Goal: Book appointment/travel/reservation

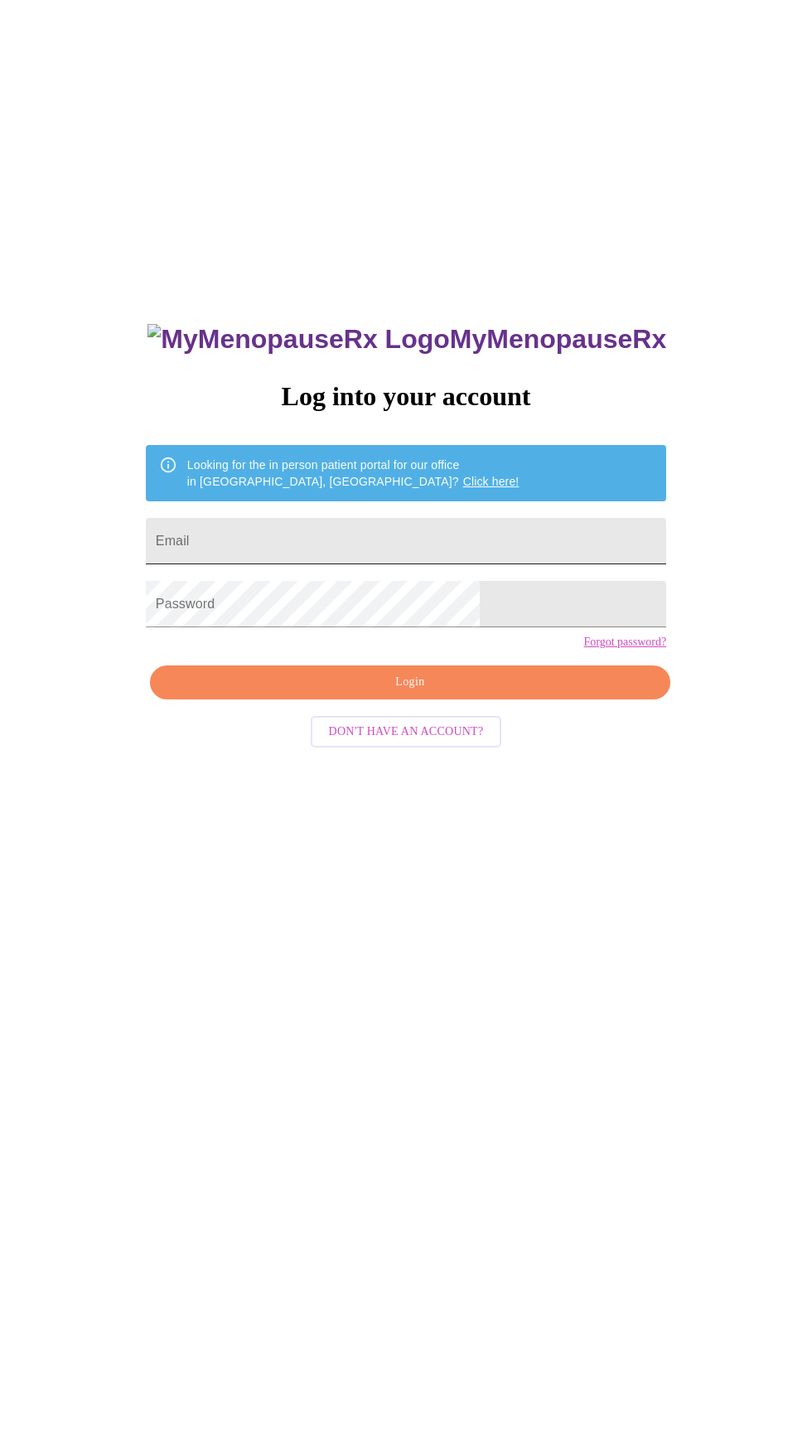
click at [418, 564] on input "Email" at bounding box center [406, 540] width 521 height 46
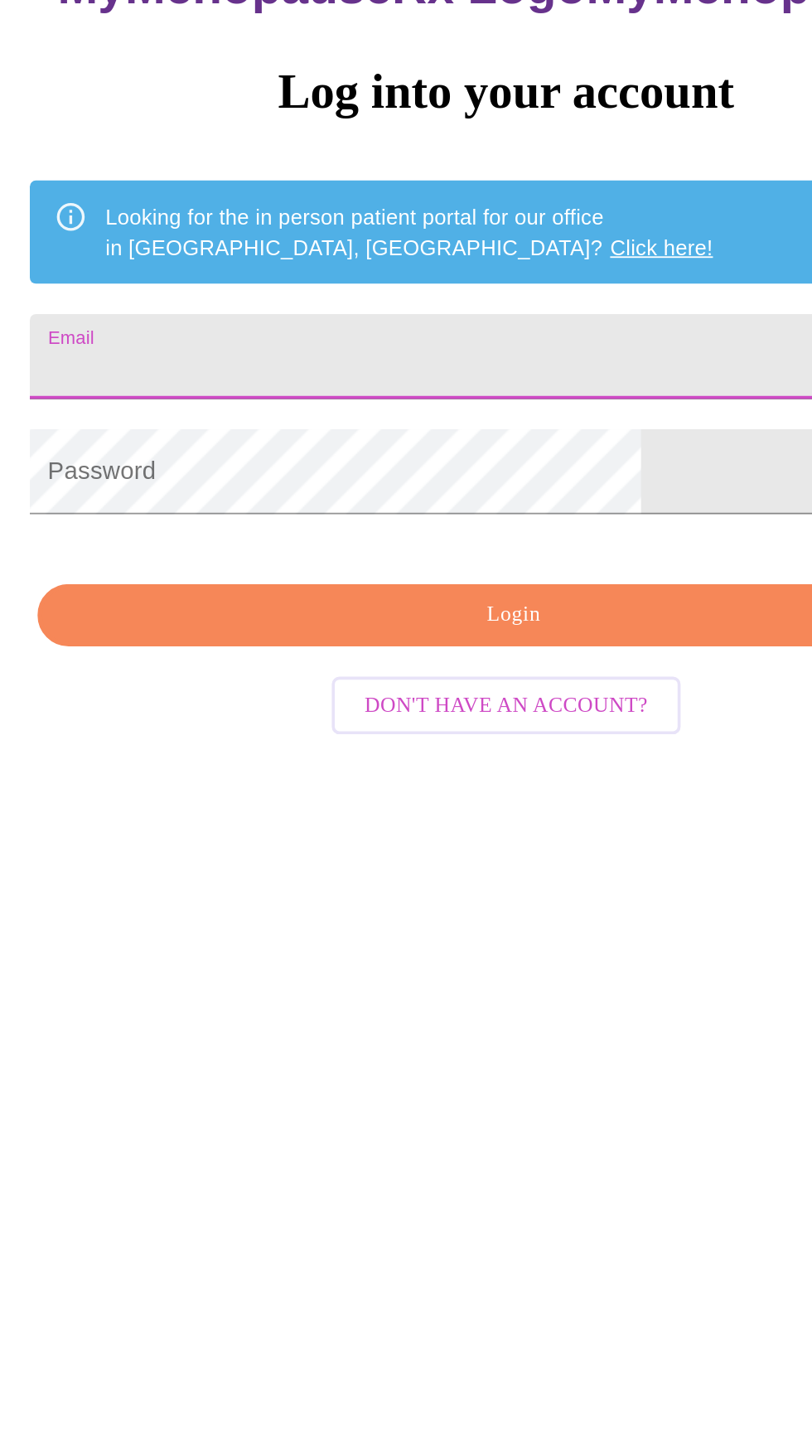
type input "[PERSON_NAME][EMAIL_ADDRESS][PERSON_NAME][DOMAIN_NAME]"
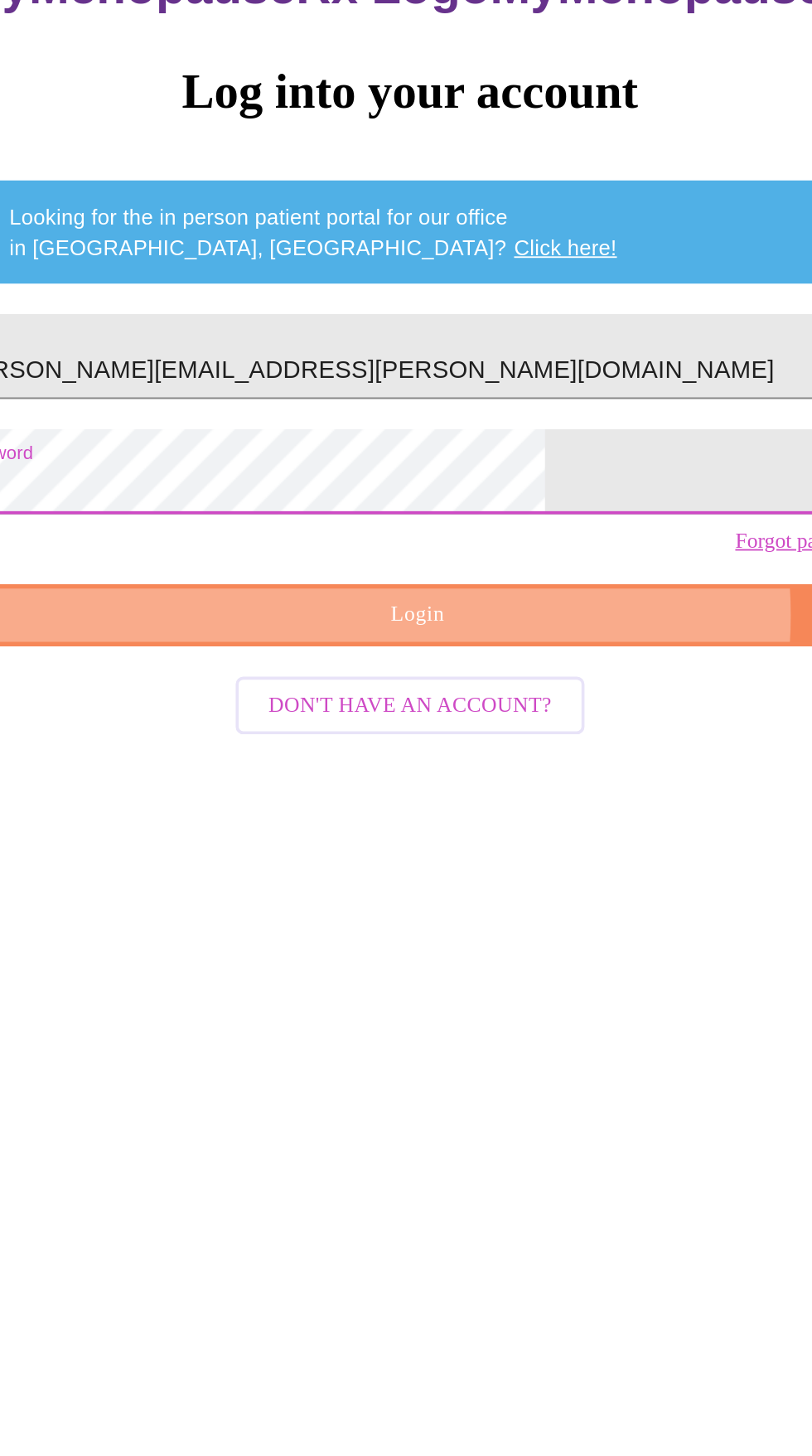
click at [474, 693] on span "Login" at bounding box center [410, 682] width 482 height 21
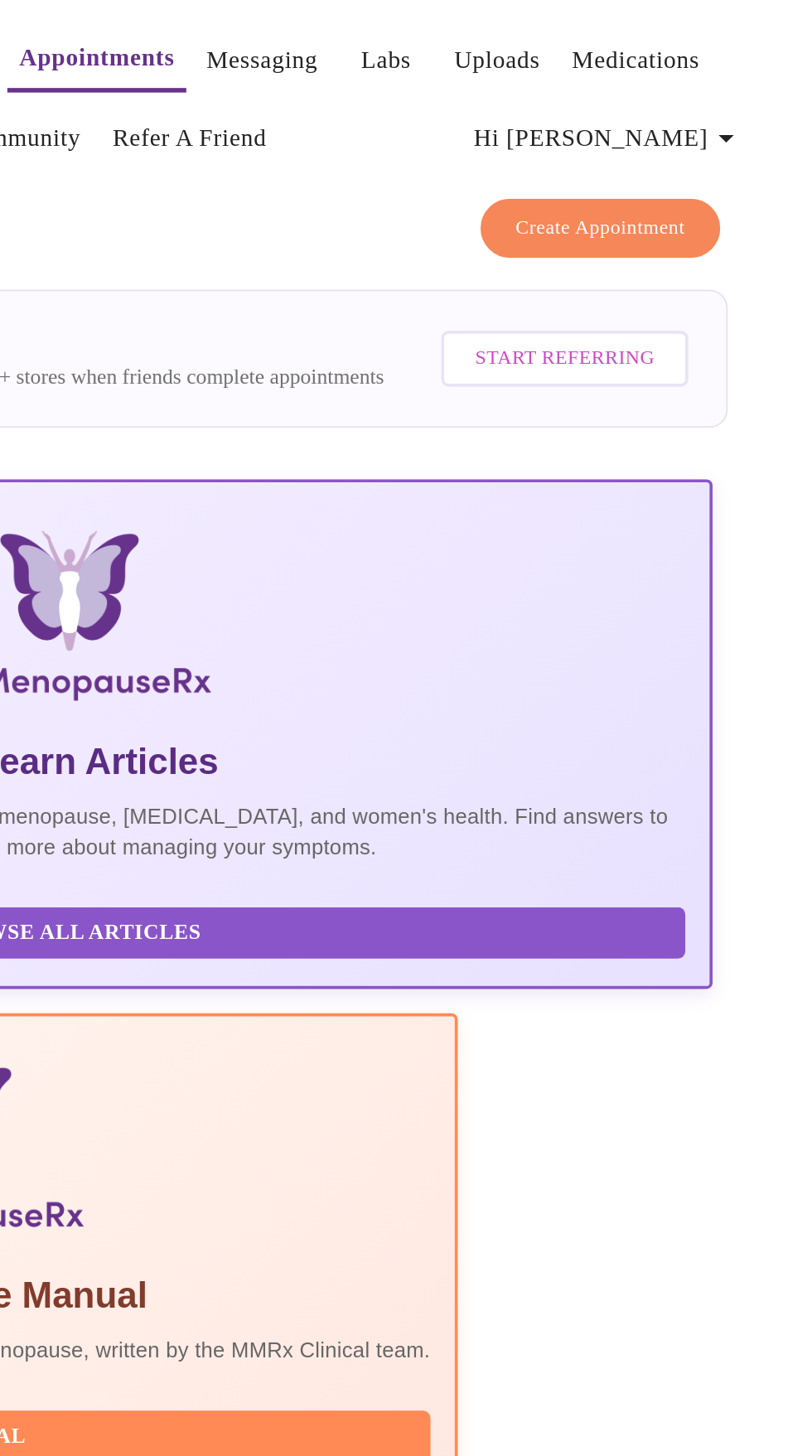
click at [703, 116] on span "Create Appointment" at bounding box center [696, 124] width 93 height 19
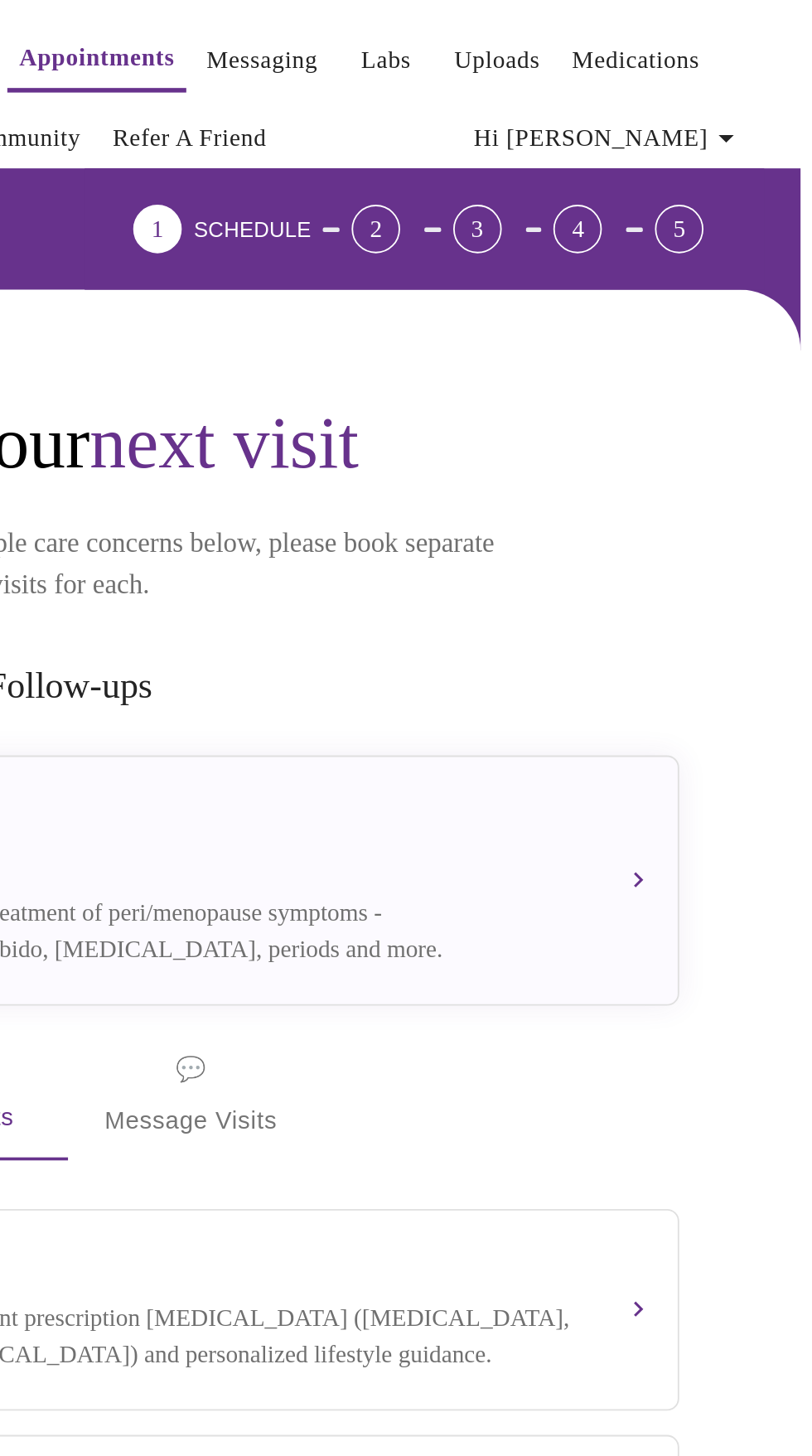
click at [565, 31] on link "Labs" at bounding box center [579, 33] width 28 height 24
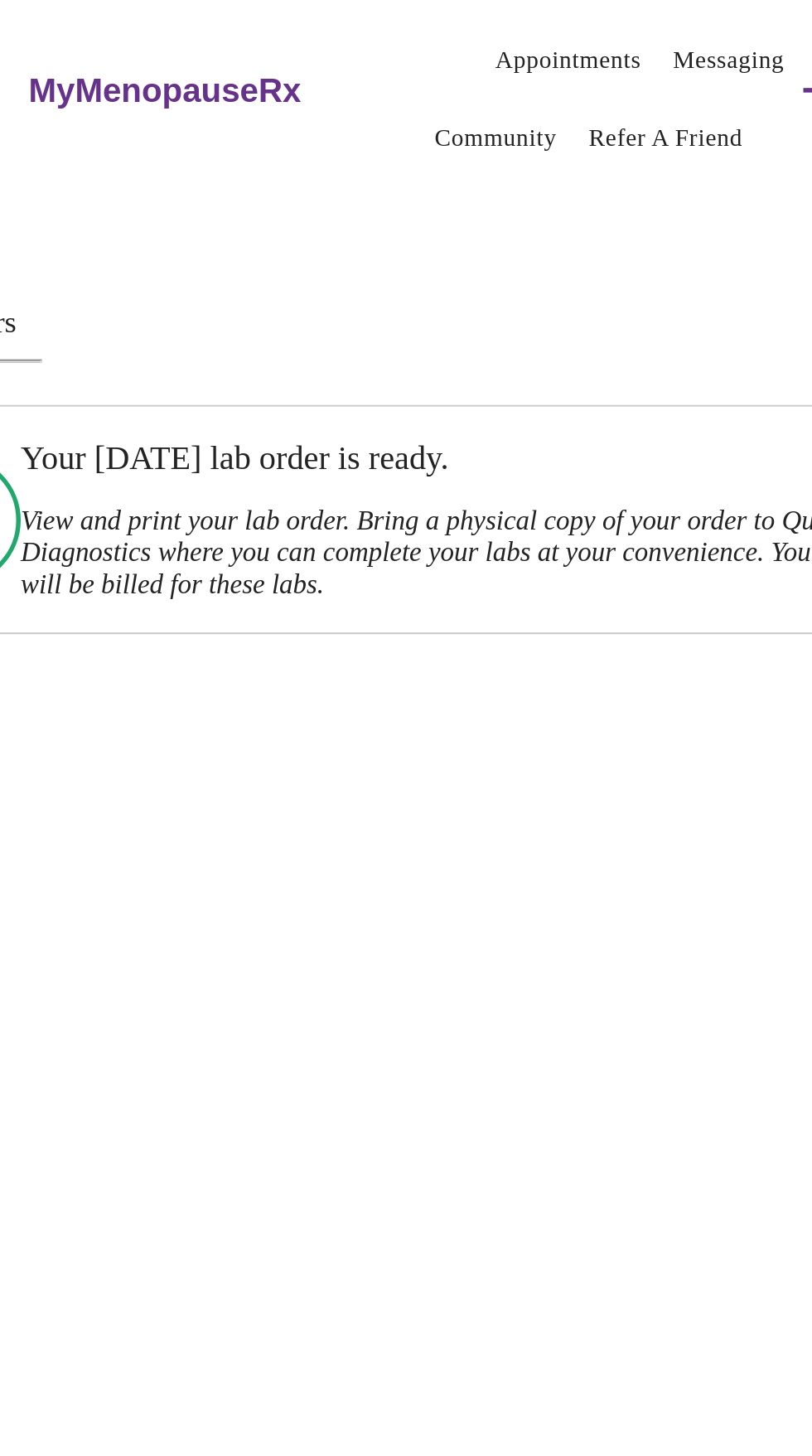
click at [387, 27] on link "Appointments" at bounding box center [418, 33] width 80 height 24
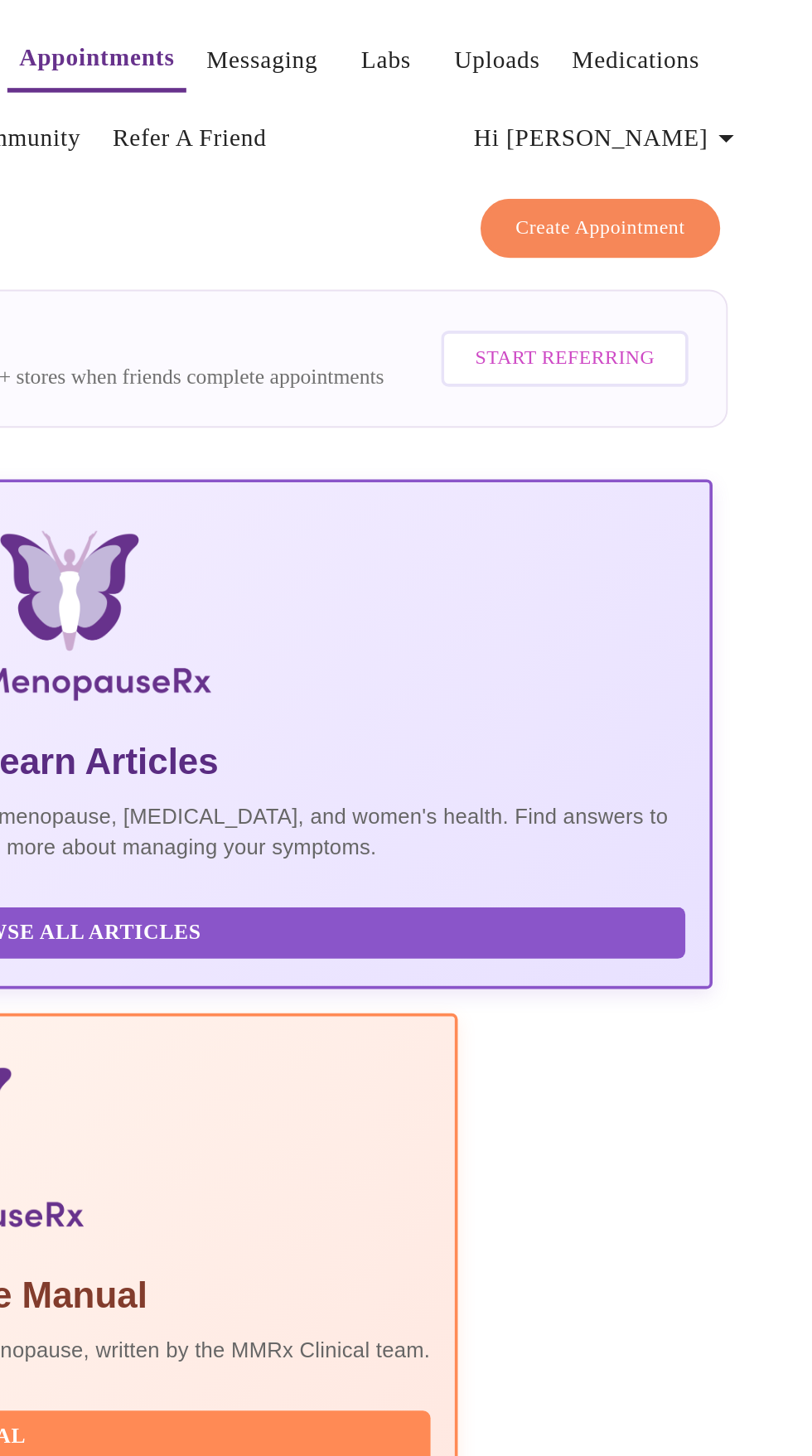
click at [714, 115] on span "Create Appointment" at bounding box center [696, 124] width 93 height 19
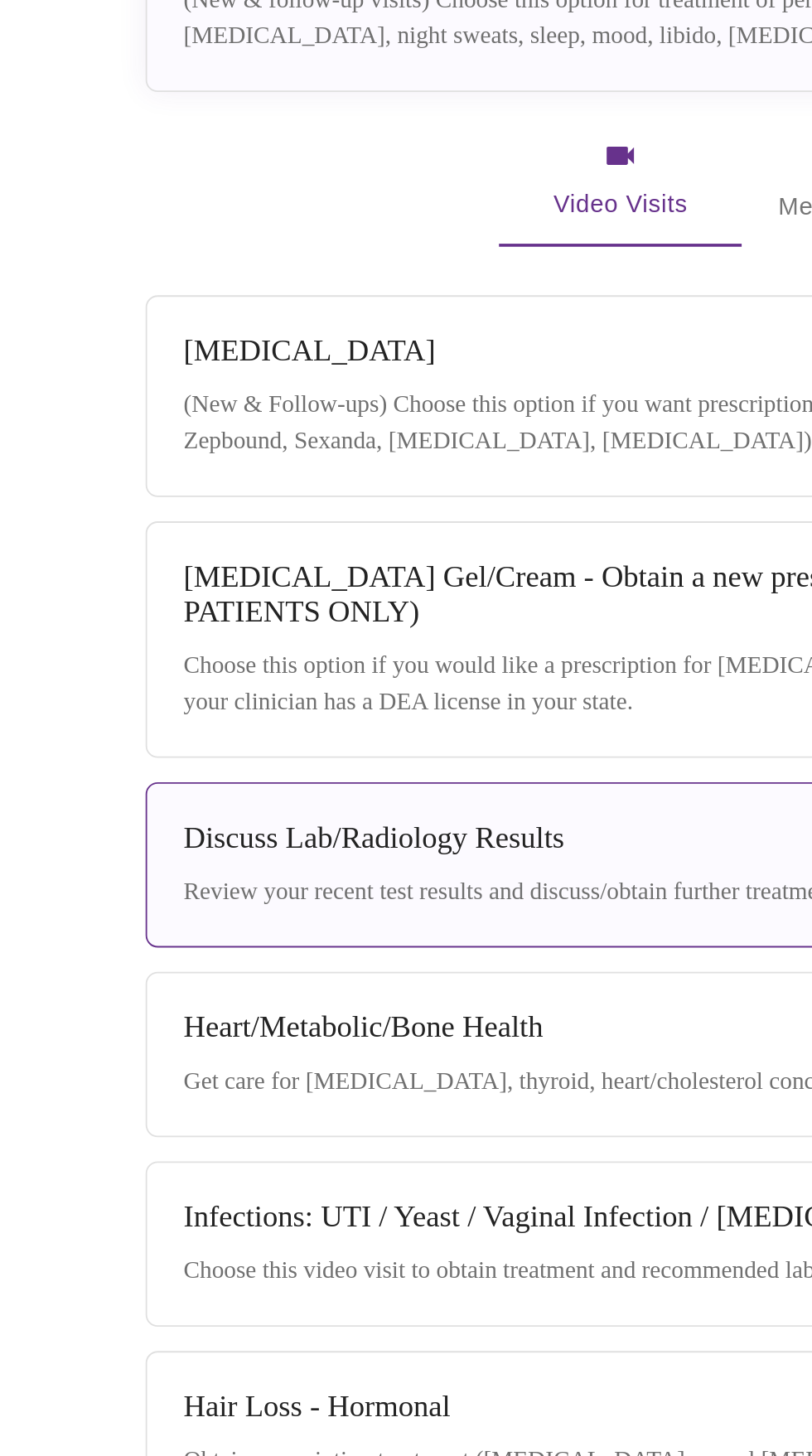
click at [376, 969] on div "Discuss Lab/Radiology Results Review your recent test results and discuss/obtai…" at bounding box center [409, 972] width 618 height 49
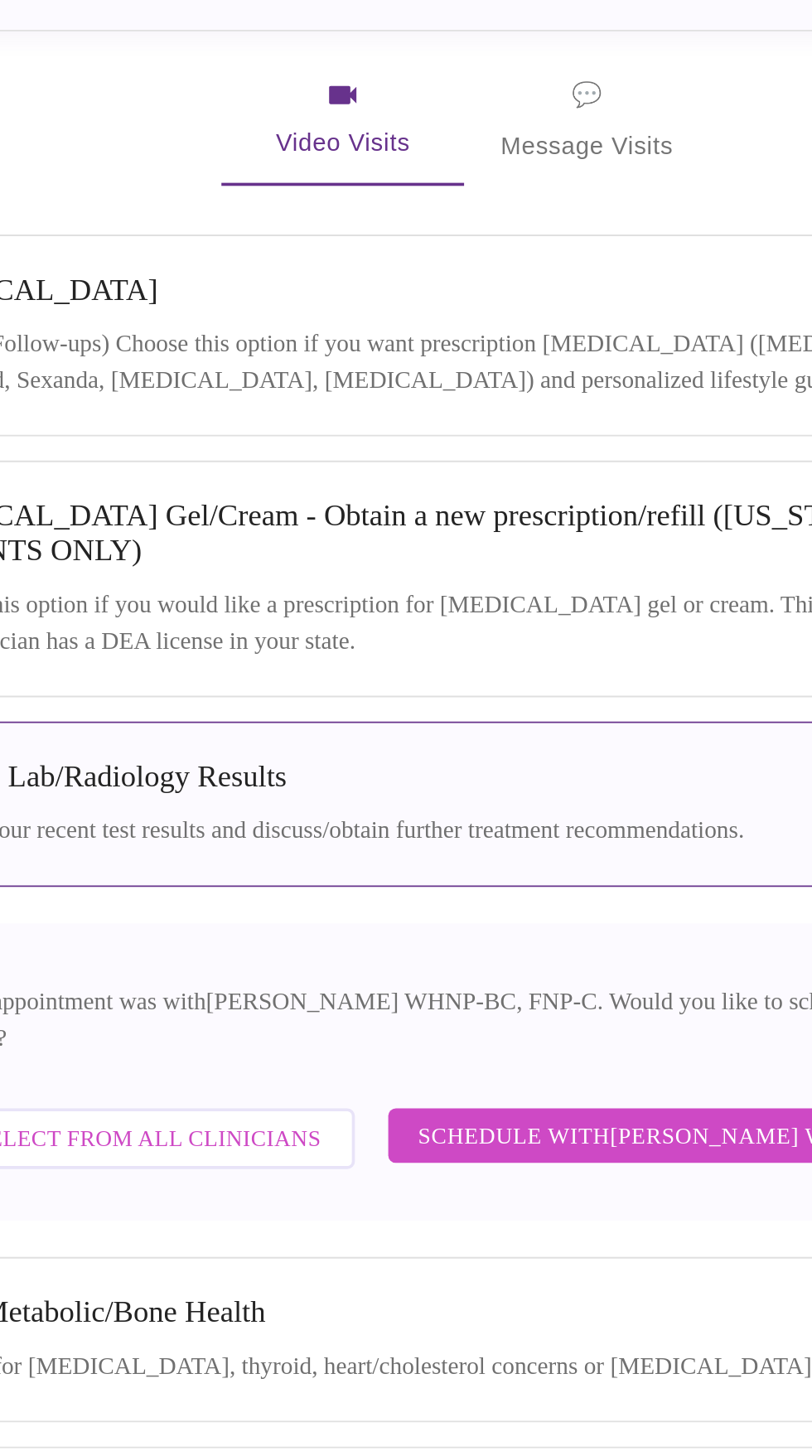
click at [474, 1142] on span "Schedule with [PERSON_NAME] WHNP-BC, FNP-C" at bounding box center [537, 1153] width 315 height 22
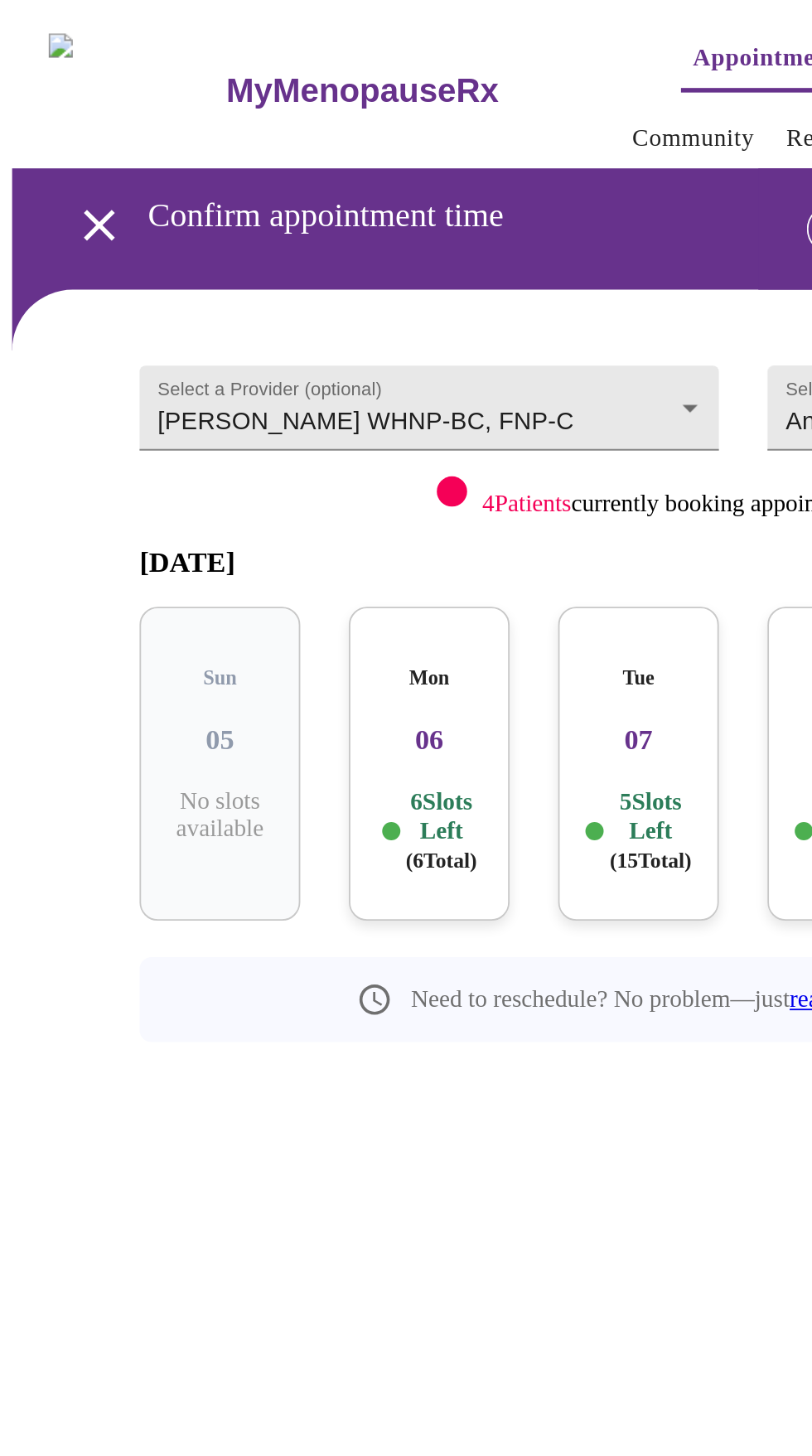
click at [239, 403] on div "Mon 06 6 Slots Left ( 6 Total)" at bounding box center [234, 417] width 88 height 171
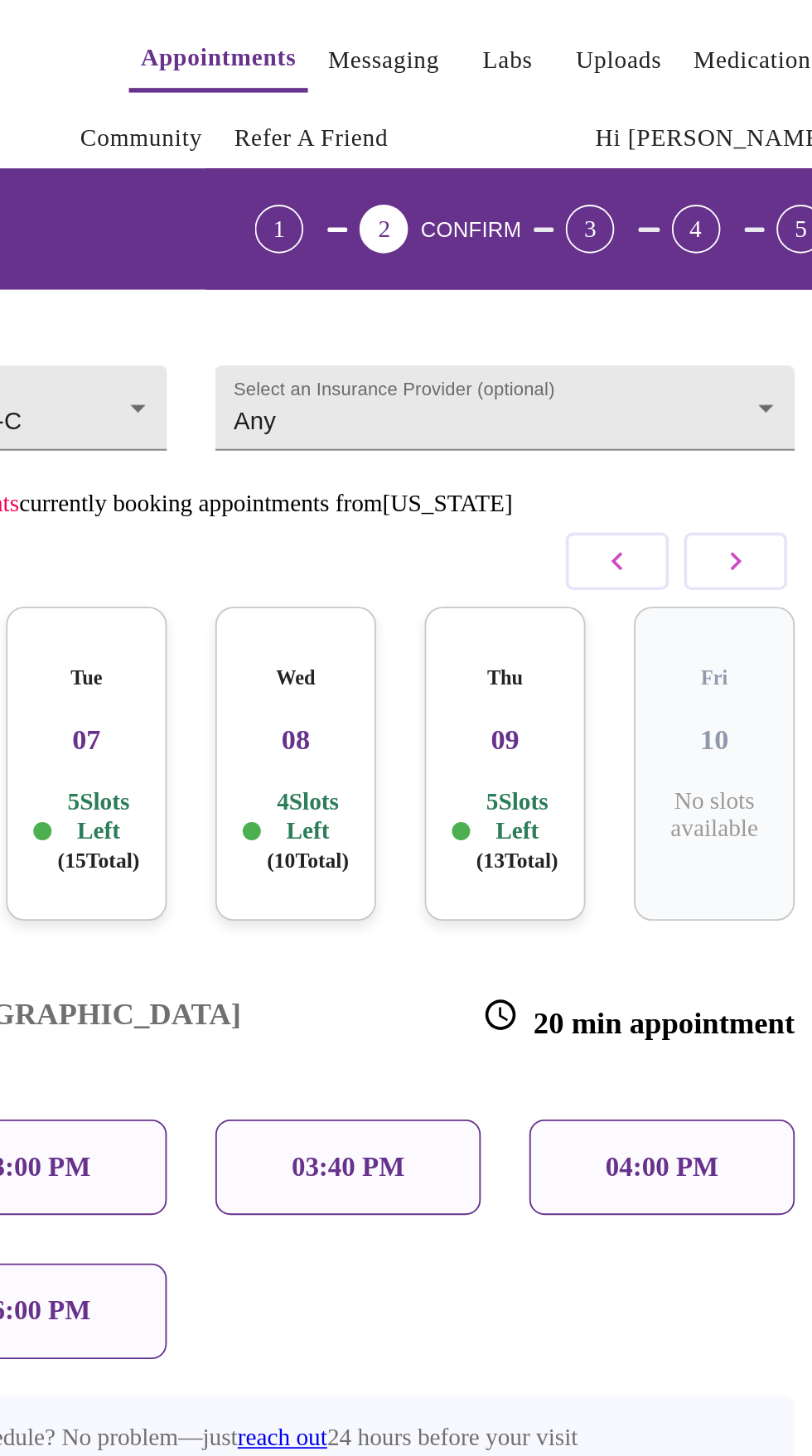
click at [666, 629] on p "04:00 PM" at bounding box center [662, 638] width 61 height 18
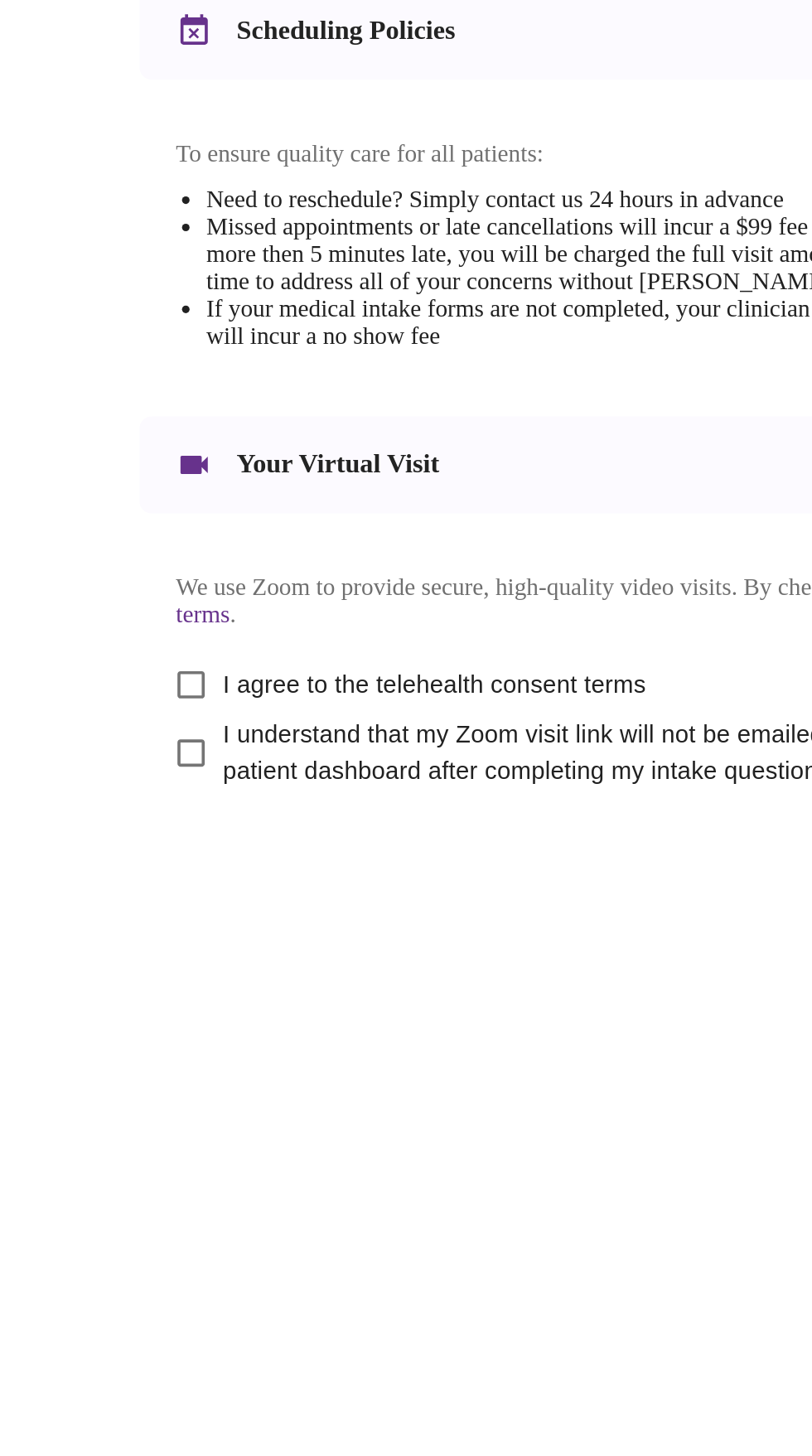
click at [107, 1109] on input "I agree to the telehealth consent terms" at bounding box center [103, 1092] width 34 height 34
checkbox input "true"
click at [97, 1147] on input "I understand that my Zoom visit link will not be emailed to me, and I must acce…" at bounding box center [103, 1129] width 34 height 34
checkbox input "true"
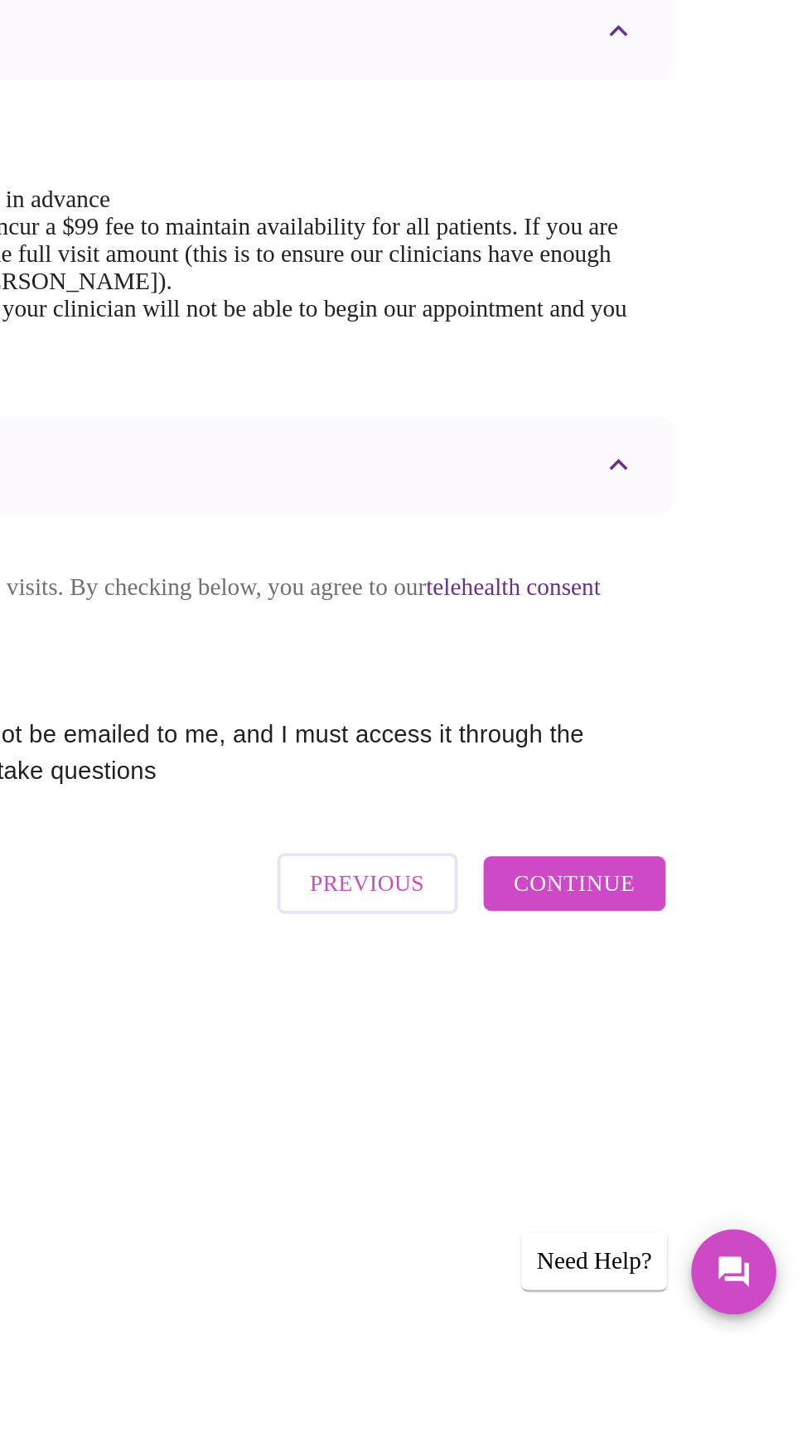
click at [706, 1212] on span "Continue" at bounding box center [681, 1201] width 66 height 22
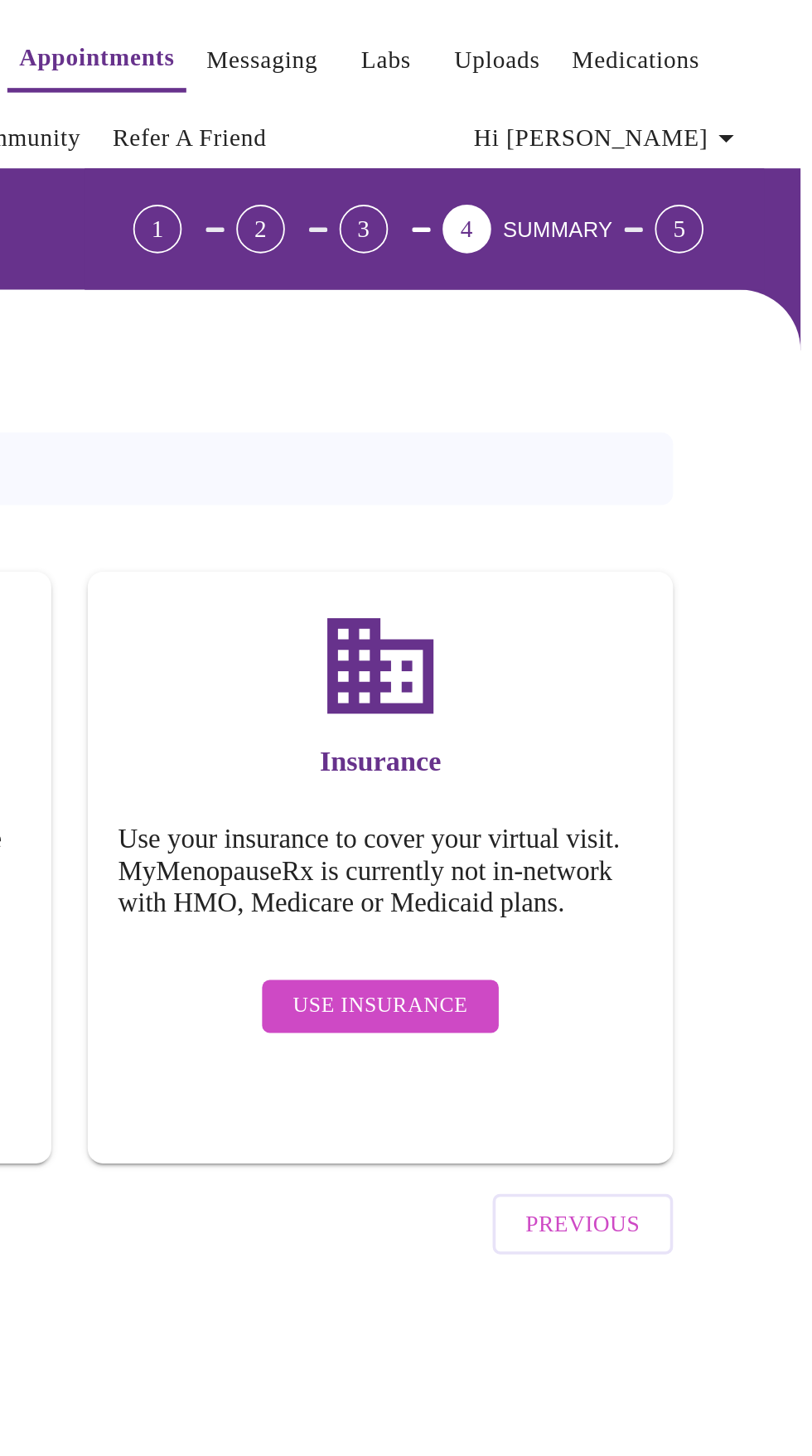
click at [576, 560] on span "Use Insurance" at bounding box center [575, 549] width 95 height 21
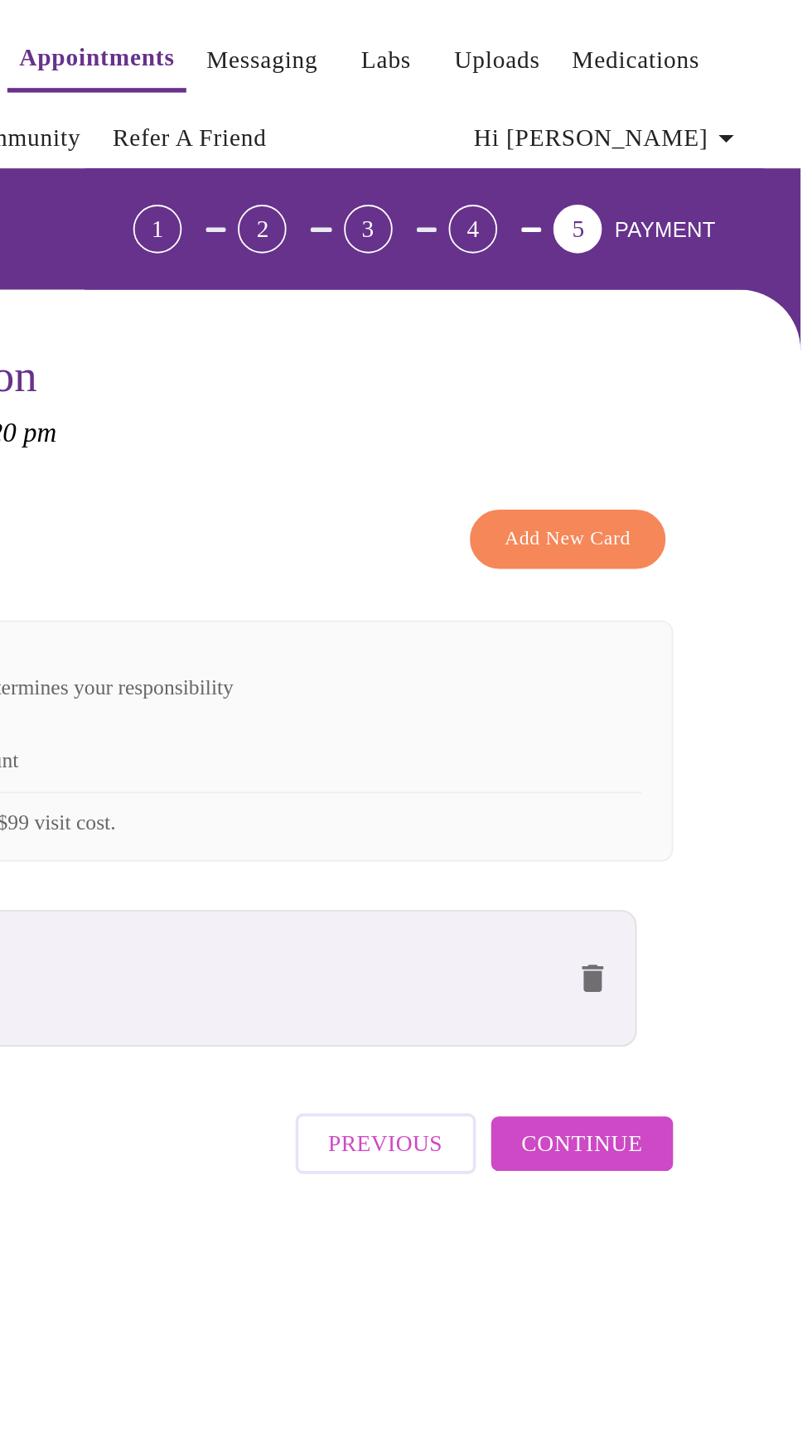
click at [710, 636] on span "Continue" at bounding box center [686, 625] width 66 height 22
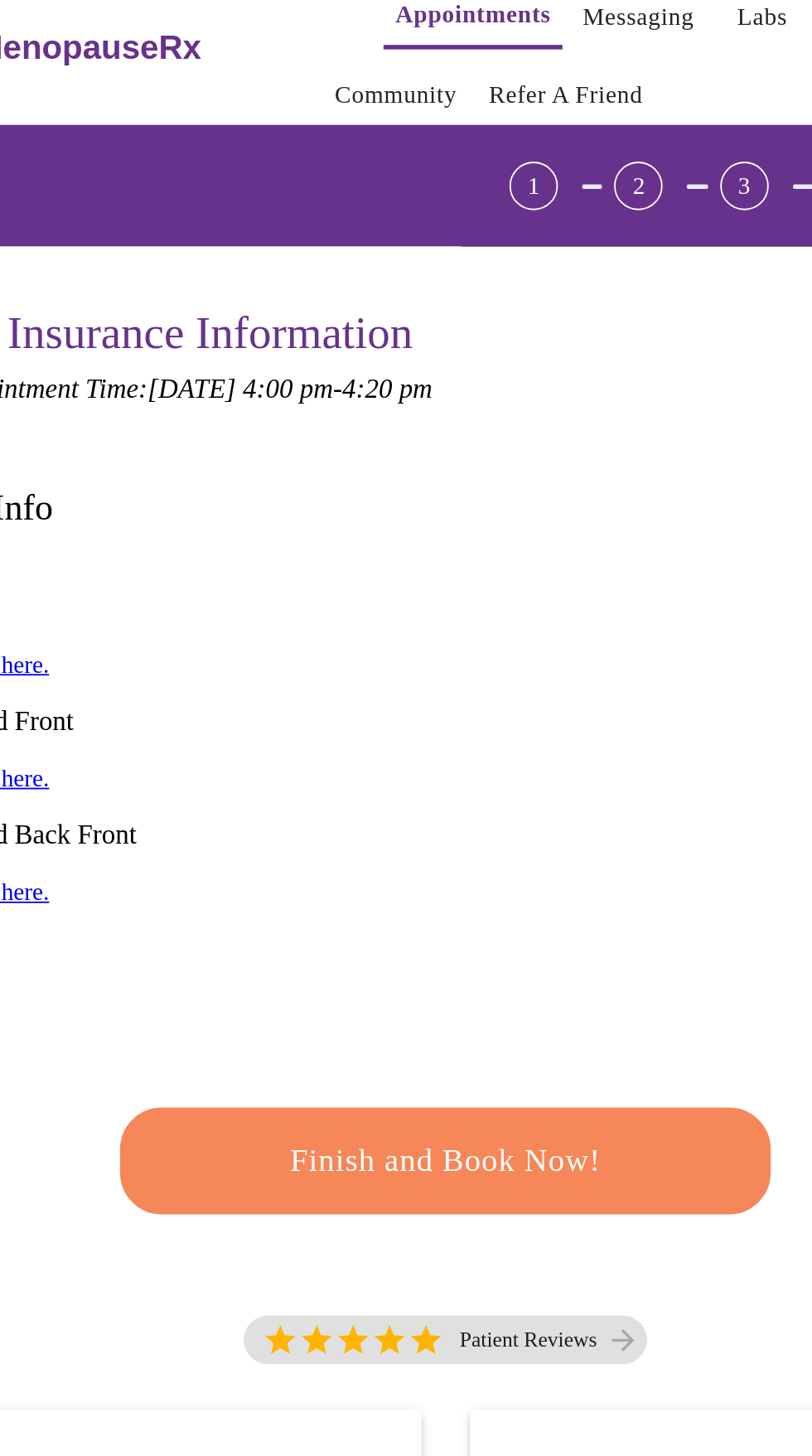
click at [408, 643] on span "Finish and Book Now!" at bounding box center [406, 658] width 307 height 31
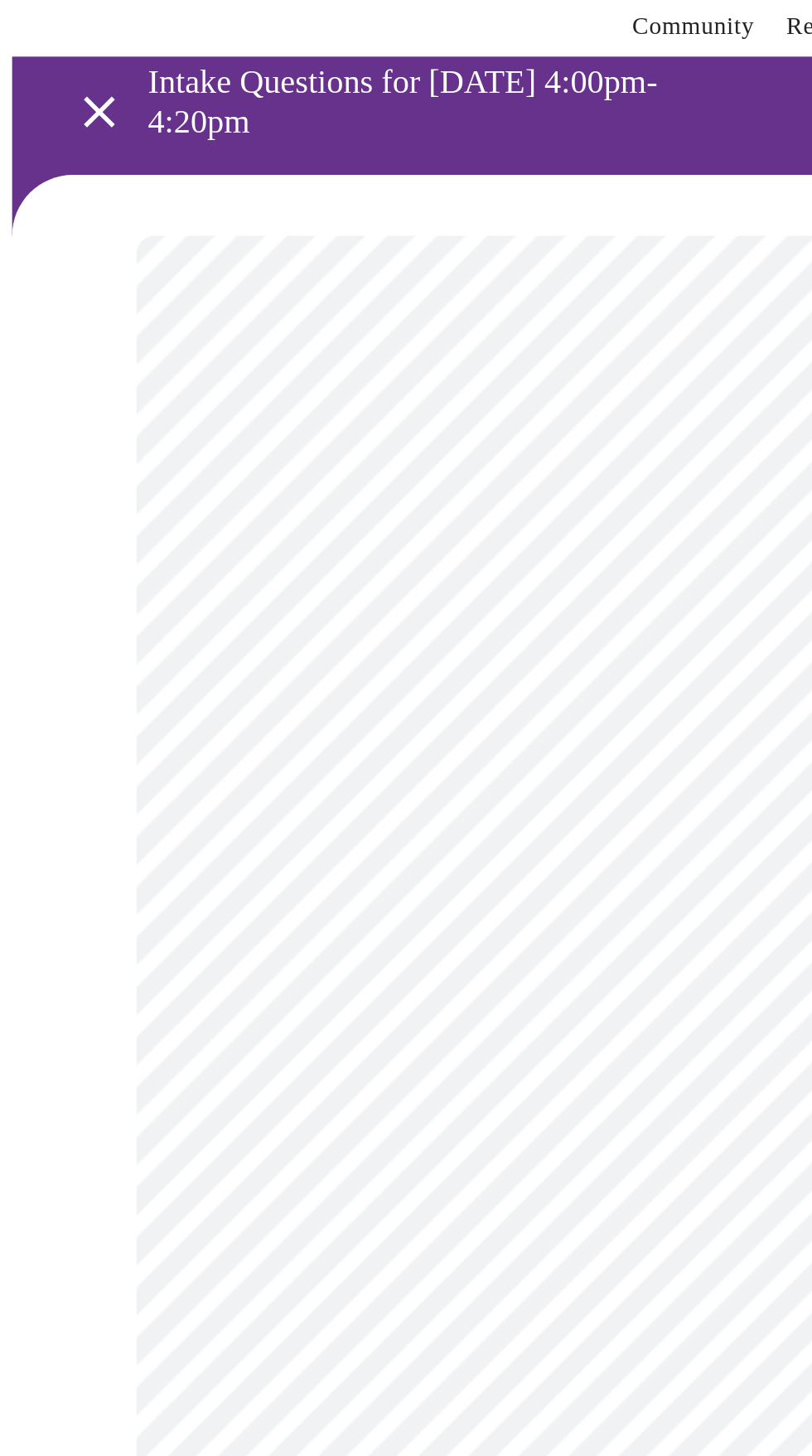
click at [337, 386] on body "MyMenopauseRx Appointments Messaging Labs Uploads Medications Community Refer a…" at bounding box center [406, 782] width 799 height 1550
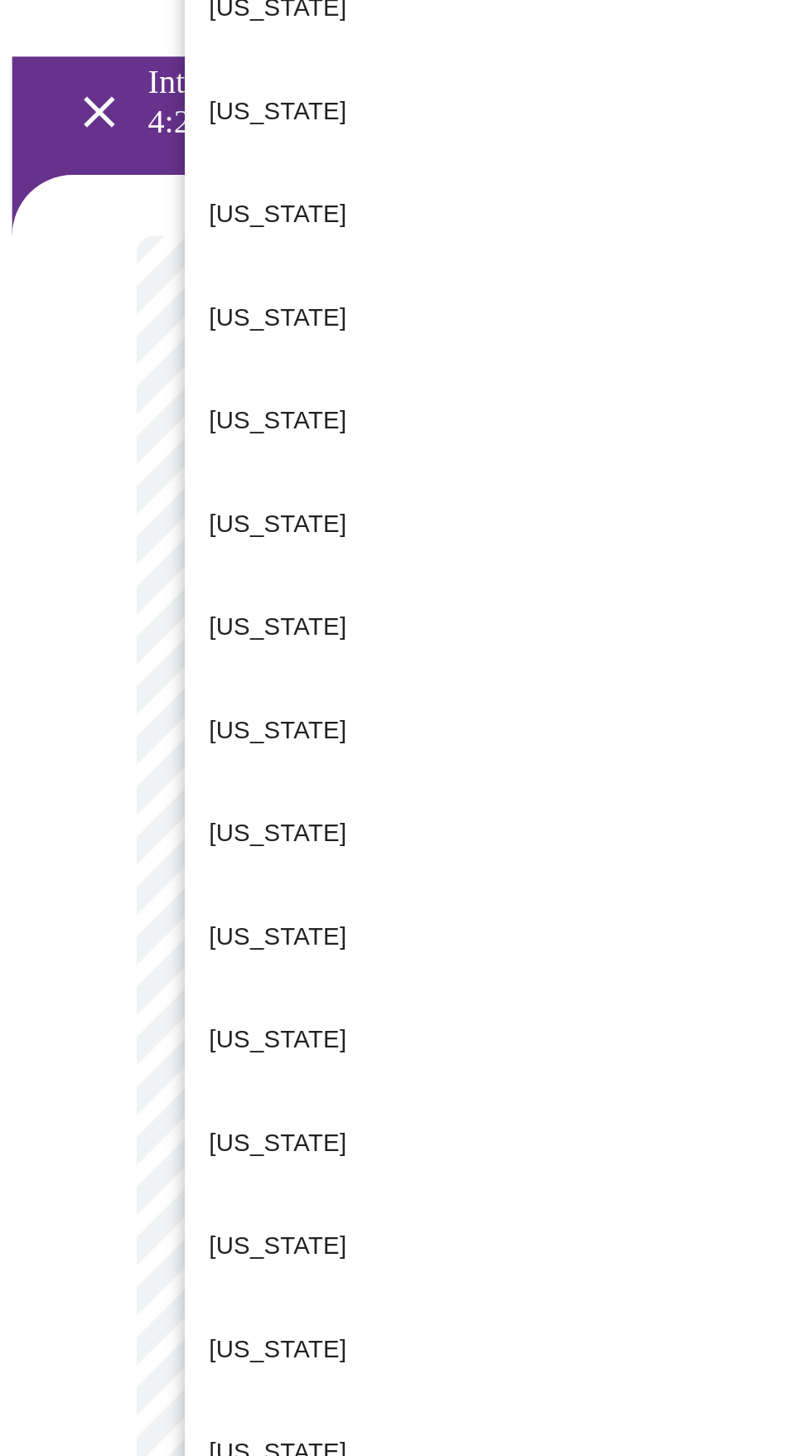
scroll to position [265, 0]
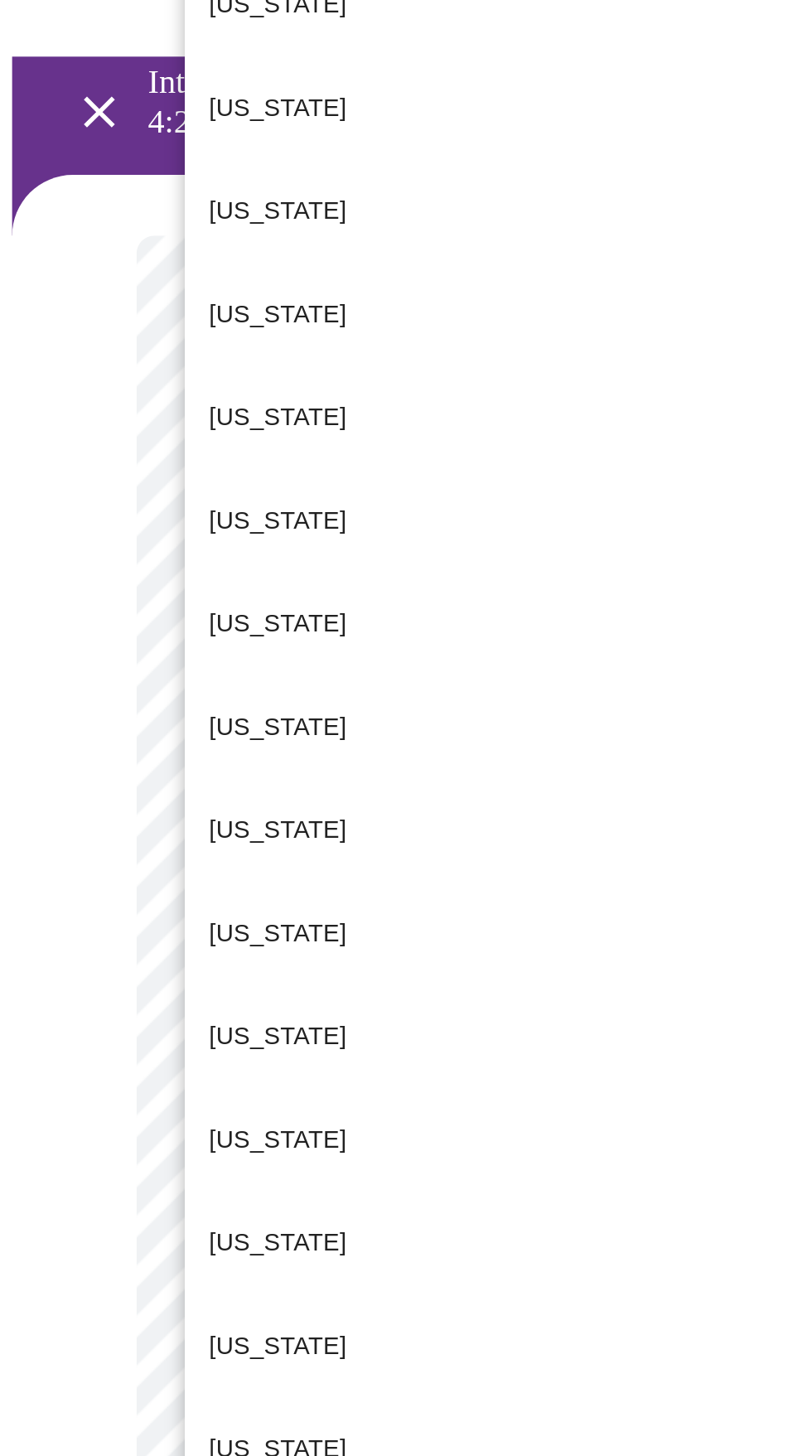
click at [172, 1012] on p "[US_STATE]" at bounding box center [152, 1022] width 76 height 20
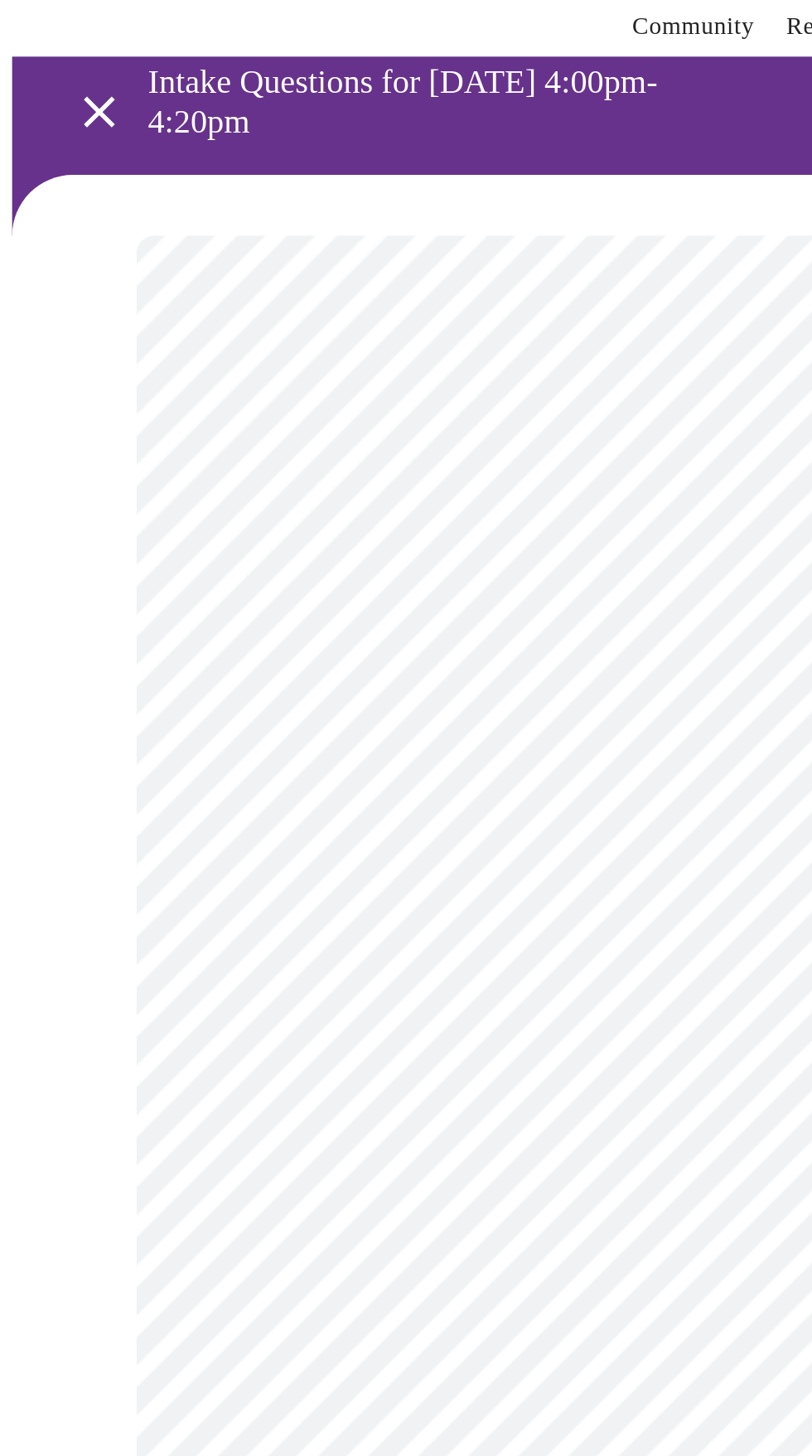
click at [339, 512] on body "MyMenopauseRx Appointments Messaging Labs Uploads Medications Community Refer a…" at bounding box center [406, 777] width 799 height 1540
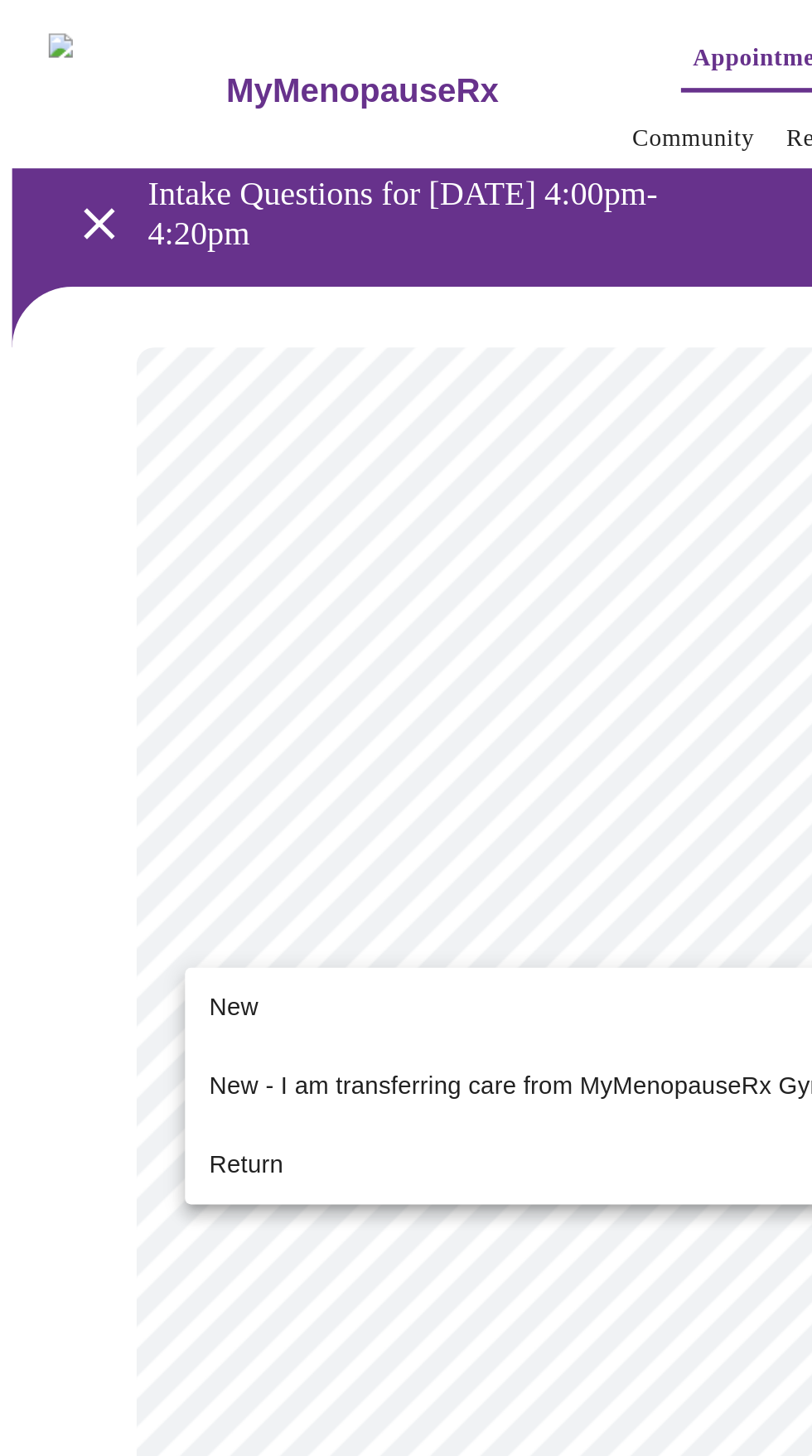
click at [246, 623] on li "Return" at bounding box center [406, 637] width 610 height 30
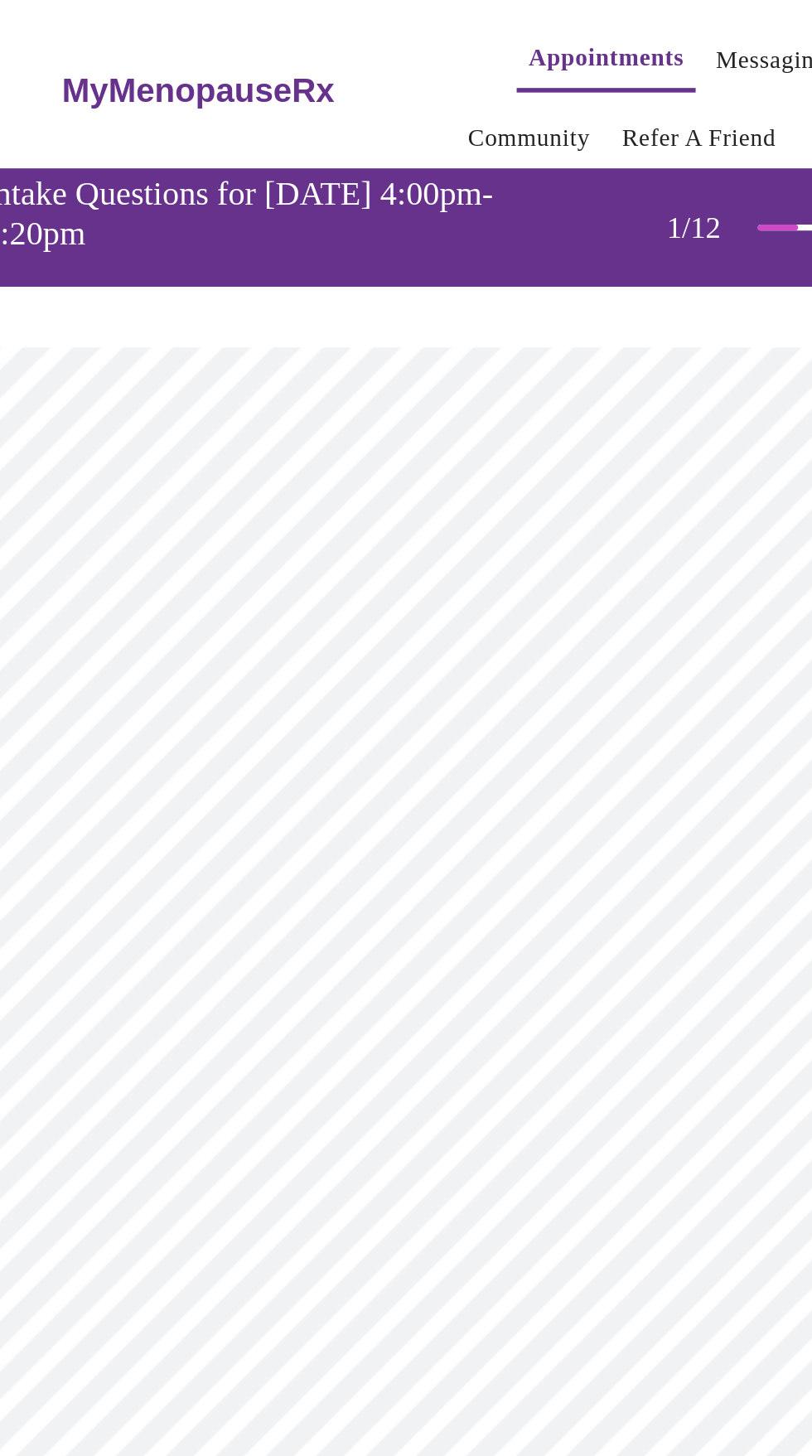
click at [413, 519] on body "MyMenopauseRx Appointments Messaging Labs Uploads Medications Community Refer a…" at bounding box center [406, 765] width 799 height 1516
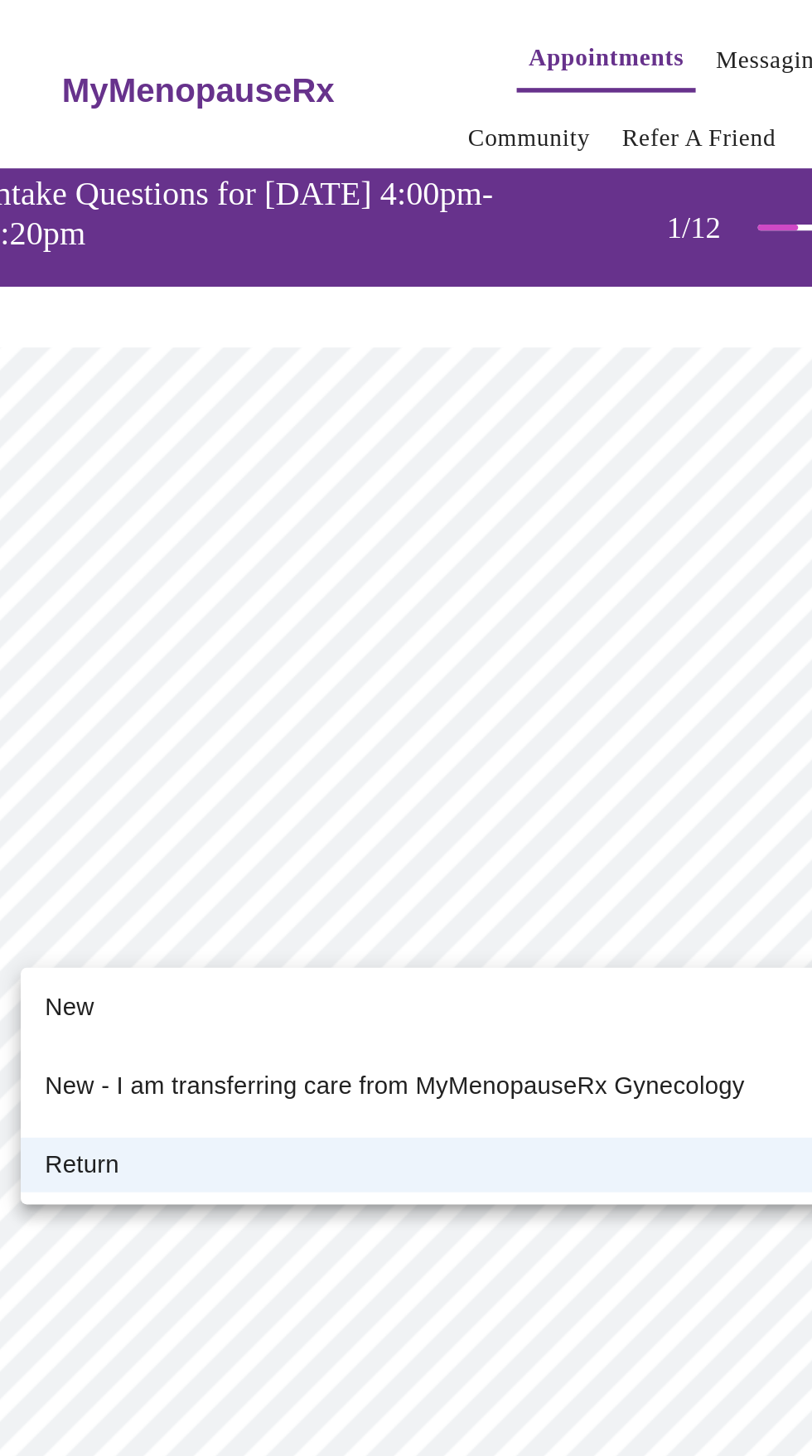
click at [397, 629] on li "Return" at bounding box center [406, 637] width 610 height 30
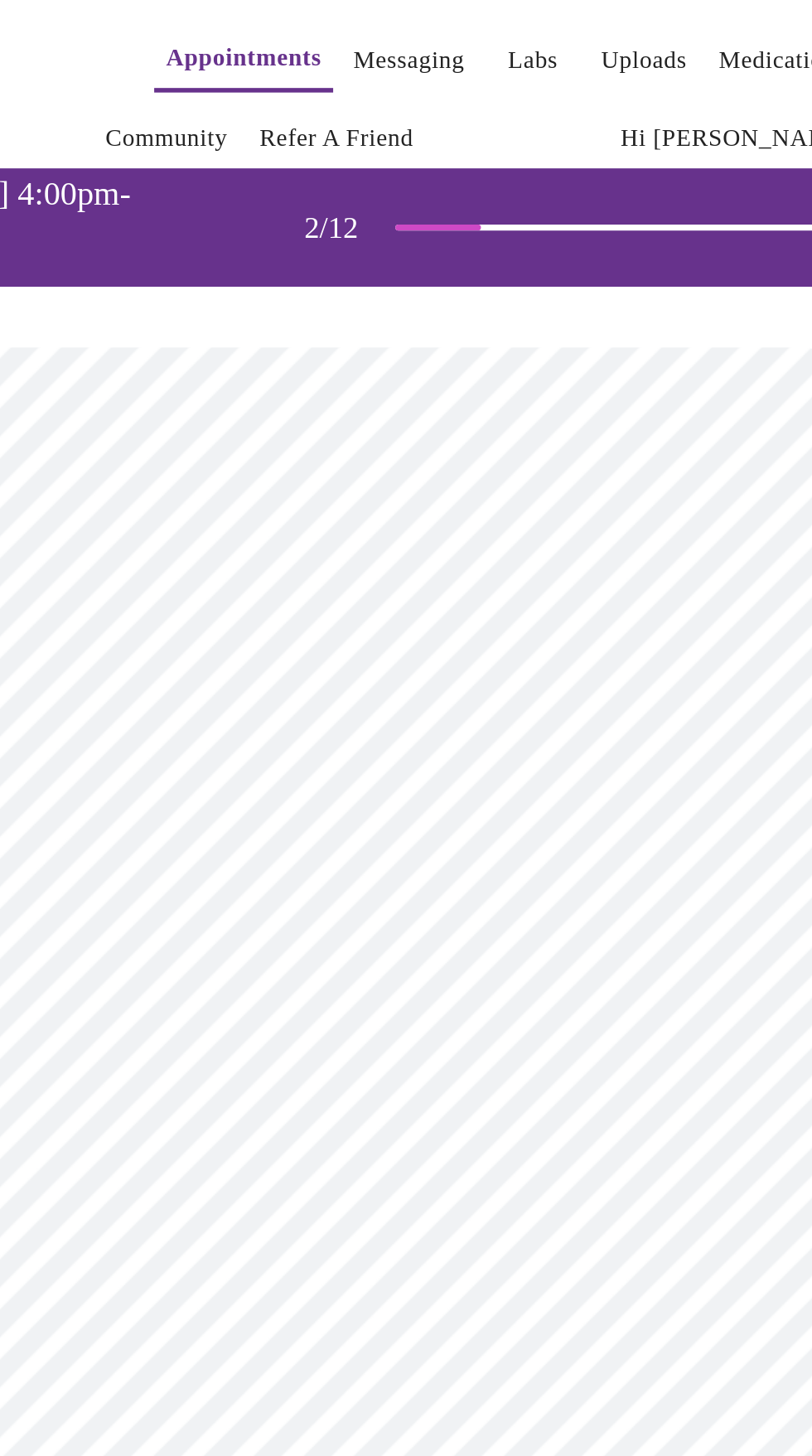
scroll to position [0, 0]
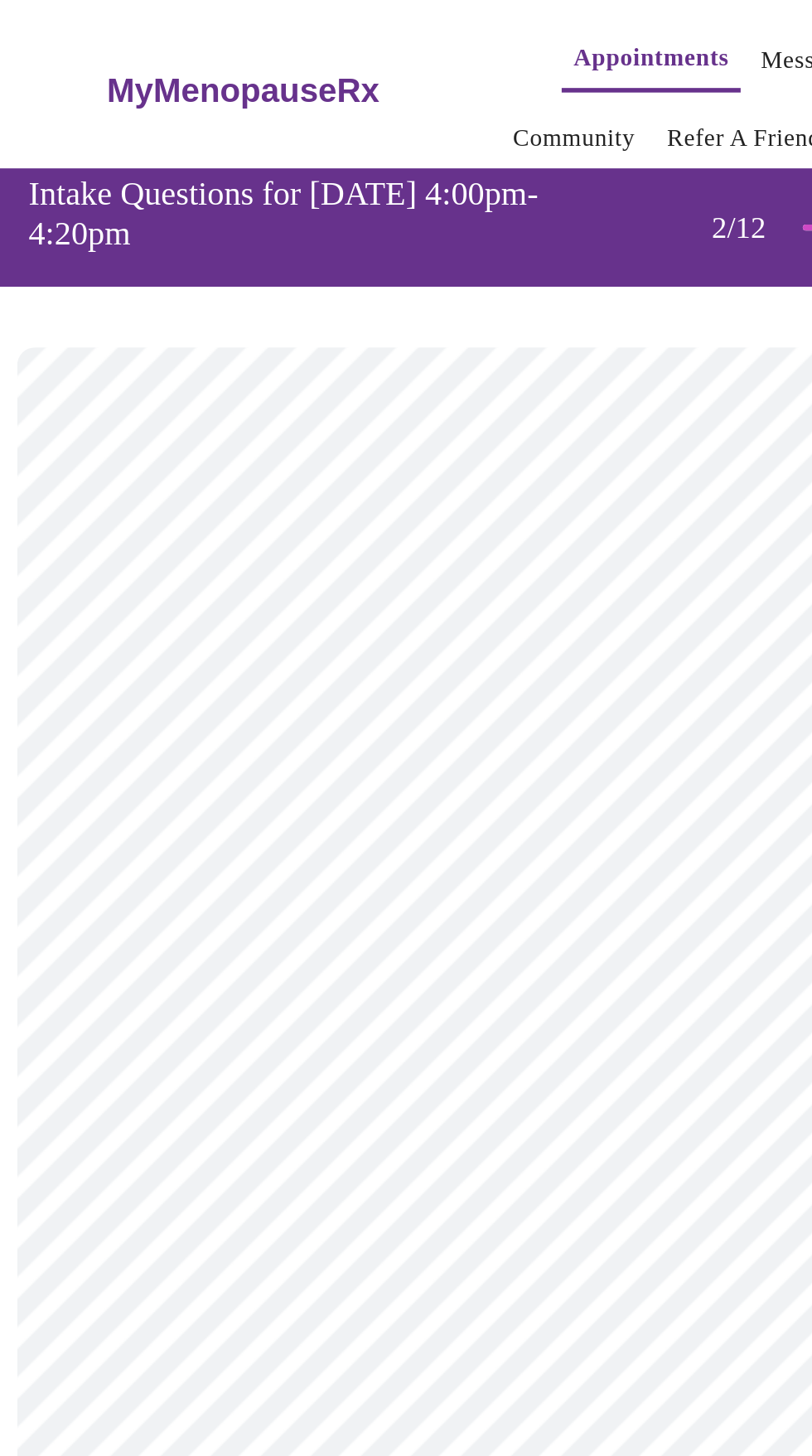
click at [375, 369] on body "MyMenopauseRx Appointments Messaging Labs Uploads Medications Community Refer a…" at bounding box center [406, 522] width 799 height 1031
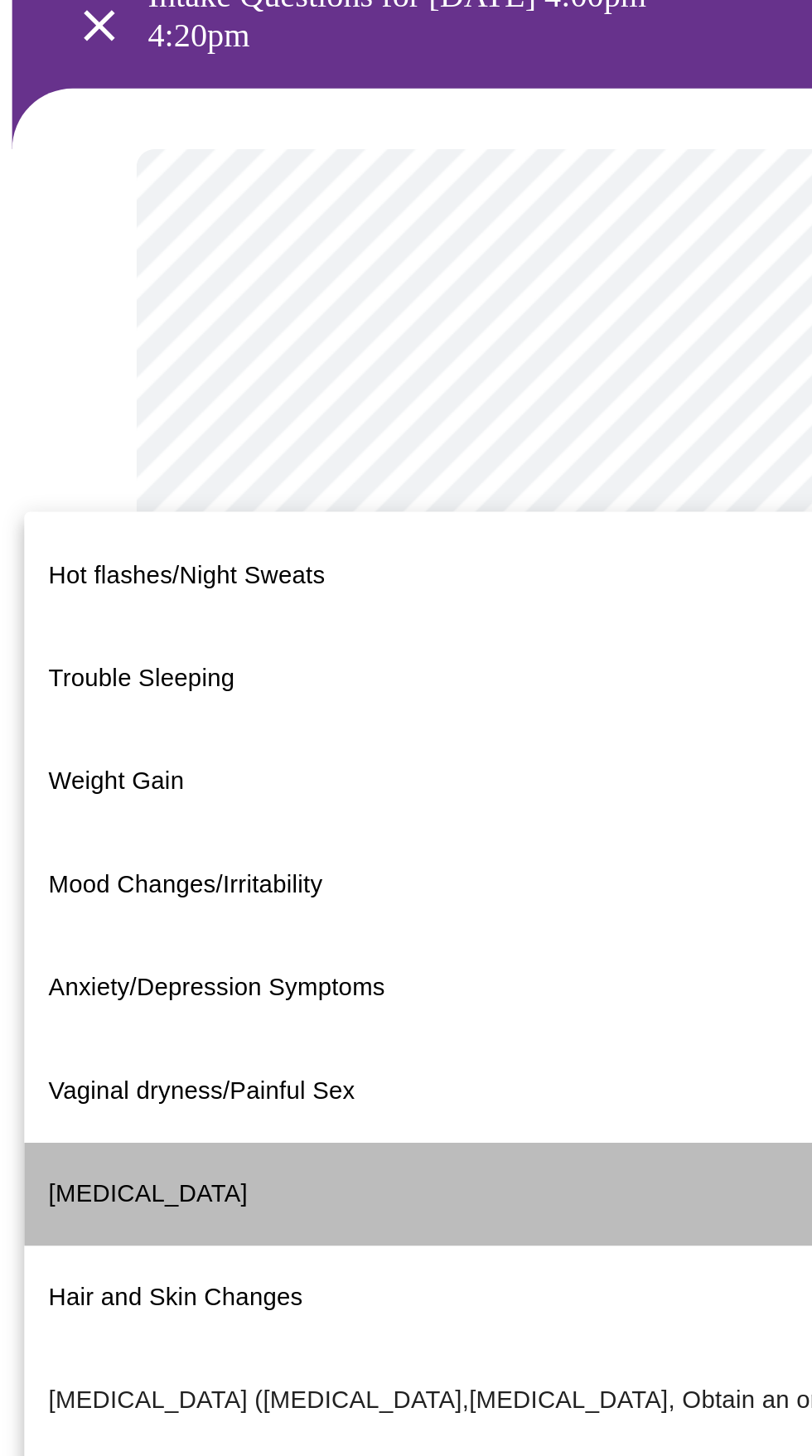
click at [111, 753] on span "[MEDICAL_DATA]" at bounding box center [81, 760] width 108 height 14
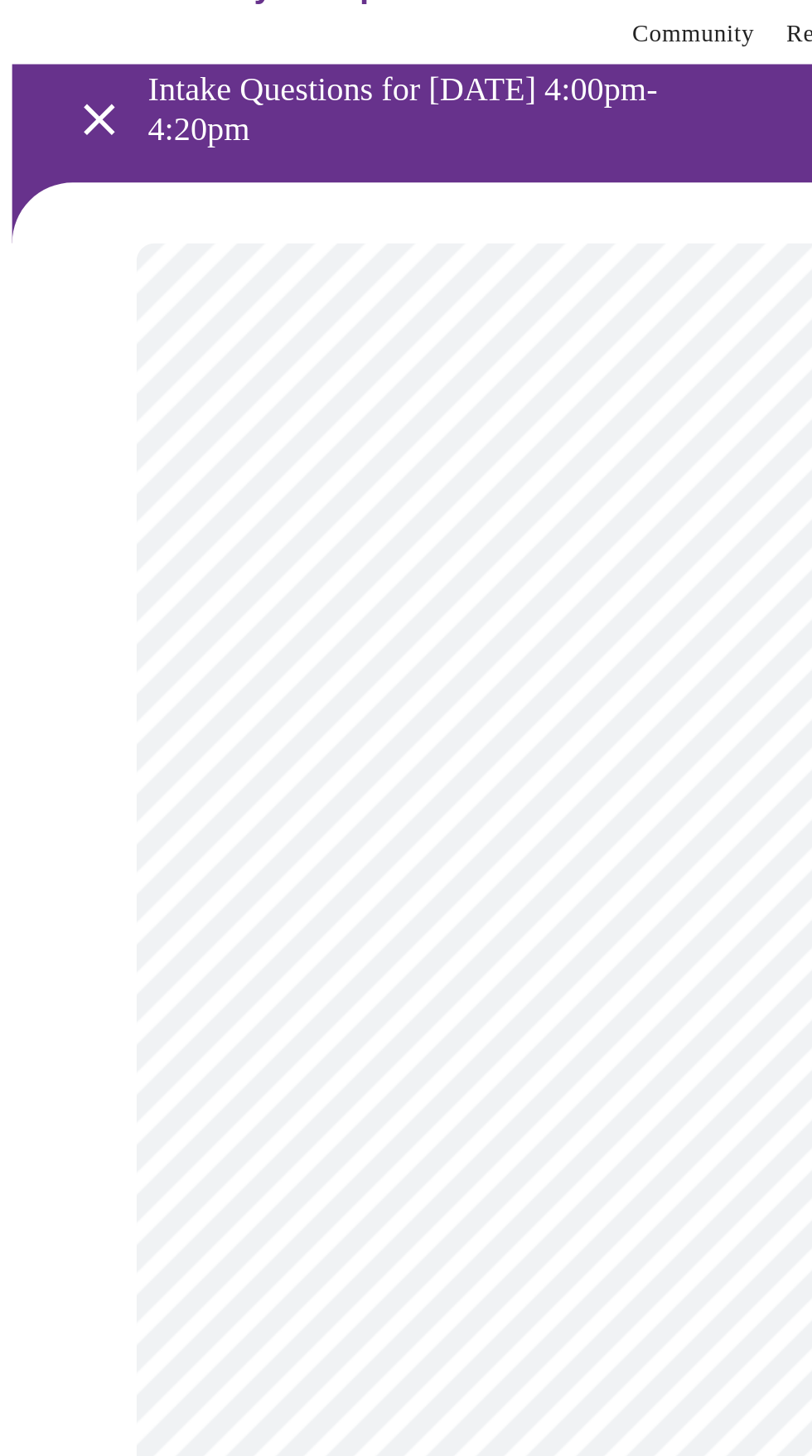
click at [49, 117] on icon "open drawer" at bounding box center [53, 121] width 29 height 29
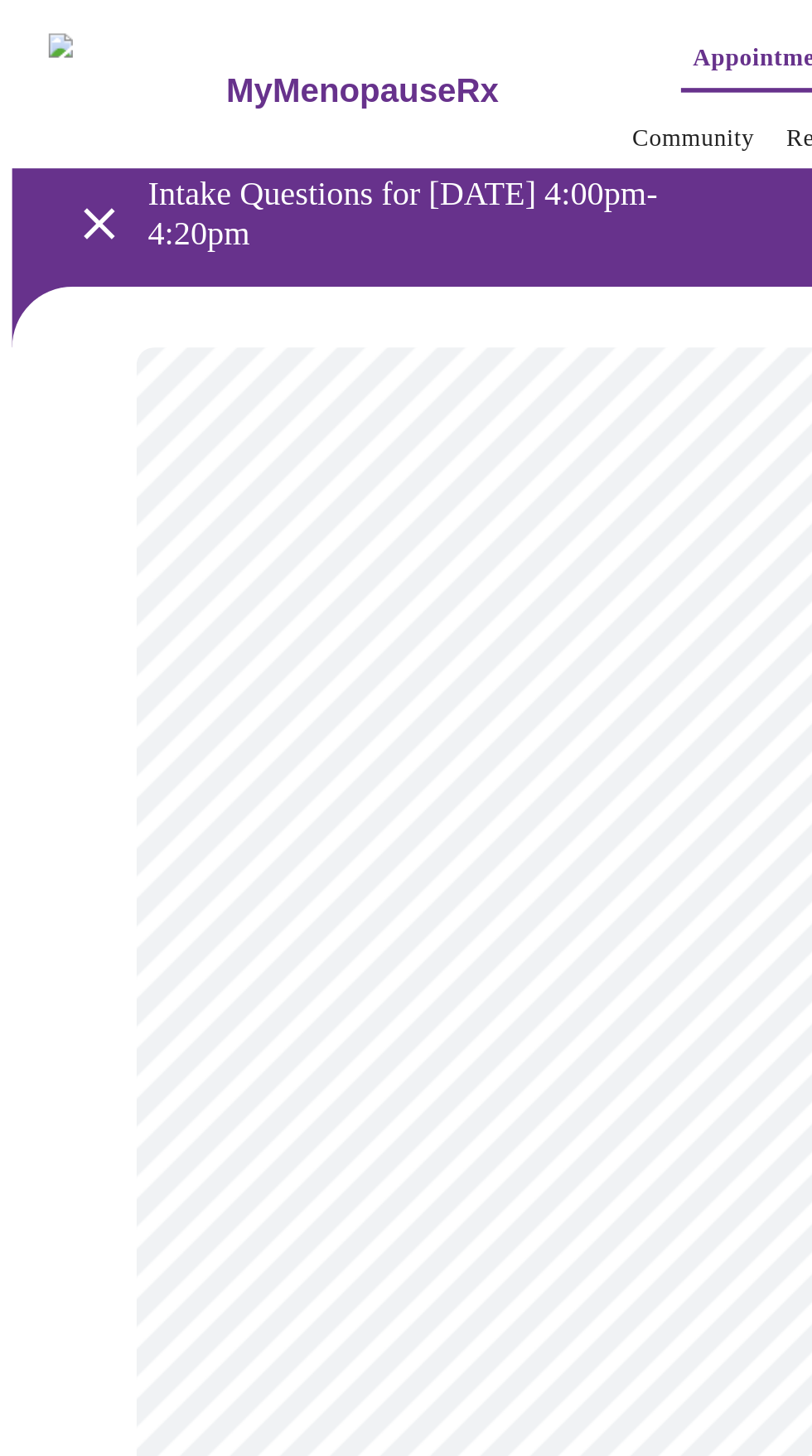
click at [309, 366] on body "MyMenopauseRx Appointments Messaging Labs Uploads Medications Community Refer a…" at bounding box center [406, 522] width 799 height 1031
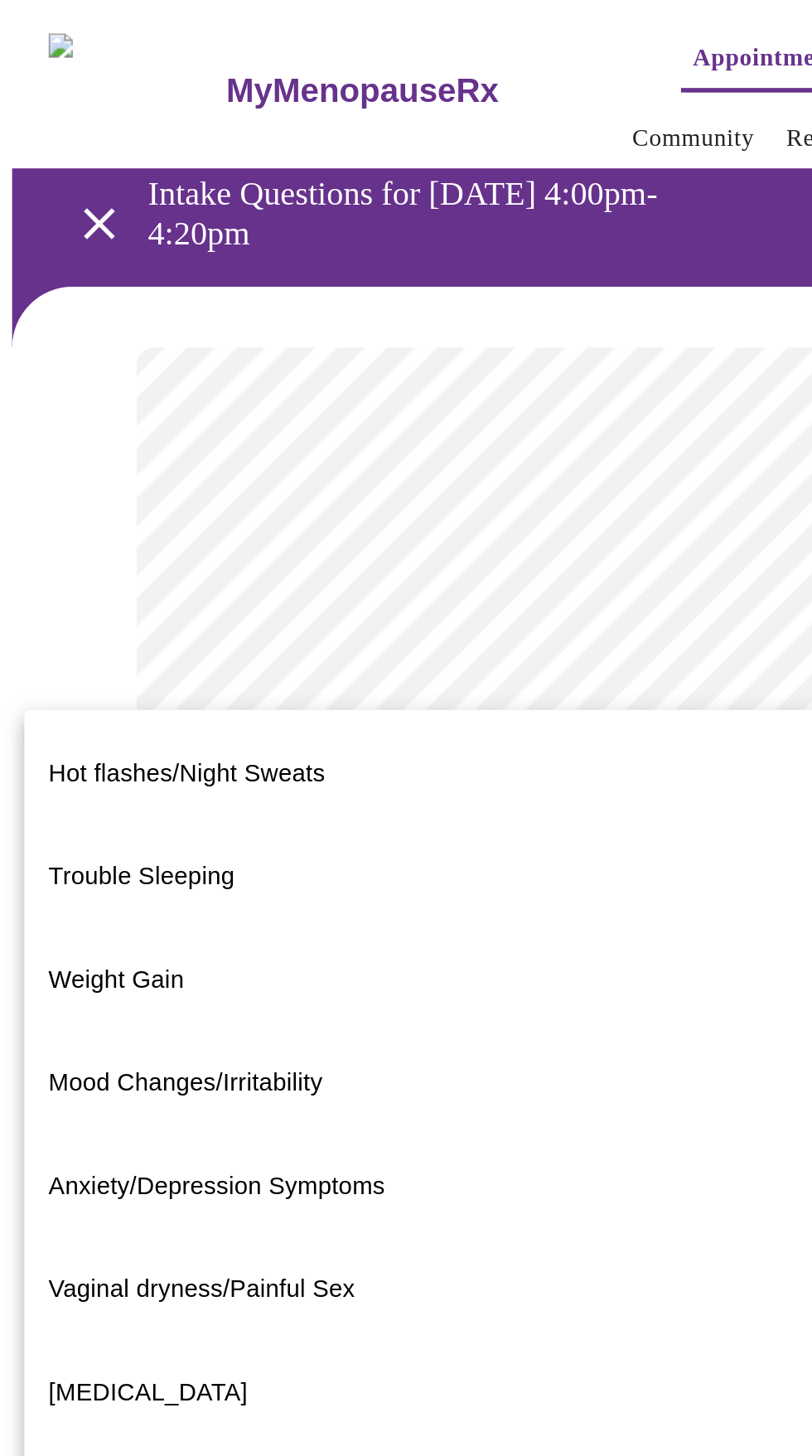
click at [173, 732] on li "[MEDICAL_DATA]" at bounding box center [406, 760] width 785 height 56
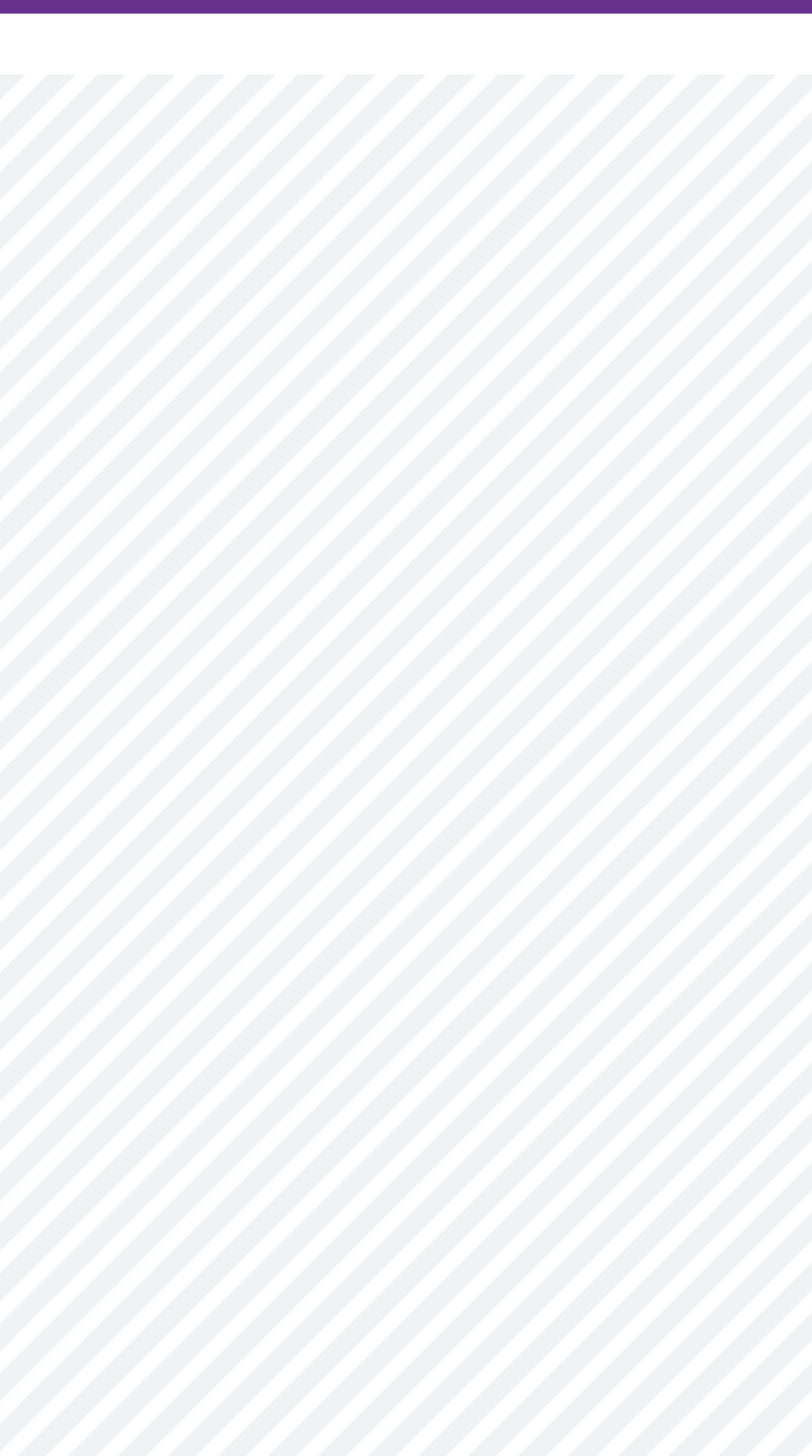
click at [443, 536] on body "MyMenopauseRx Appointments Messaging Labs Uploads Medications Community Refer a…" at bounding box center [406, 517] width 799 height 1021
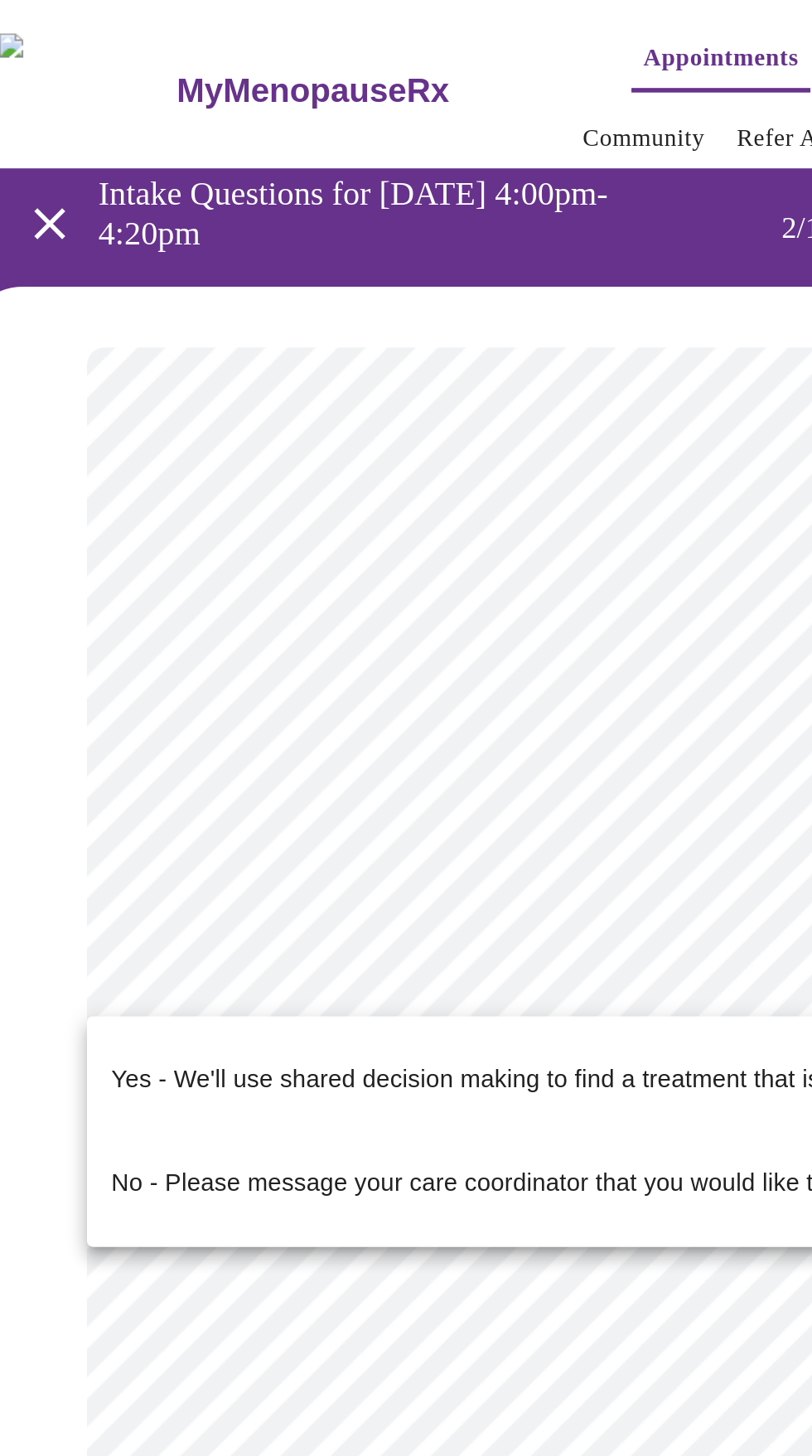
click at [304, 589] on span "Yes - We'll use shared decision making to find a treatment that is safe!" at bounding box center [297, 590] width 420 height 46
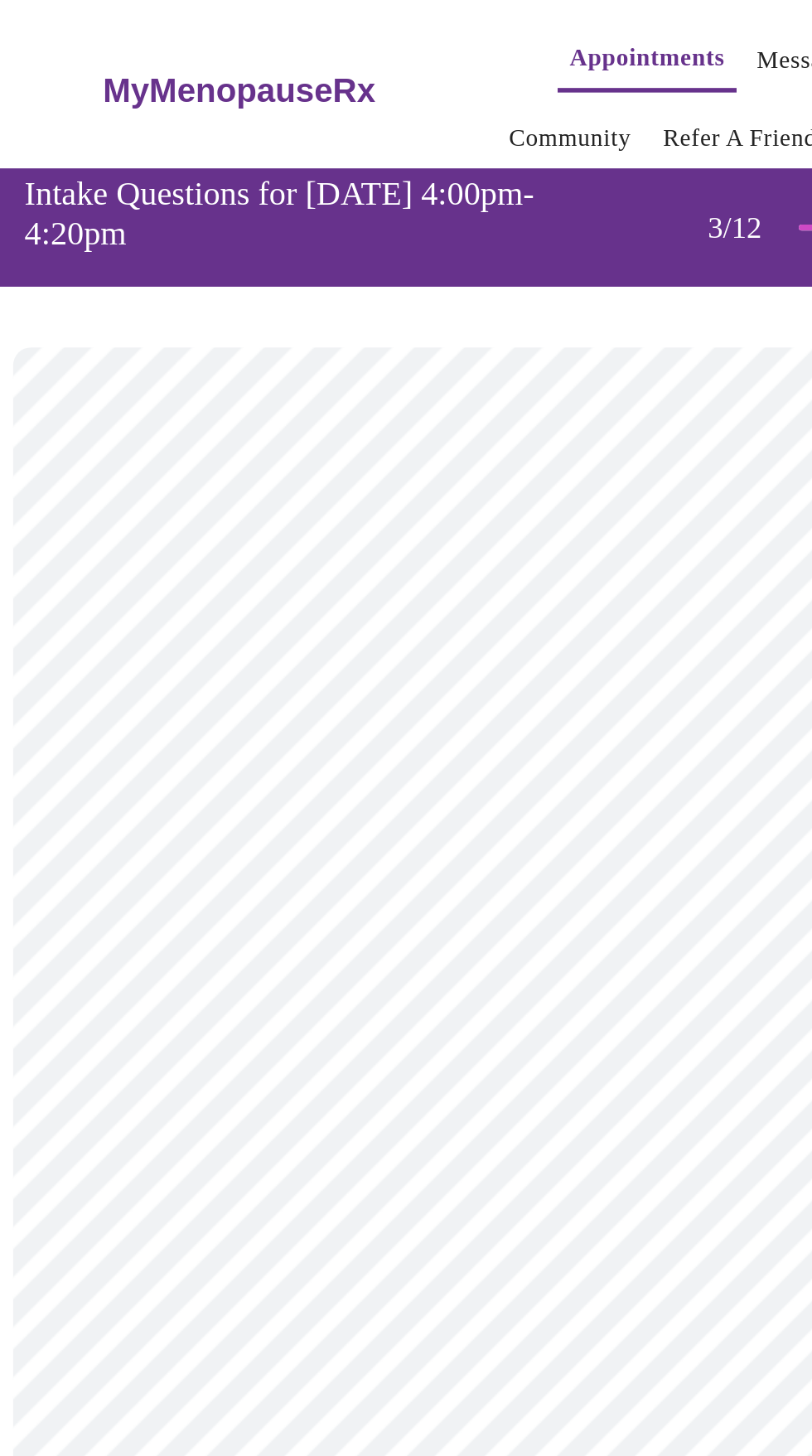
click at [364, 392] on body "MyMenopauseRx Appointments Messaging Labs Uploads Medications Community Refer a…" at bounding box center [406, 1144] width 799 height 2275
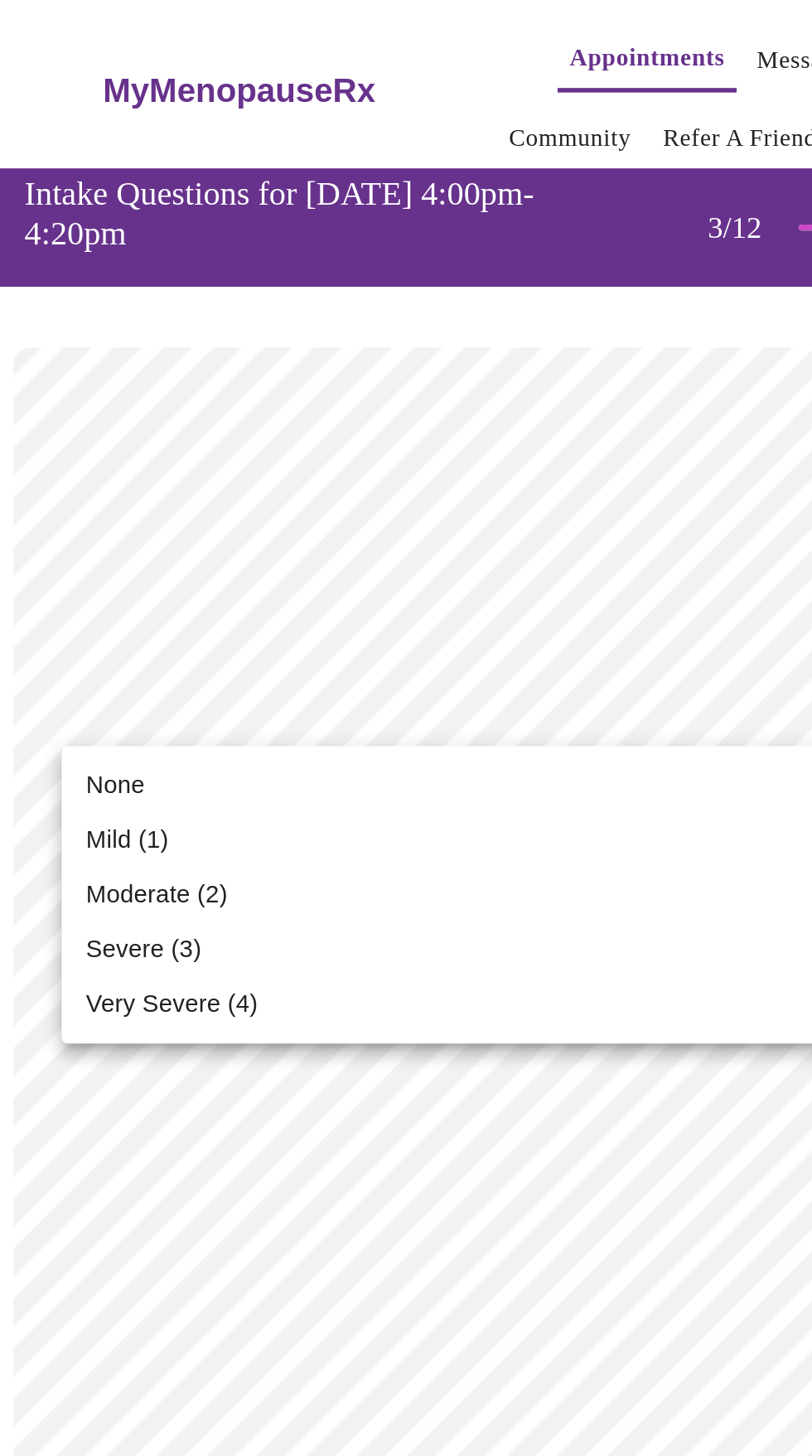
click at [268, 434] on li "None" at bounding box center [406, 429] width 610 height 30
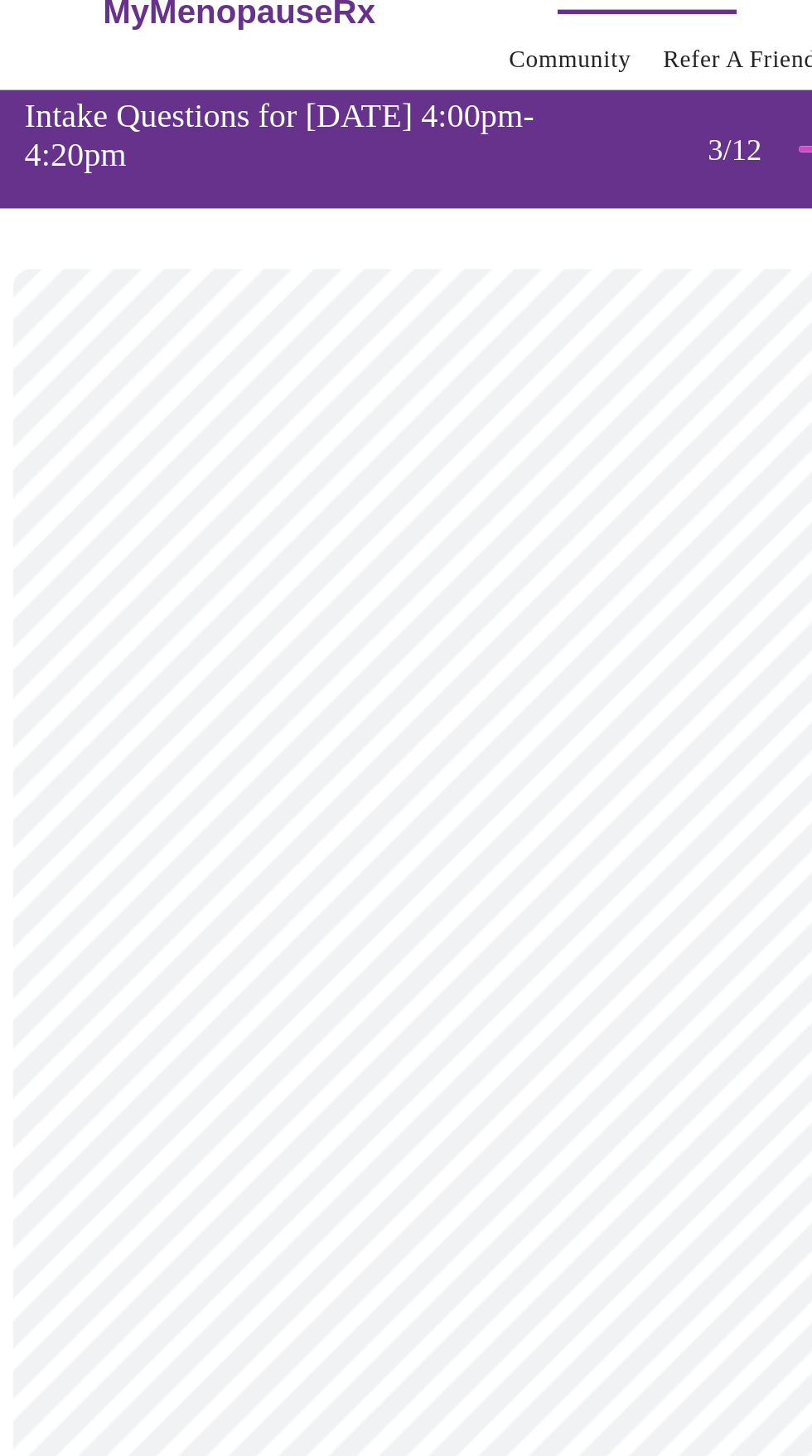
click at [386, 524] on body "MyMenopauseRx Appointments Messaging Labs Uploads Medications Community Refer a…" at bounding box center [406, 1115] width 799 height 2217
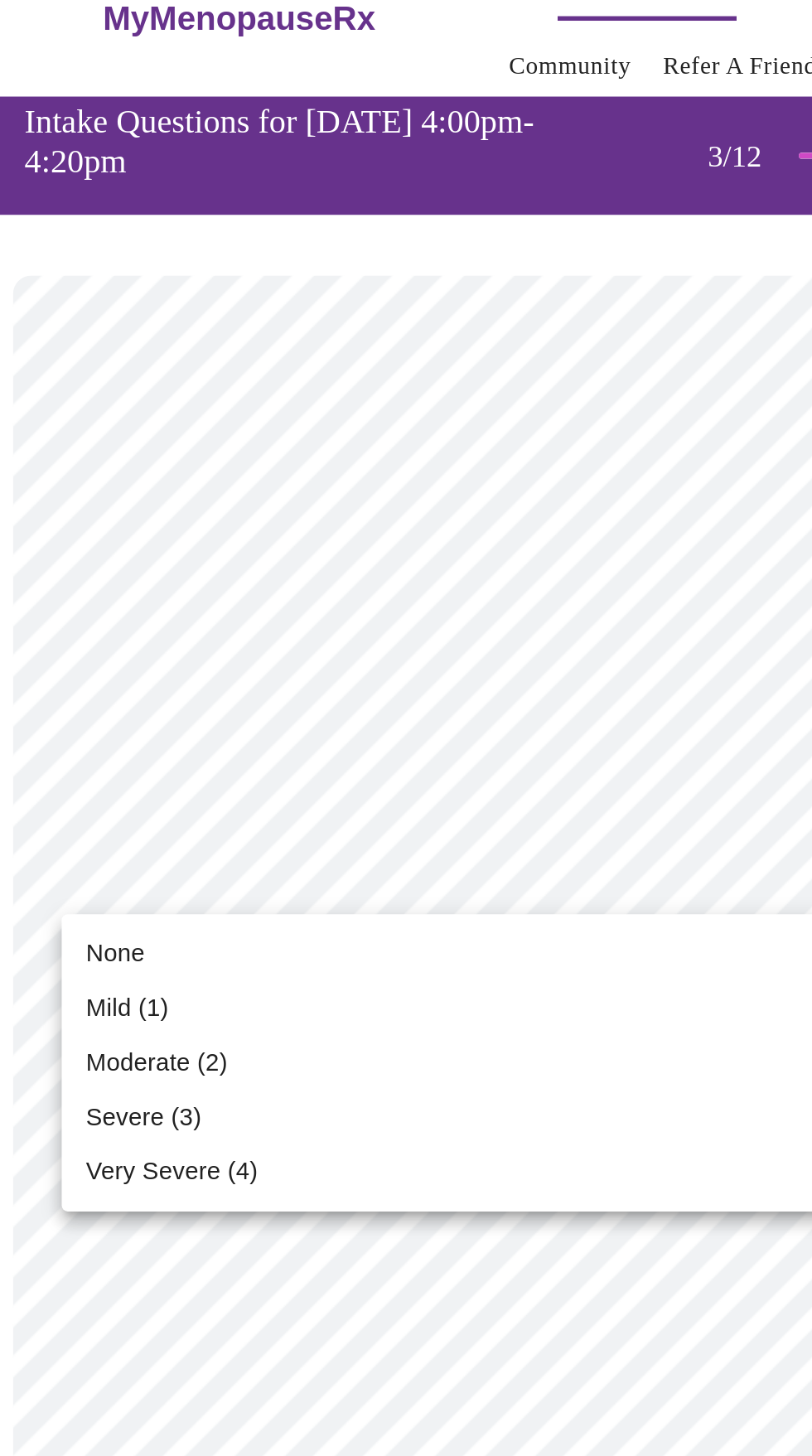
click at [330, 570] on li "None" at bounding box center [406, 560] width 610 height 30
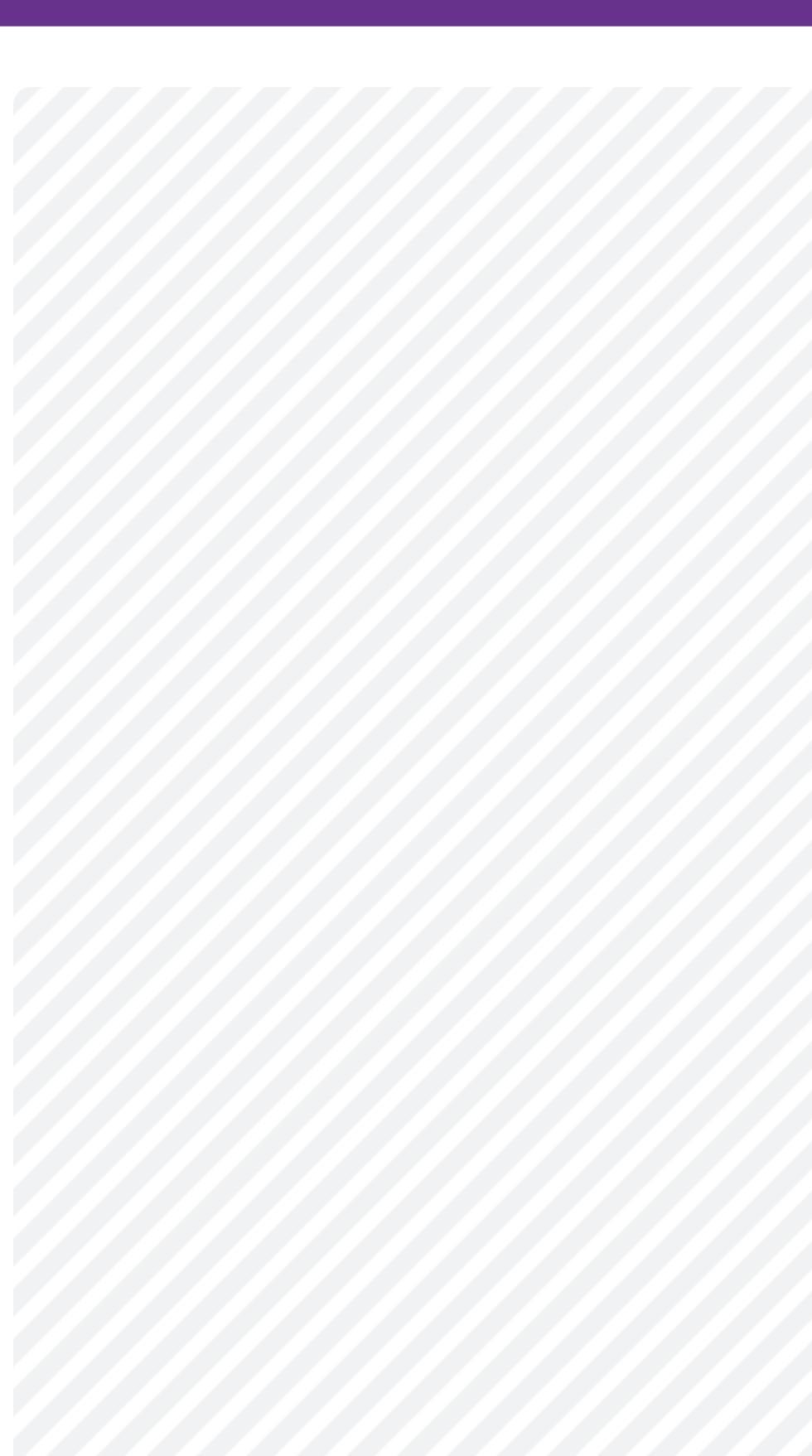
click at [370, 654] on body "MyMenopauseRx Appointments Messaging Labs Uploads Medications Community Refer a…" at bounding box center [406, 1104] width 799 height 2193
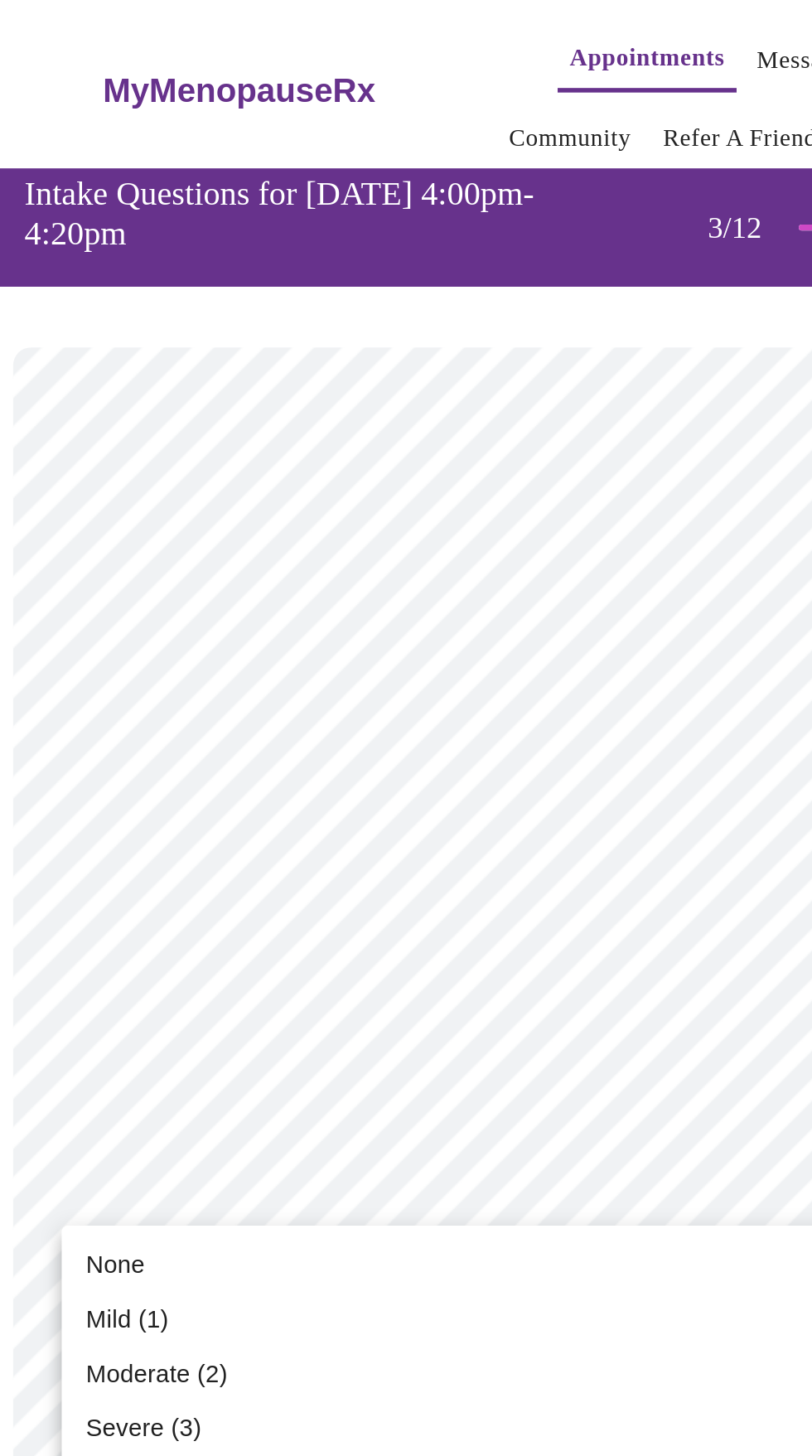
click at [235, 727] on li "Mild (1)" at bounding box center [406, 721] width 610 height 30
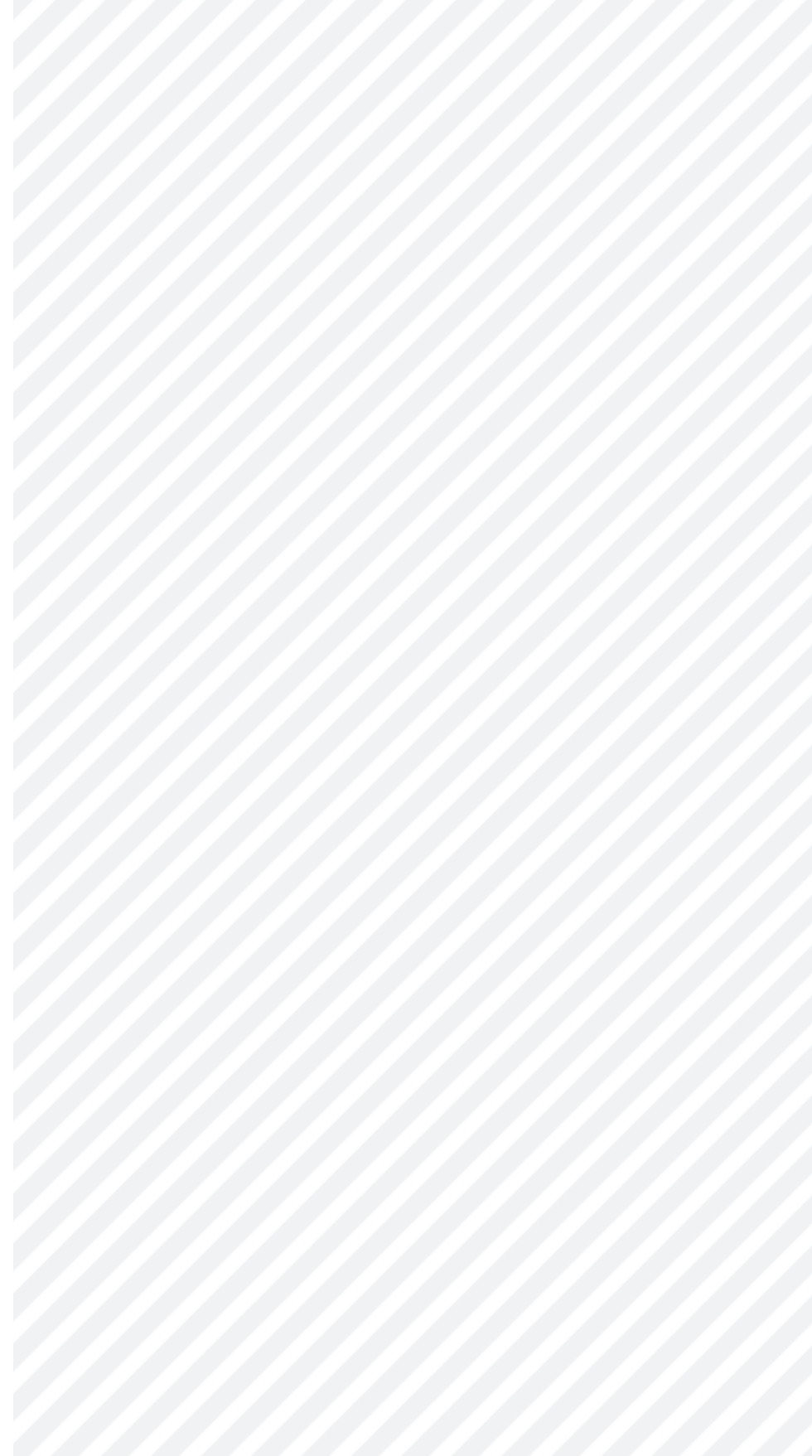
click at [381, 779] on body "MyMenopauseRx Appointments Messaging Labs Uploads Medications Community Refer a…" at bounding box center [406, 1092] width 799 height 2170
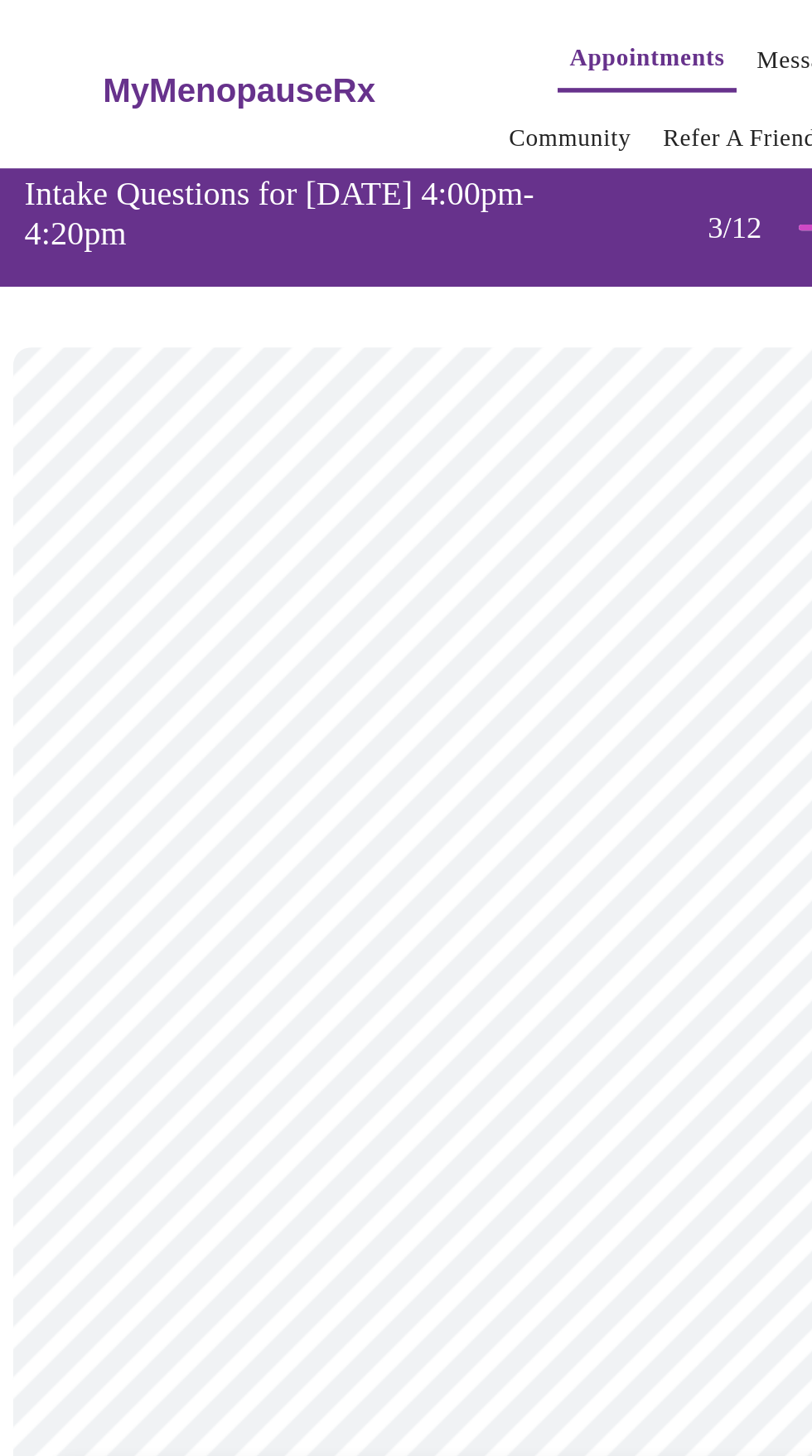
click at [269, 826] on li "None" at bounding box center [406, 822] width 610 height 30
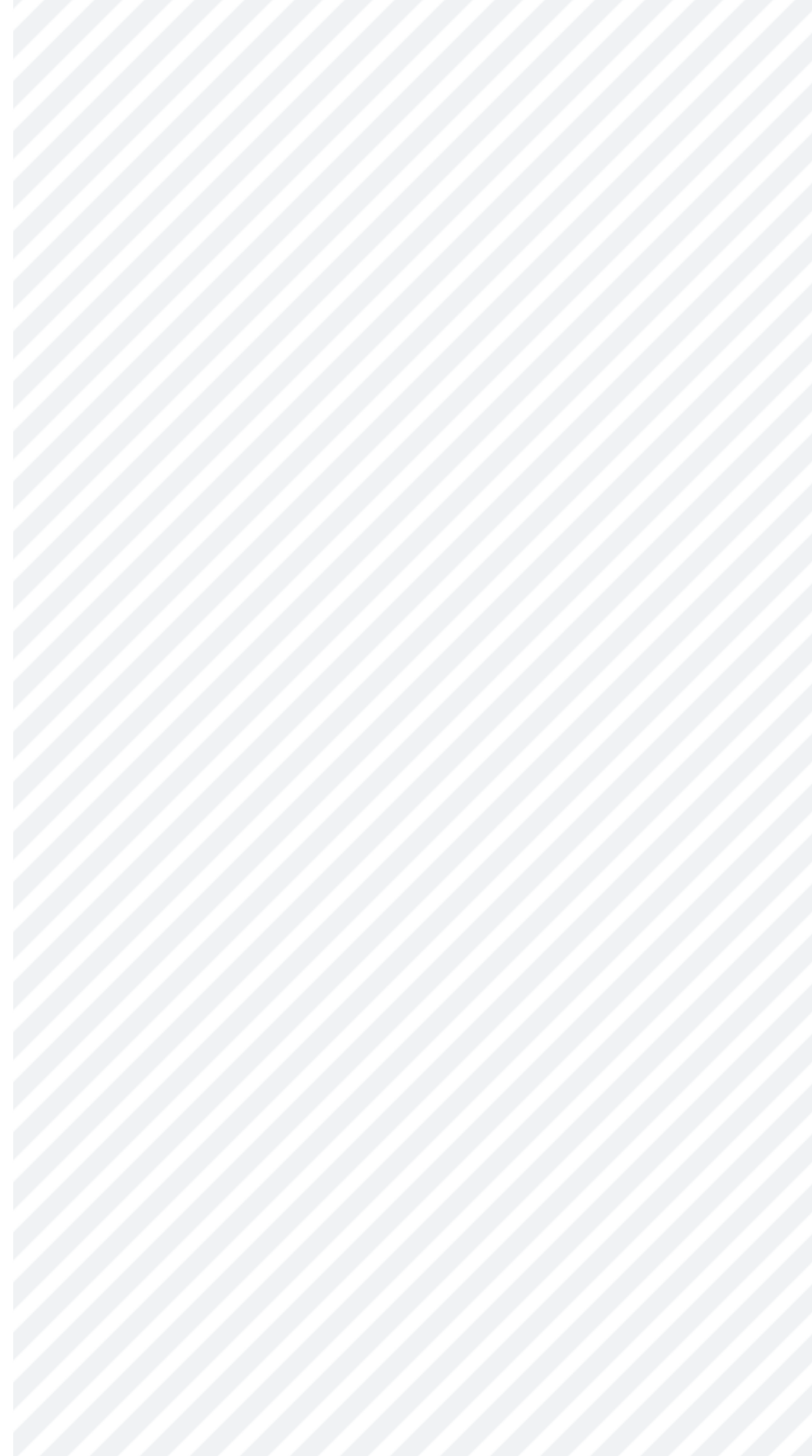
click at [403, 885] on body "MyMenopauseRx Appointments Messaging Labs Uploads Medications Community Refer a…" at bounding box center [406, 1080] width 799 height 2147
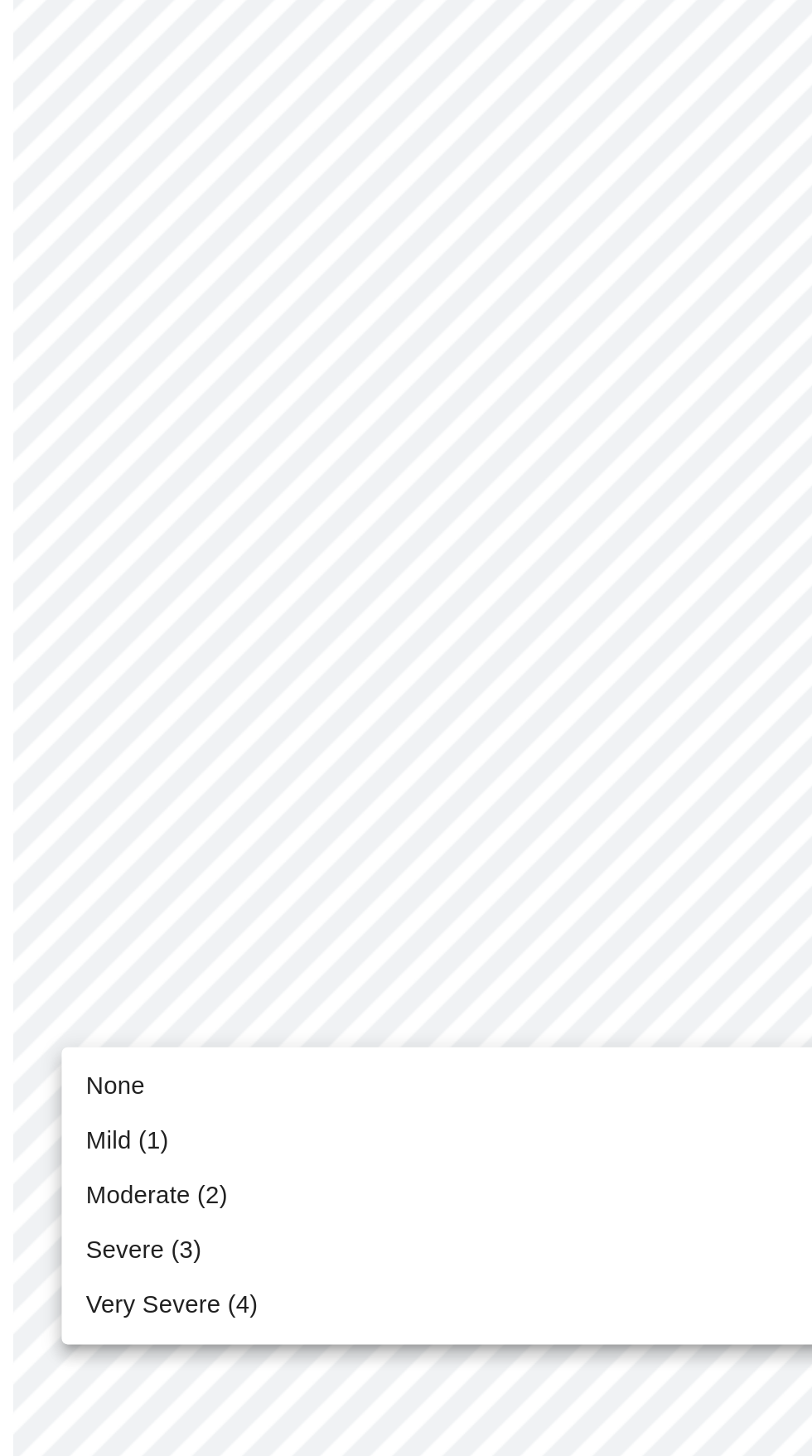
click at [294, 932] on li "None" at bounding box center [406, 930] width 610 height 30
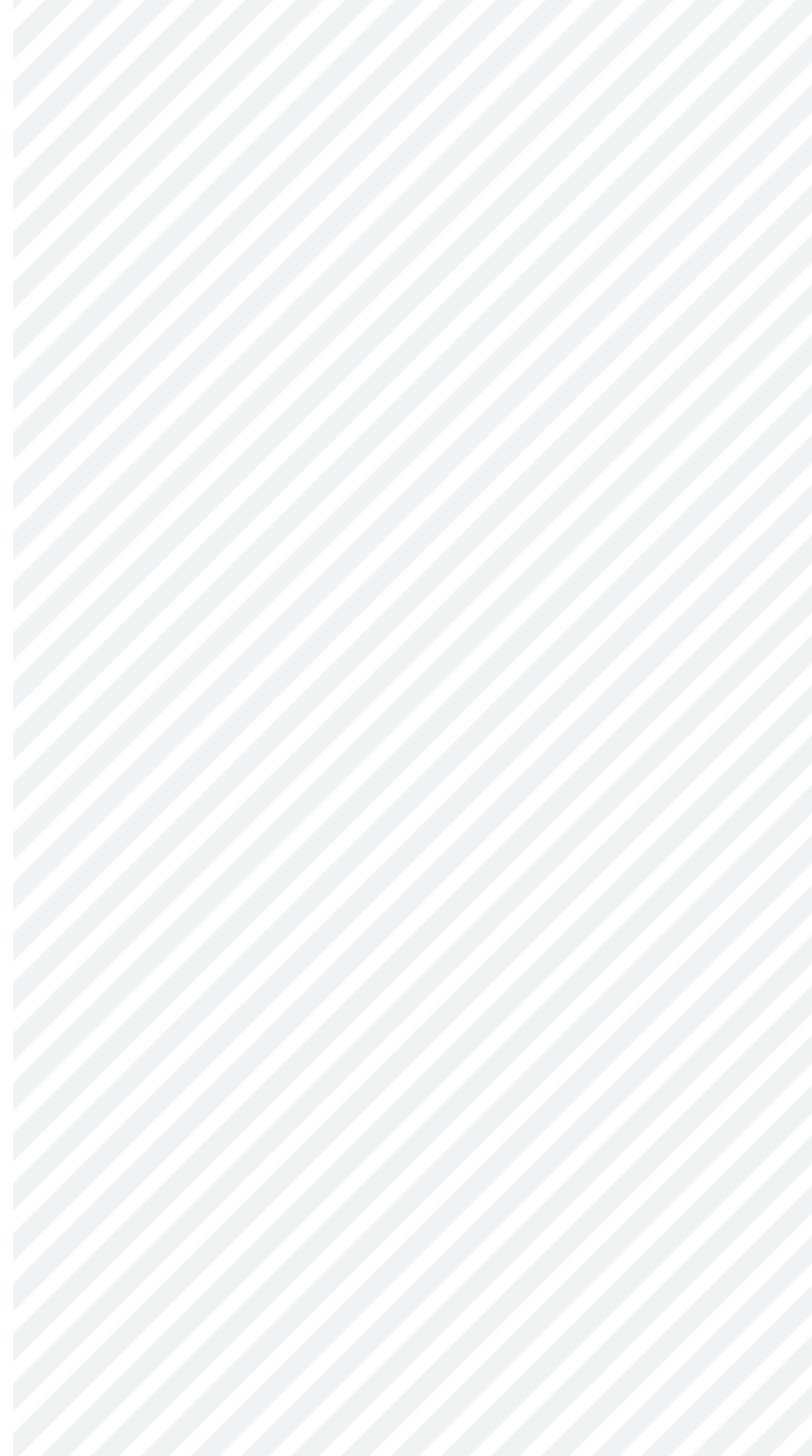
click at [385, 1004] on body "MyMenopauseRx Appointments Messaging Labs Uploads Medications Community Refer a…" at bounding box center [406, 1068] width 799 height 2123
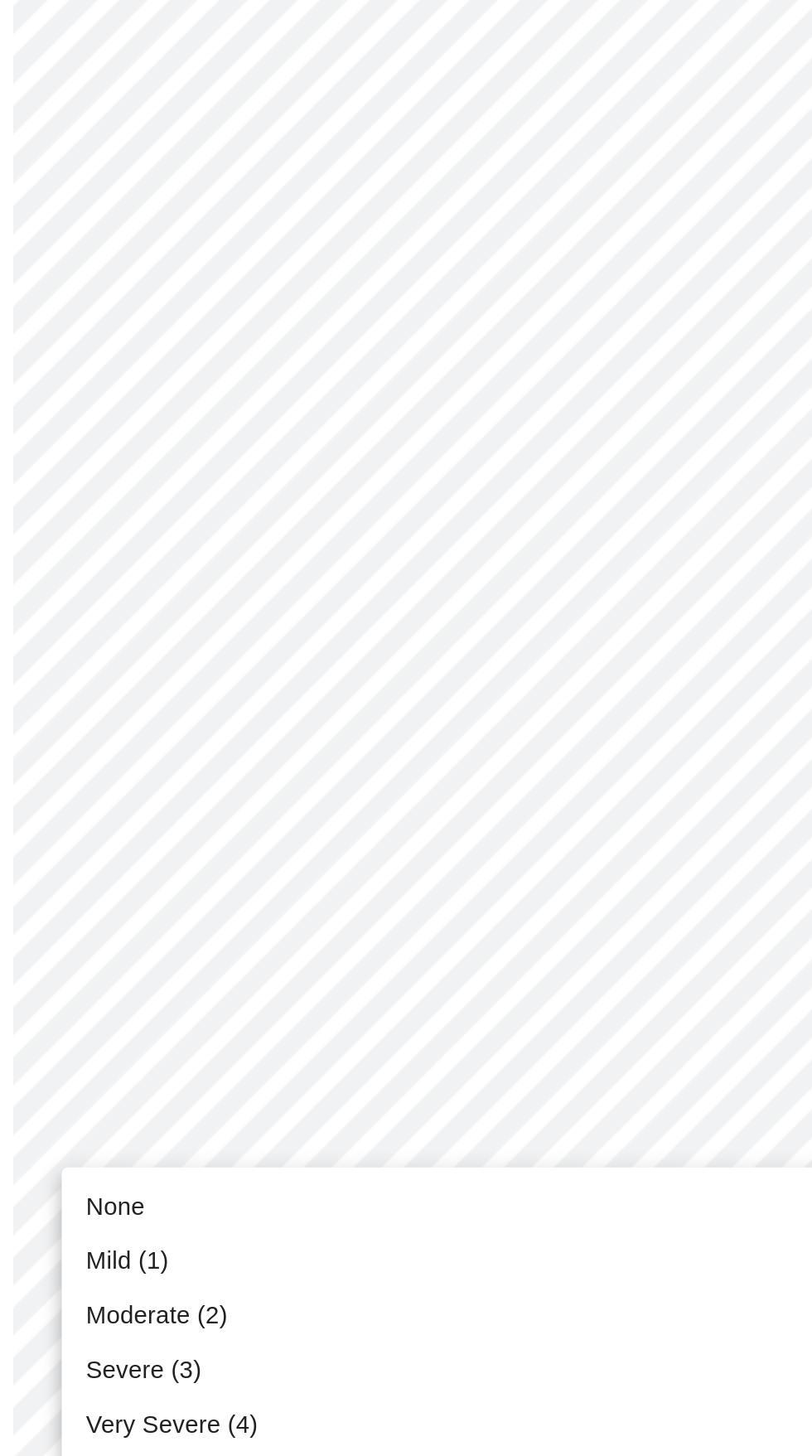
click at [395, 657] on div at bounding box center [406, 728] width 812 height 1456
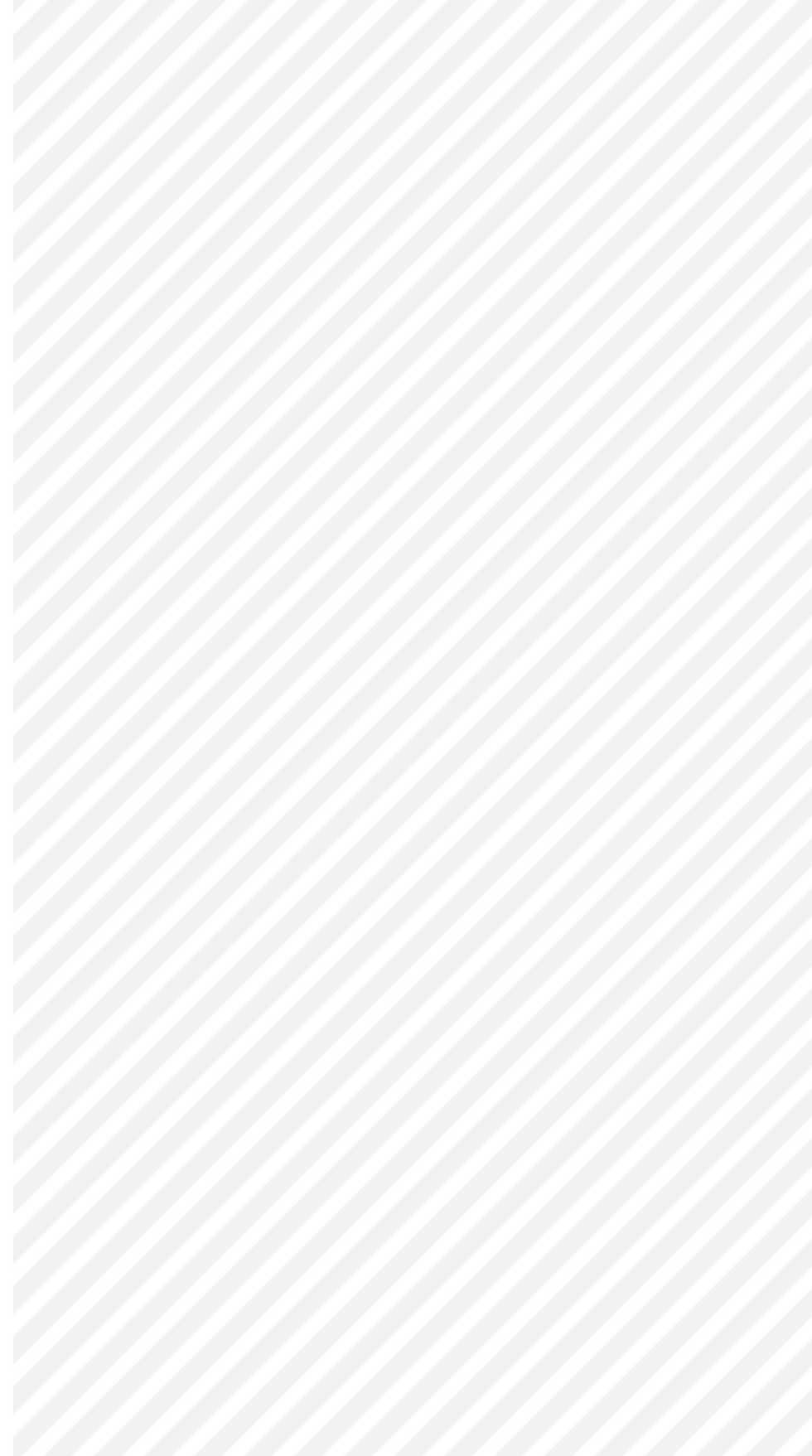
click at [394, 990] on body "MyMenopauseRx Appointments Messaging Labs Uploads Medications Community Refer a…" at bounding box center [406, 1068] width 799 height 2123
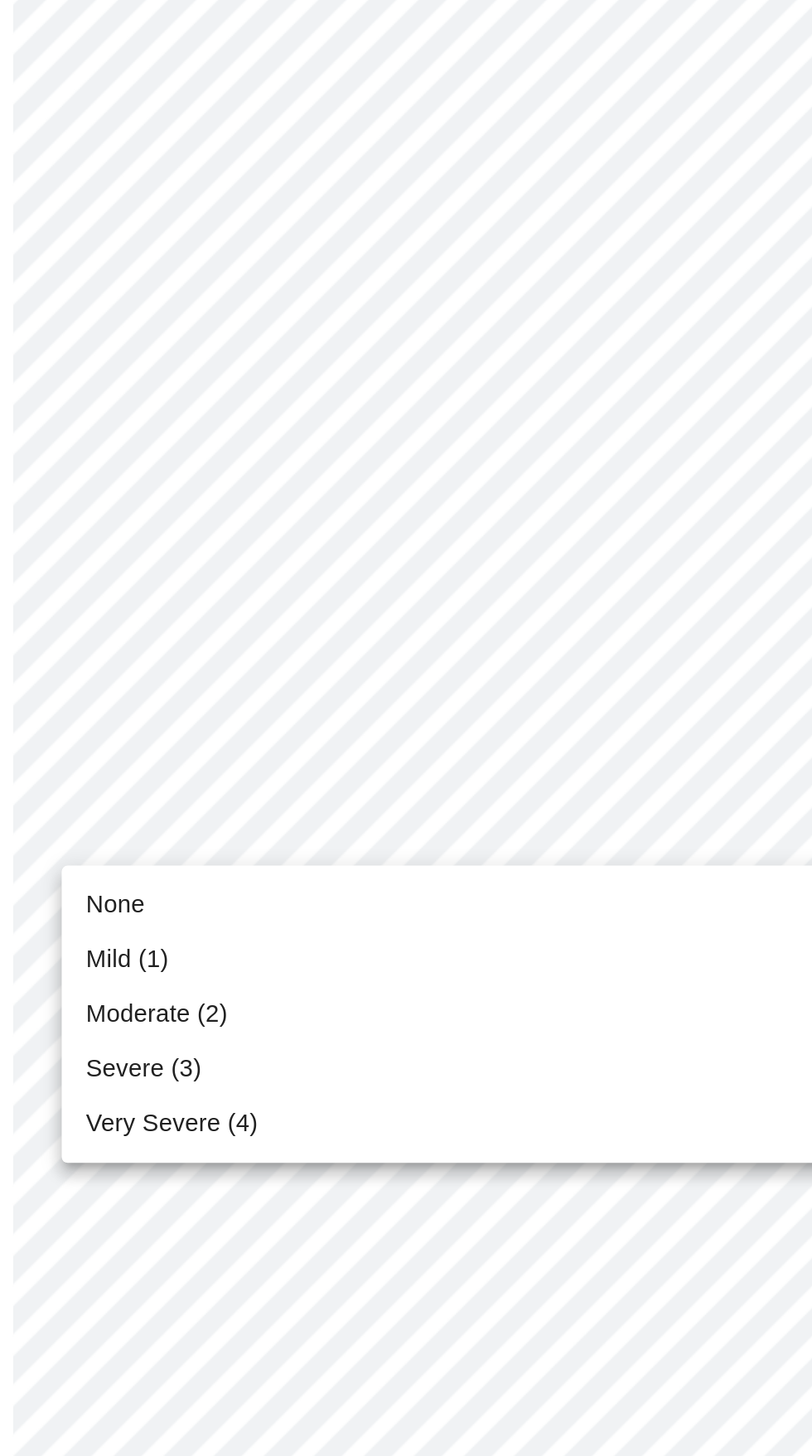
click at [325, 1040] on li "None" at bounding box center [406, 1038] width 610 height 30
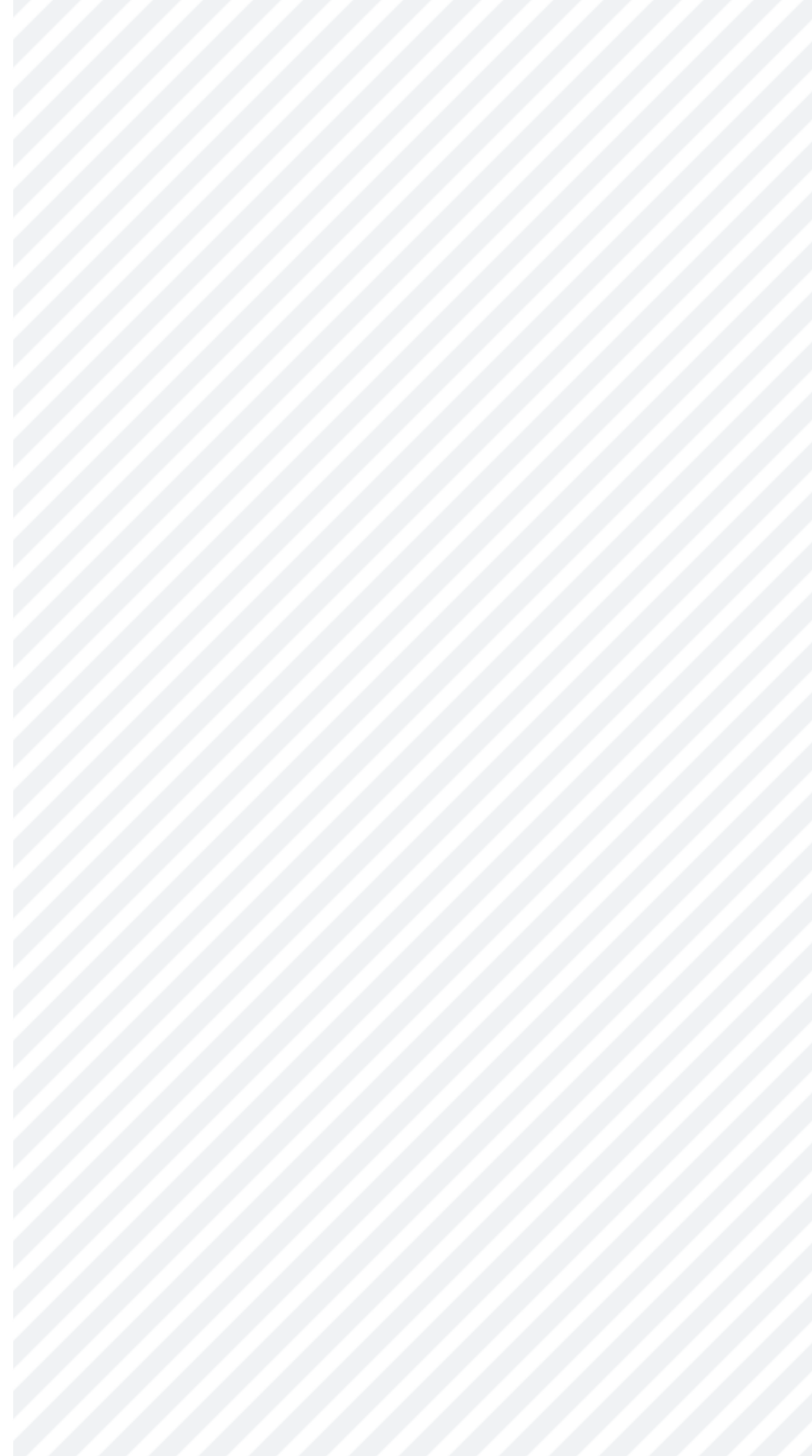
click at [385, 1127] on body "MyMenopauseRx Appointments Messaging Labs Uploads Medications Community Refer a…" at bounding box center [406, 1057] width 799 height 2101
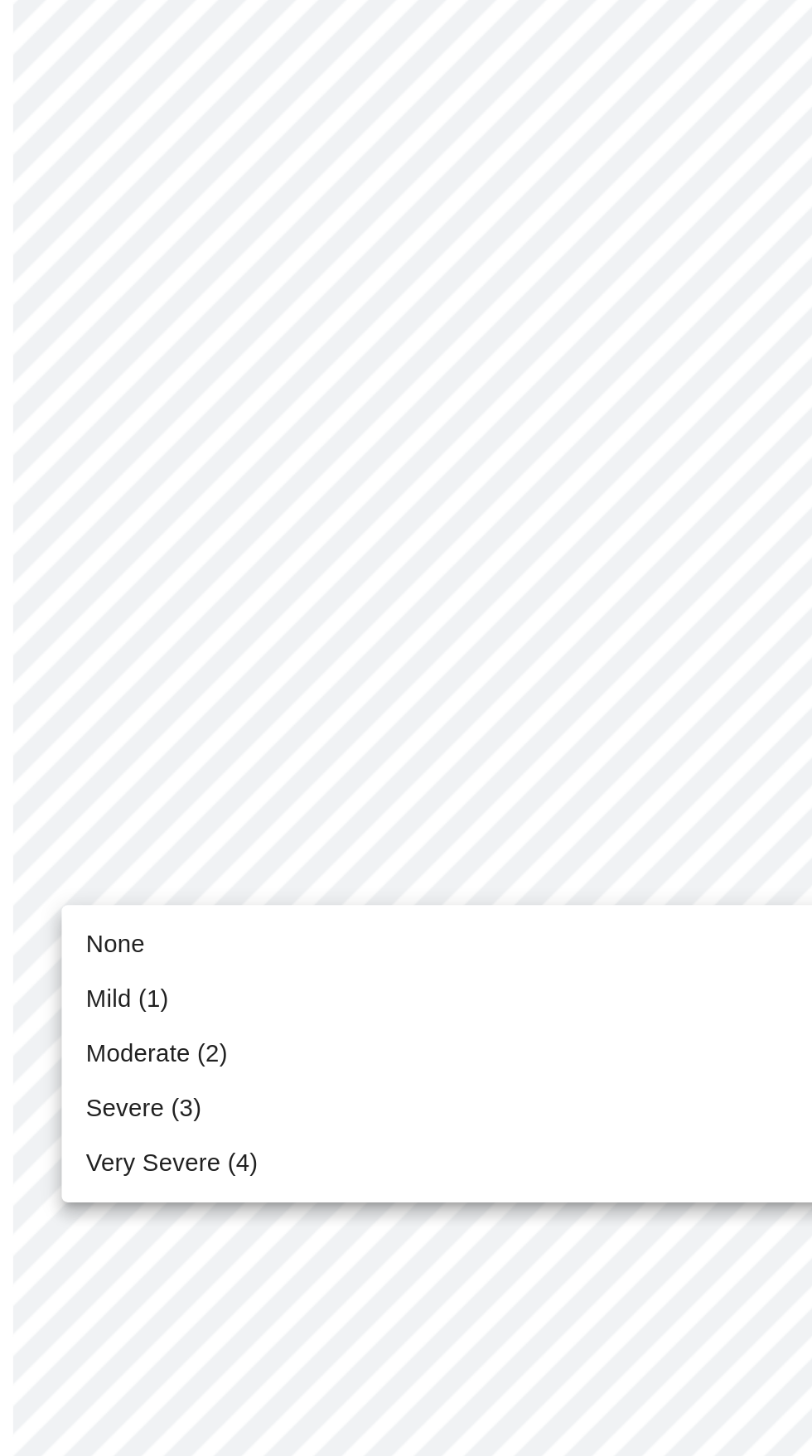
click at [228, 1206] on li "Mild (1)" at bounding box center [406, 1198] width 610 height 30
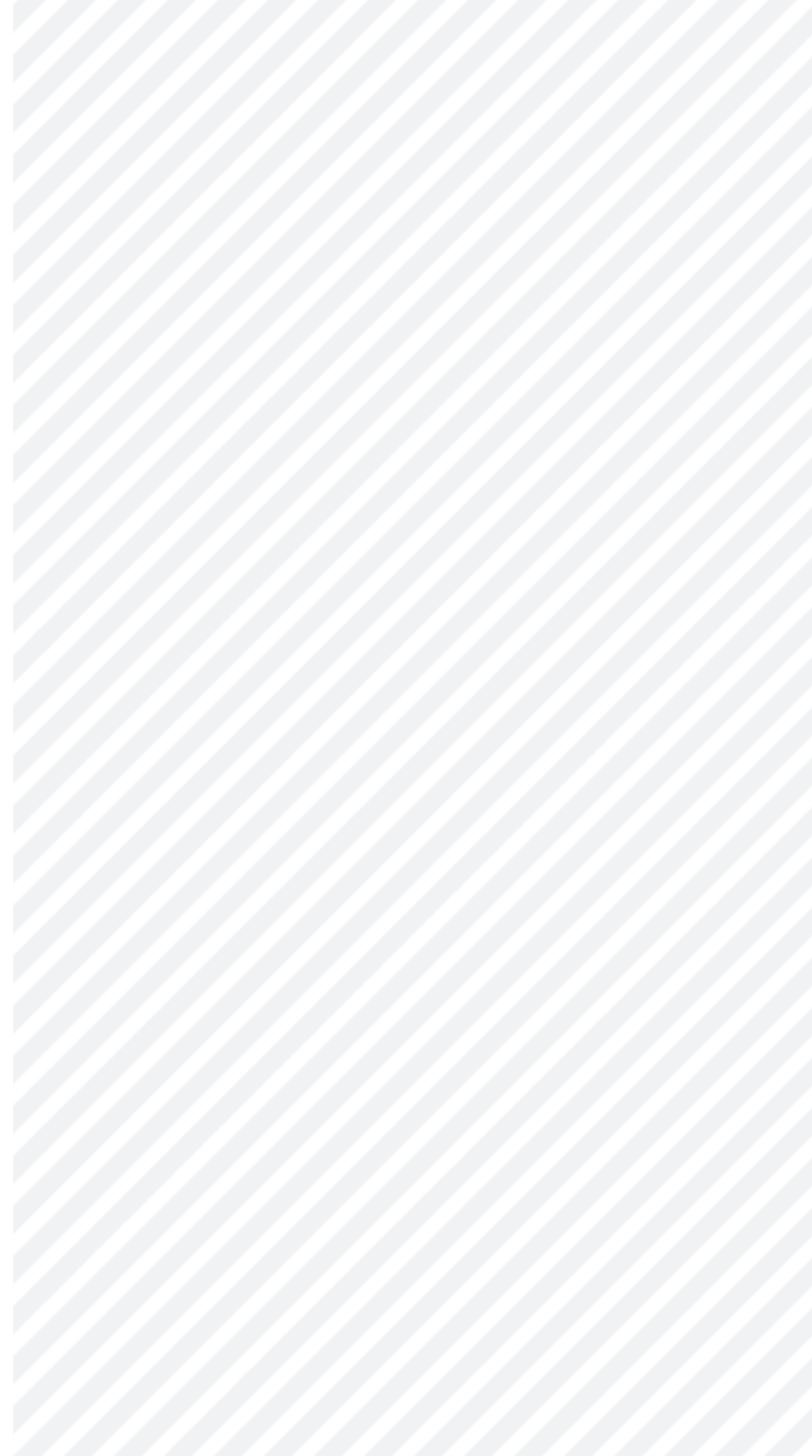
click at [339, 1259] on body "MyMenopauseRx Appointments Messaging Labs Uploads Medications Community Refer a…" at bounding box center [406, 1045] width 799 height 2077
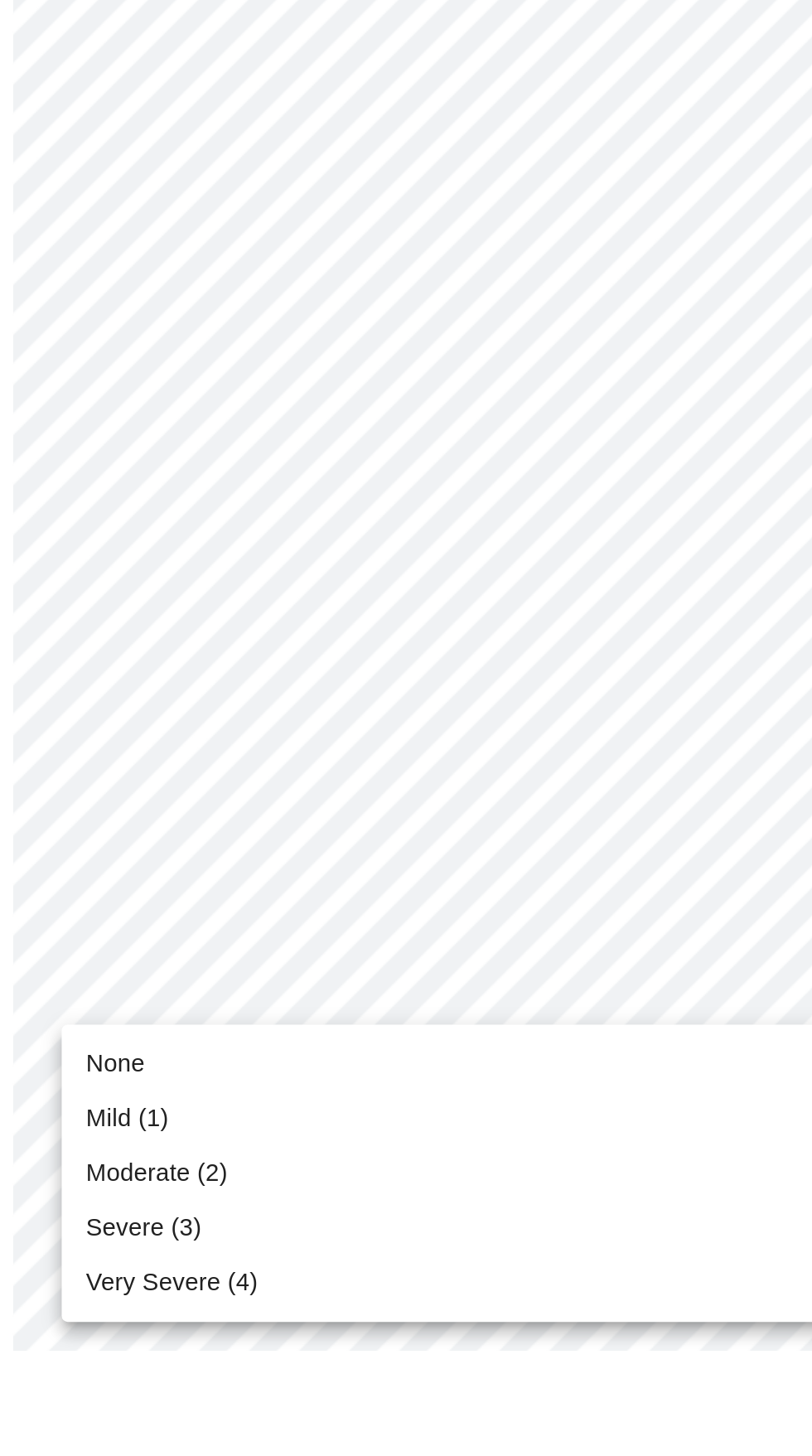
click at [225, 1372] on li "Moderate (2)" at bounding box center [406, 1360] width 610 height 30
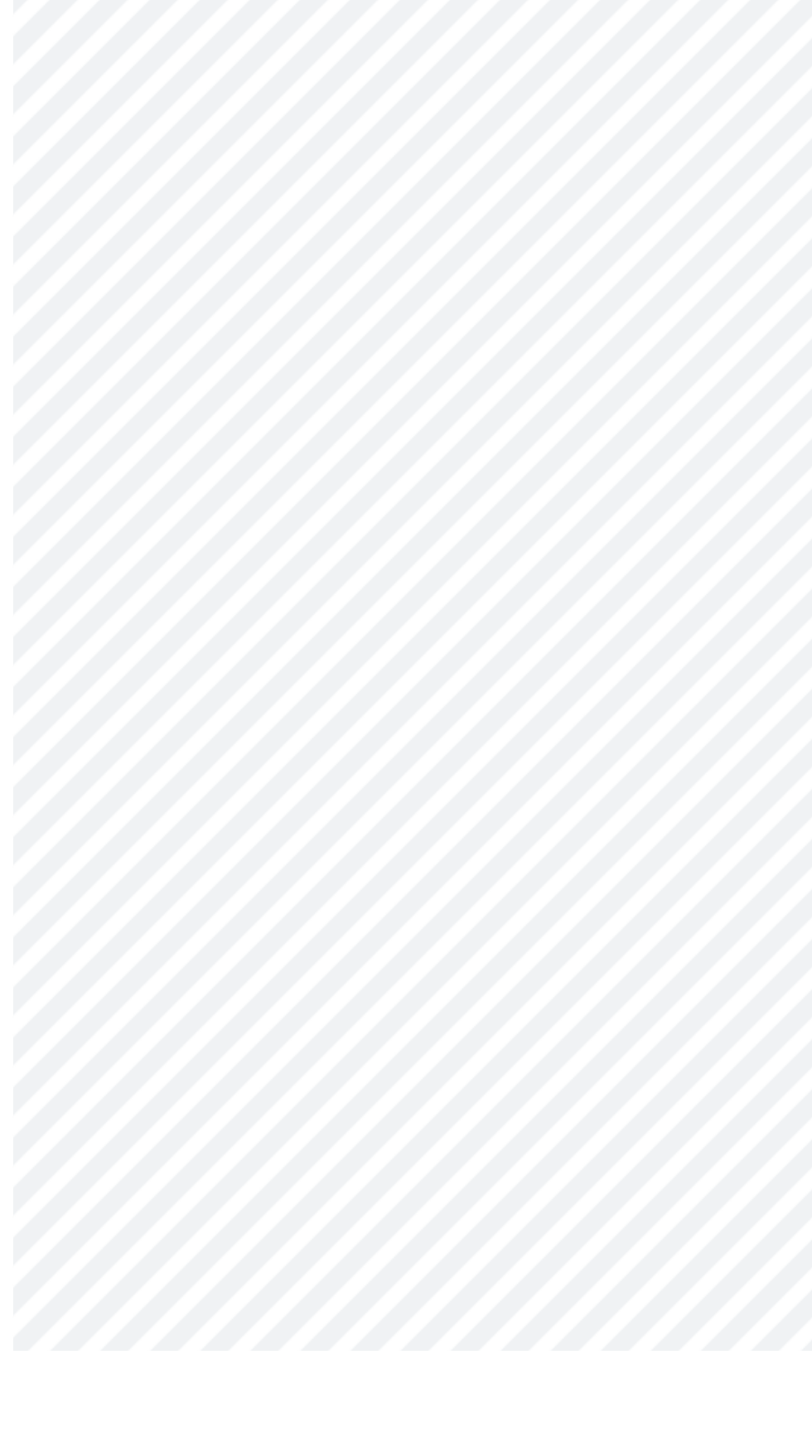
click at [388, 1251] on body "MyMenopauseRx Appointments Messaging Labs Uploads Medications Community Refer a…" at bounding box center [406, 898] width 799 height 2055
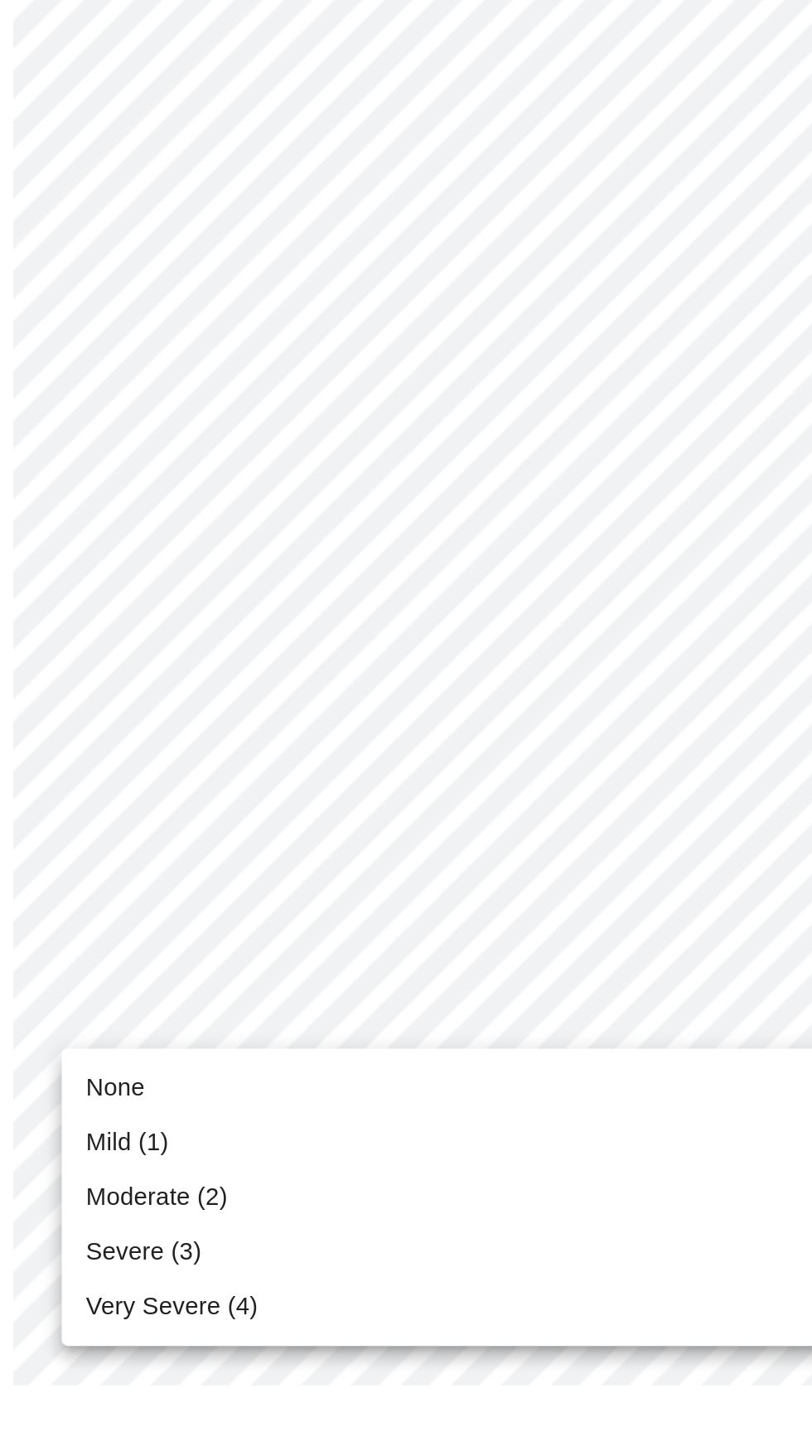
scroll to position [136, 0]
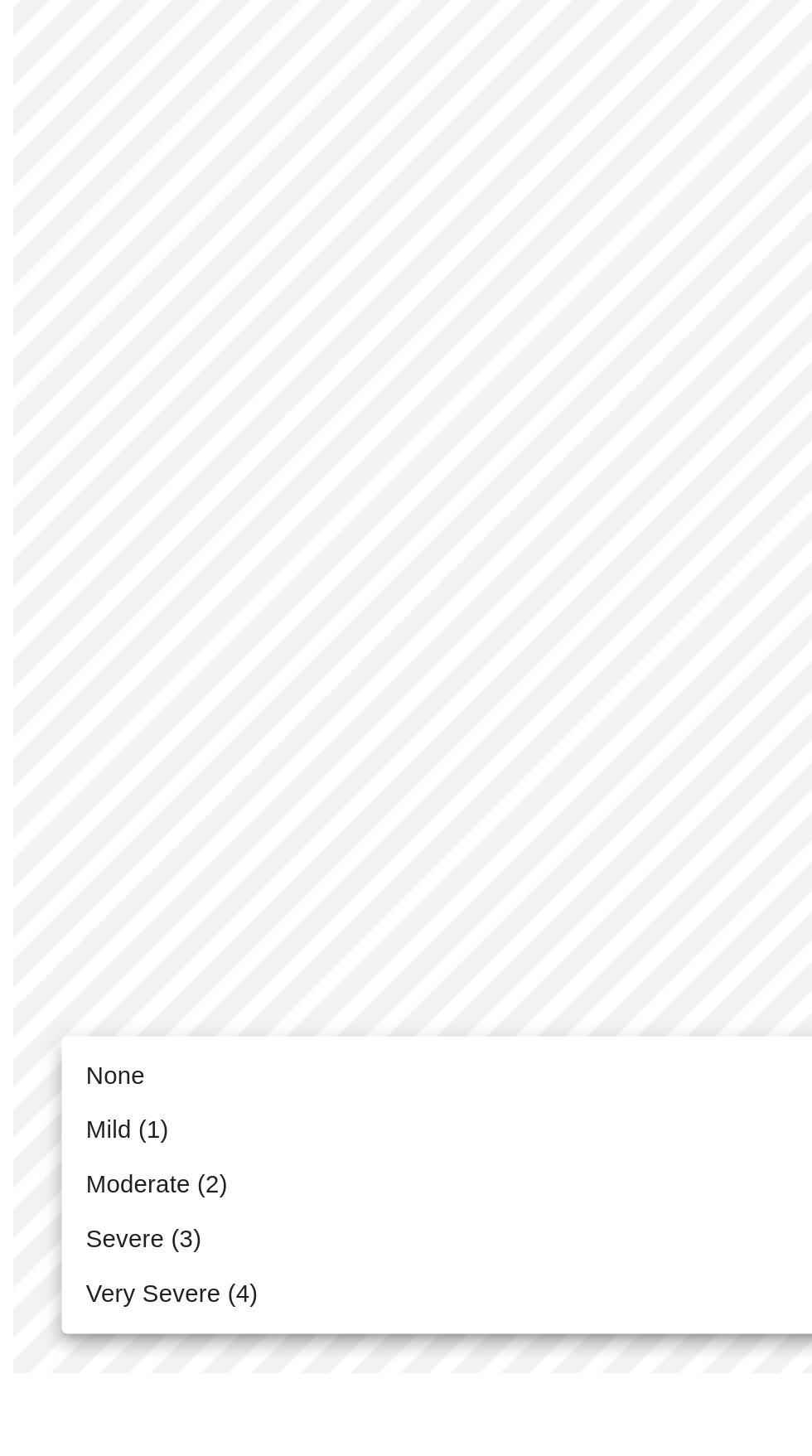
click at [312, 1298] on li "None" at bounding box center [406, 1294] width 610 height 30
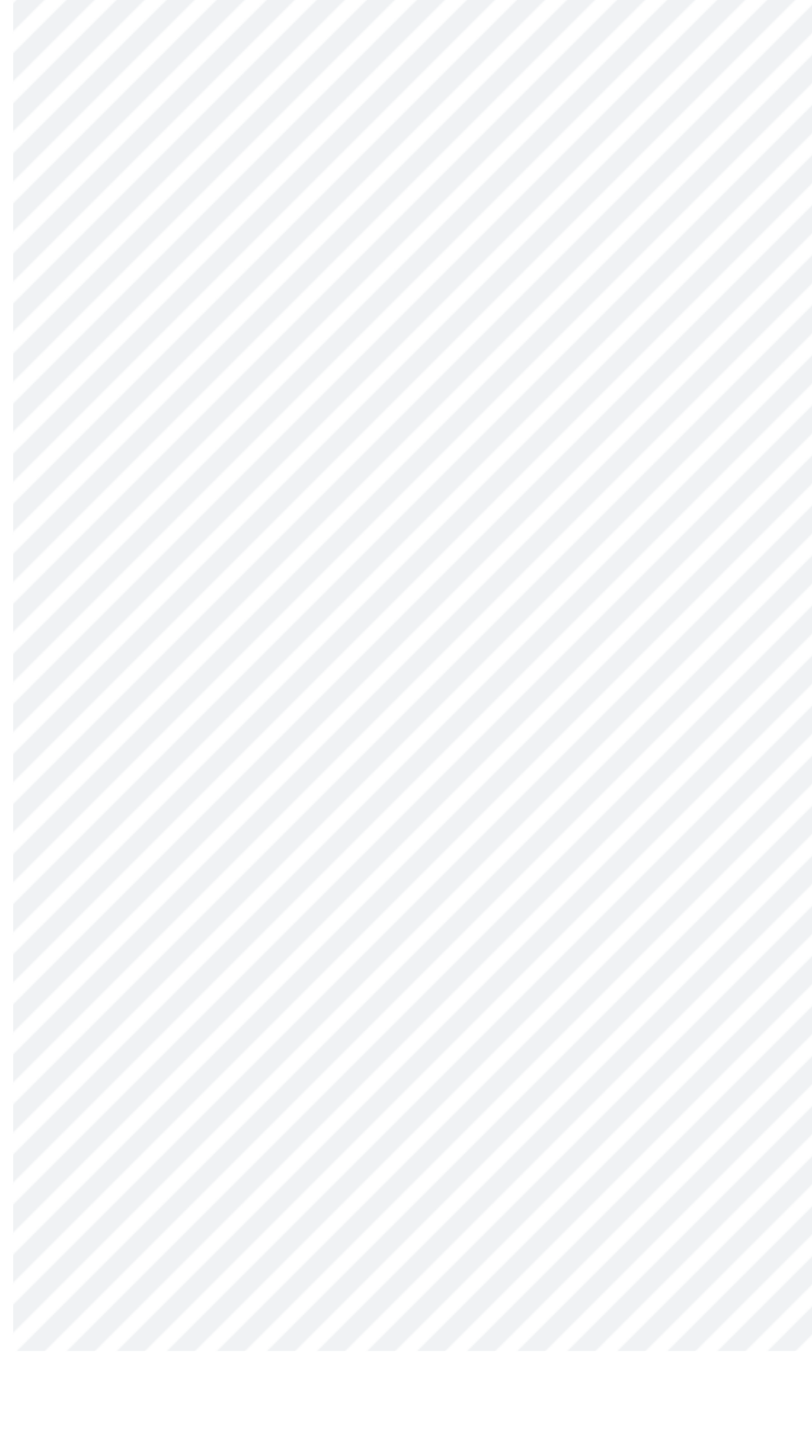
click at [391, 1172] on body "MyMenopauseRx Appointments Messaging Labs Uploads Medications Community Refer a…" at bounding box center [406, 676] width 799 height 2031
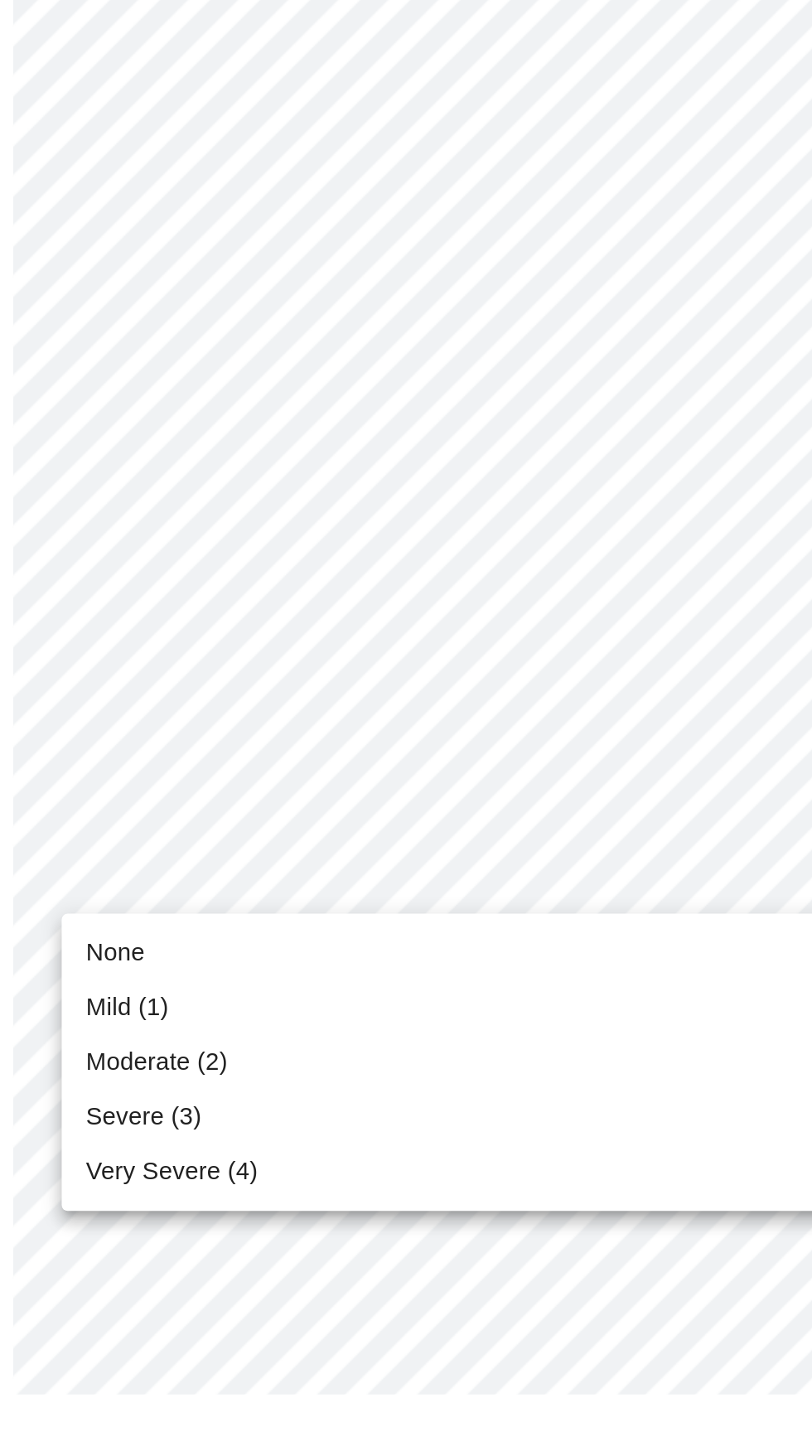
scroll to position [346, 0]
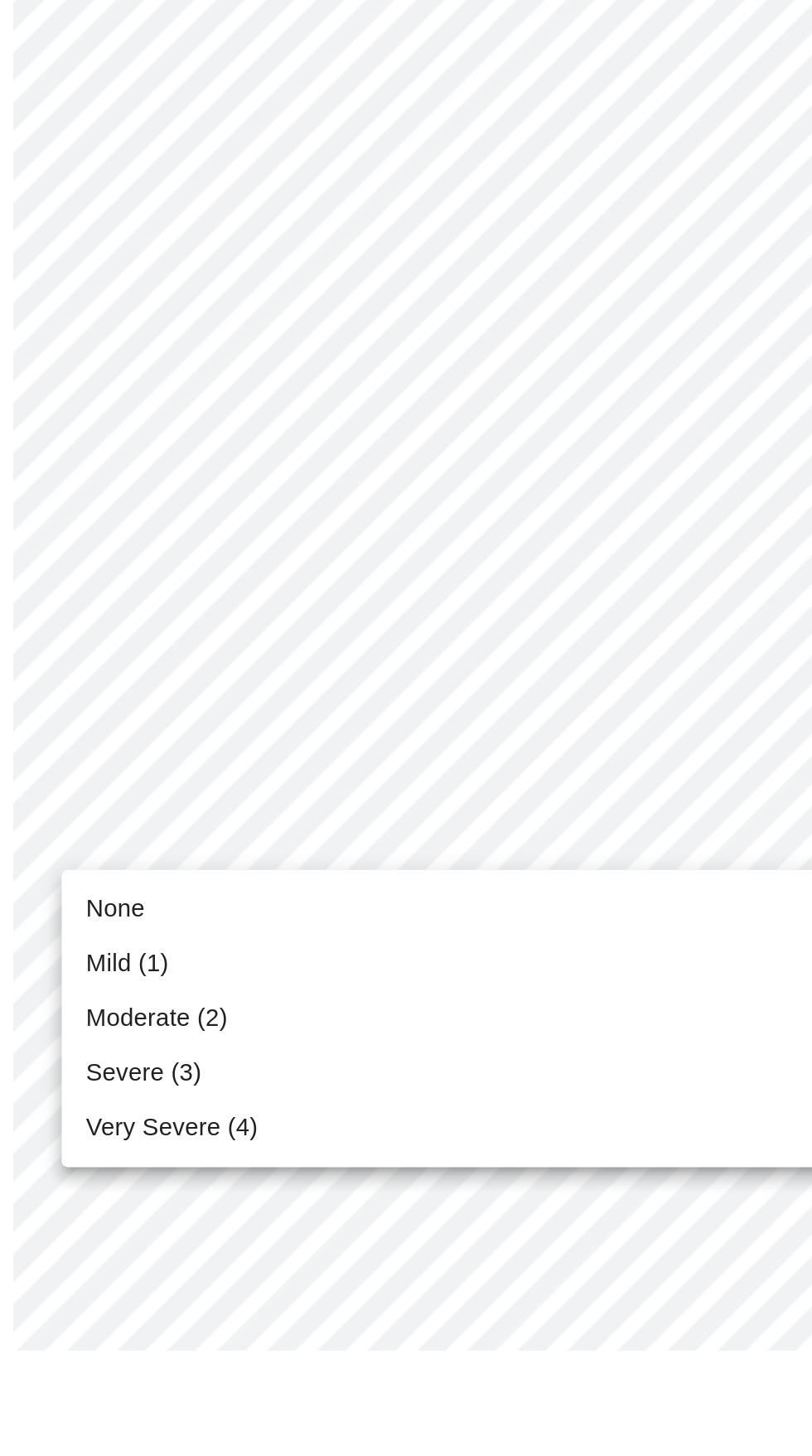
click at [267, 1247] on li "Mild (1)" at bounding box center [406, 1245] width 610 height 30
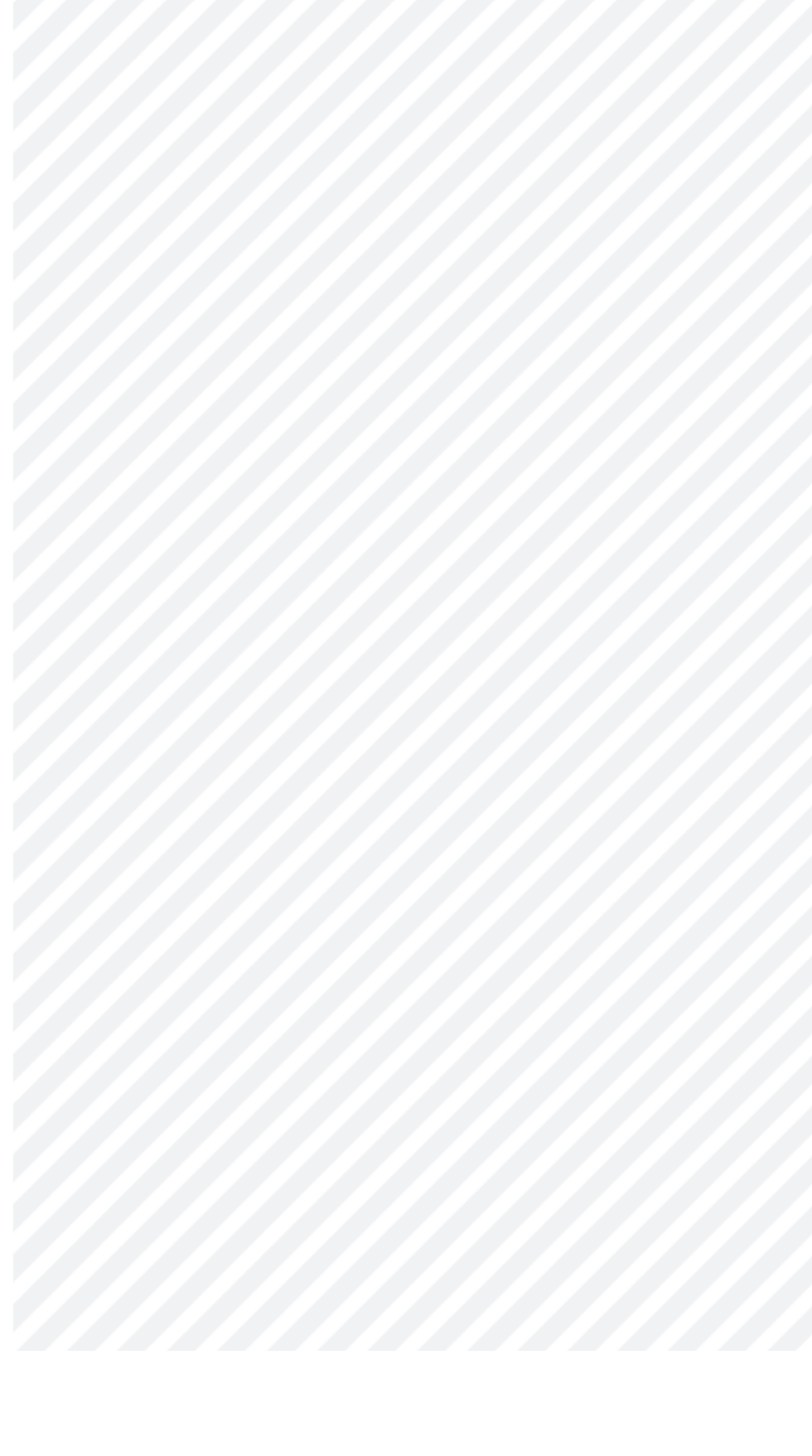
click at [363, 1298] on body "MyMenopauseRx Appointments Messaging Labs Uploads Medications Community Refer a…" at bounding box center [406, 665] width 799 height 2007
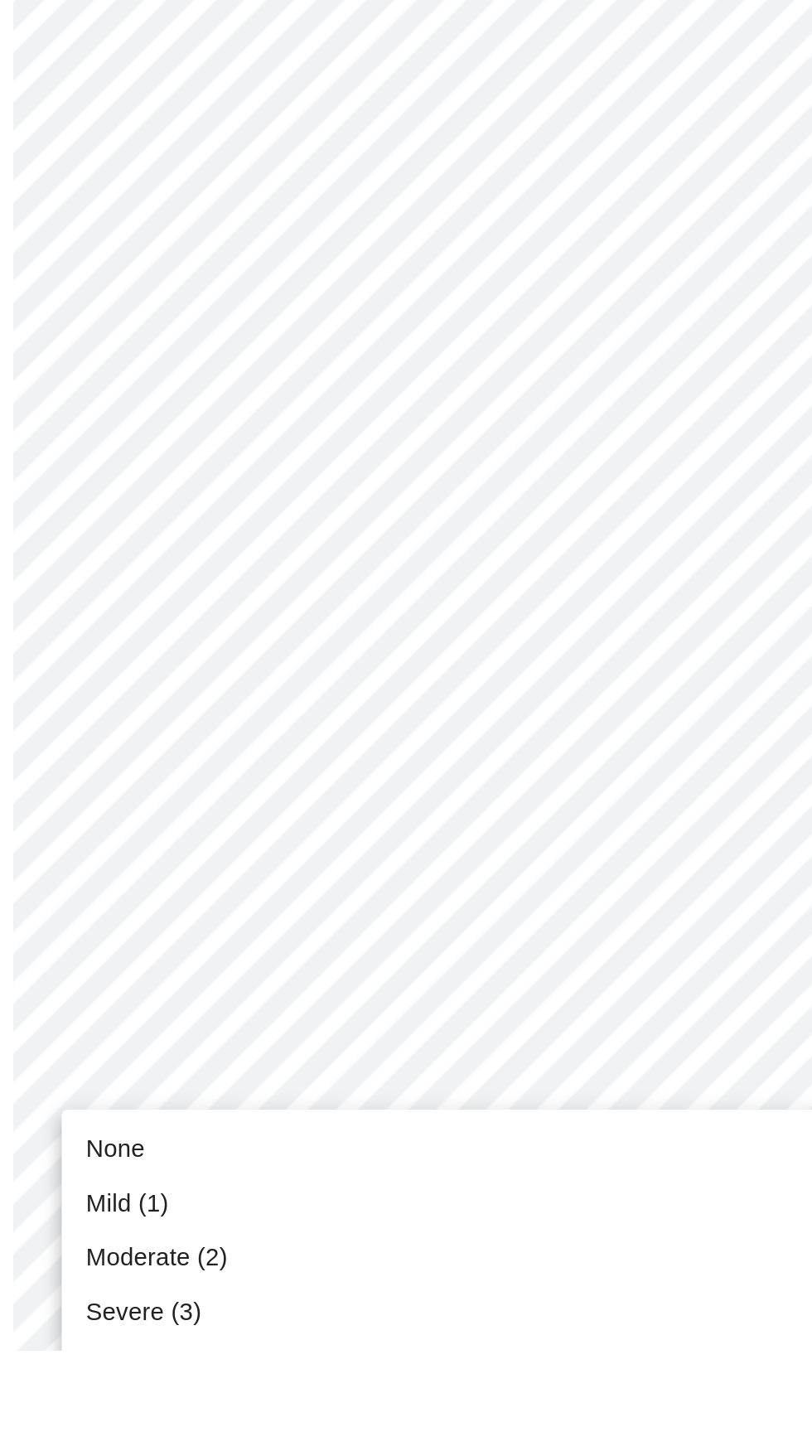
click at [301, 1349] on li "None" at bounding box center [406, 1346] width 610 height 30
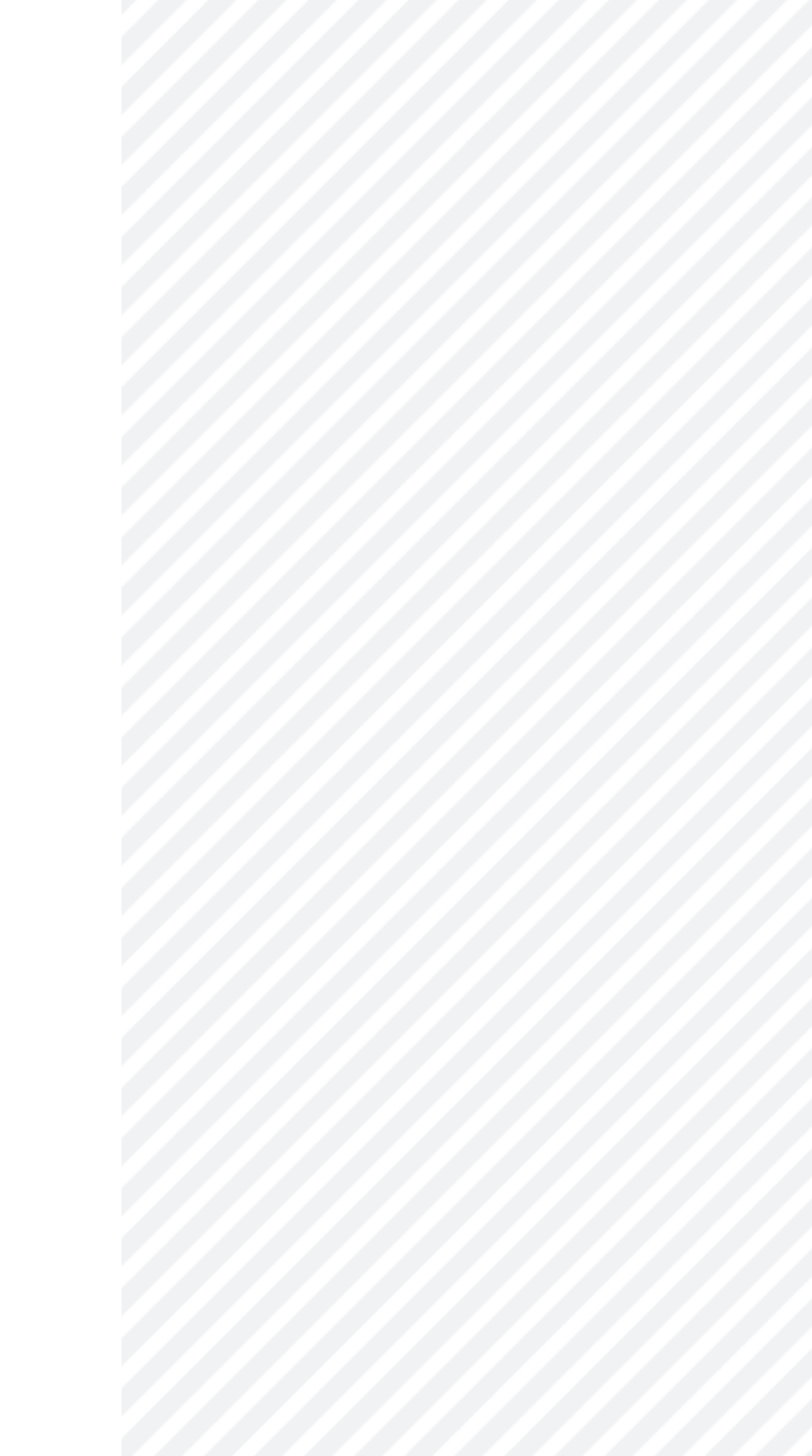
scroll to position [0, 0]
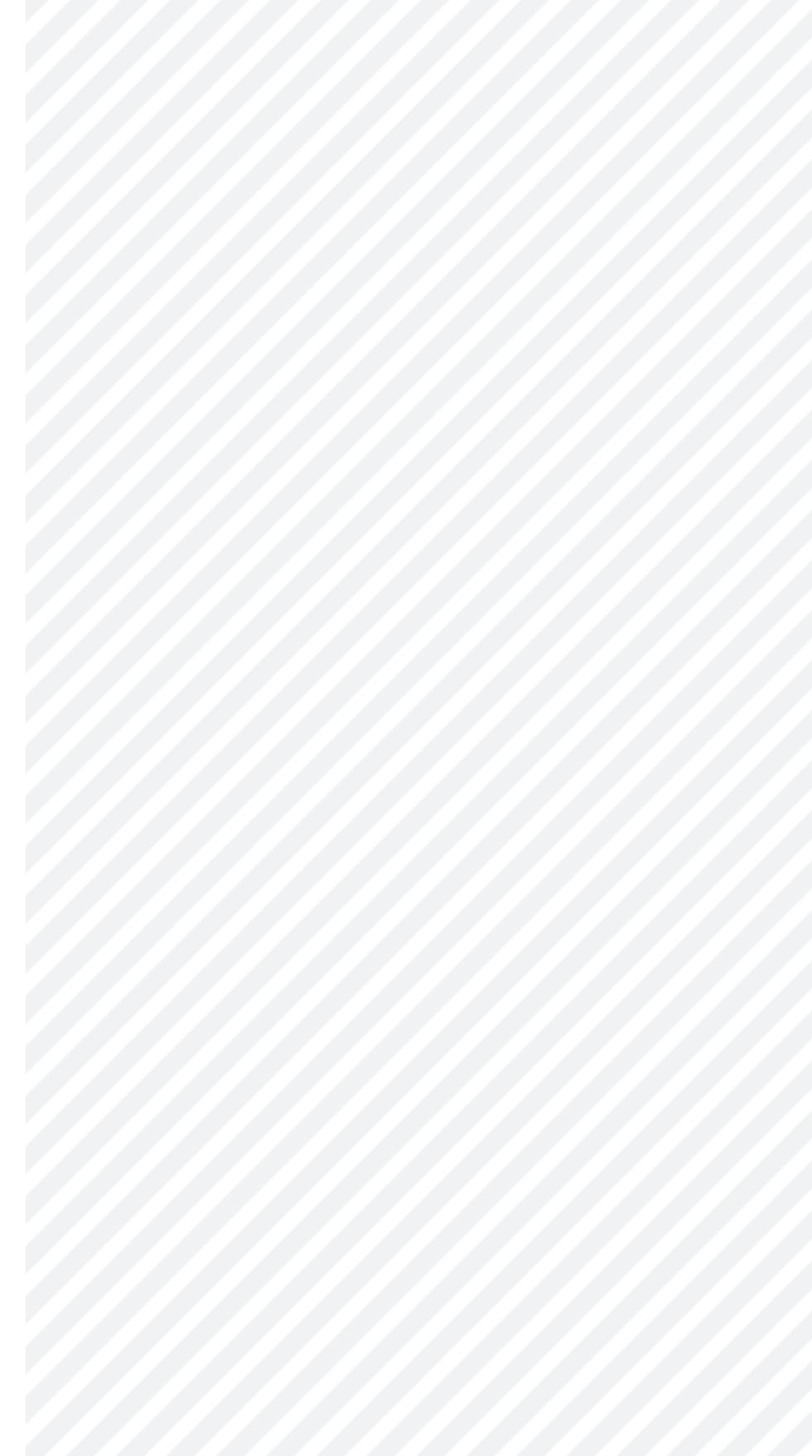
click at [411, 1030] on body "MyMenopauseRx Appointments Messaging Labs Uploads Medications Community Refer a…" at bounding box center [406, 843] width 799 height 1672
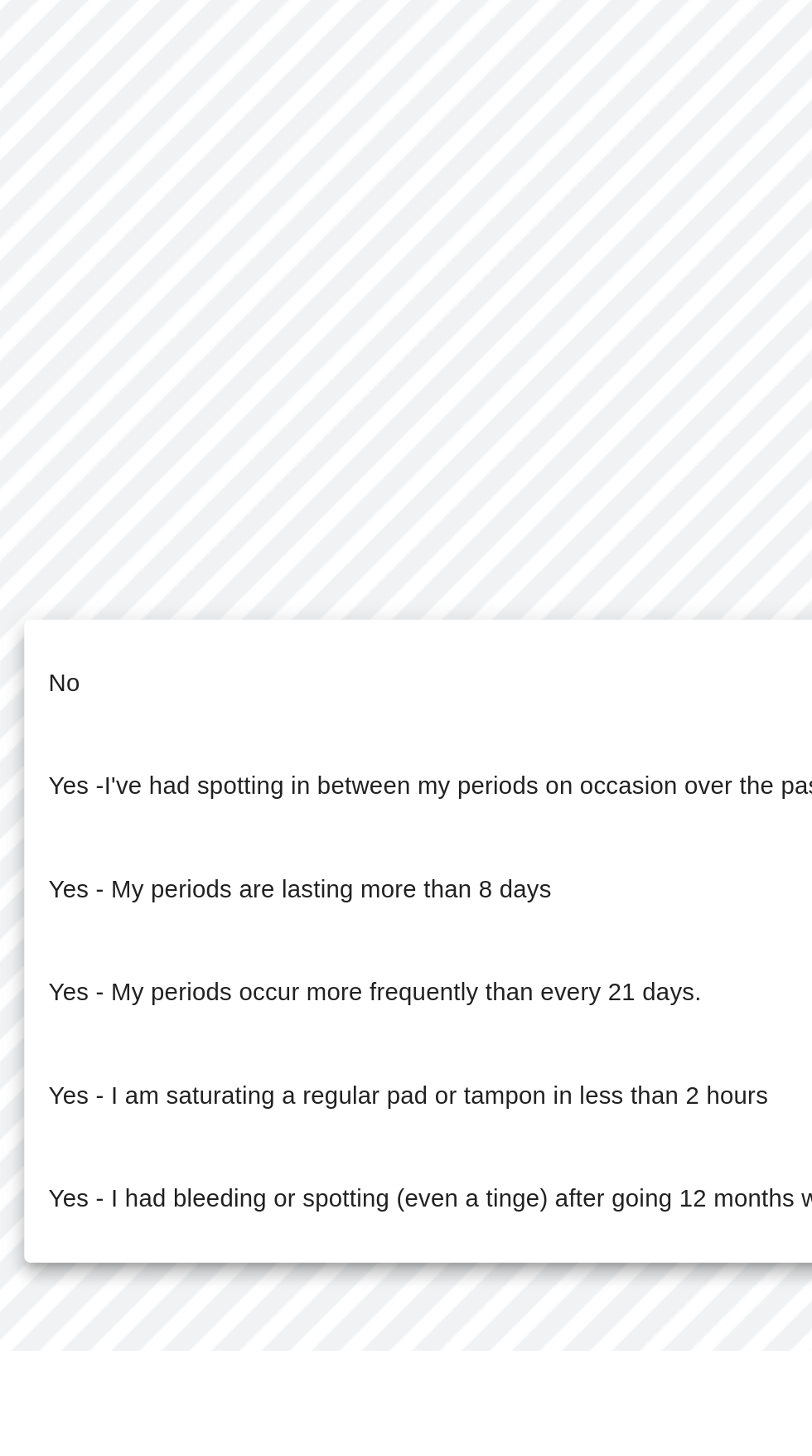
click at [414, 1080] on li "No" at bounding box center [406, 1091] width 610 height 56
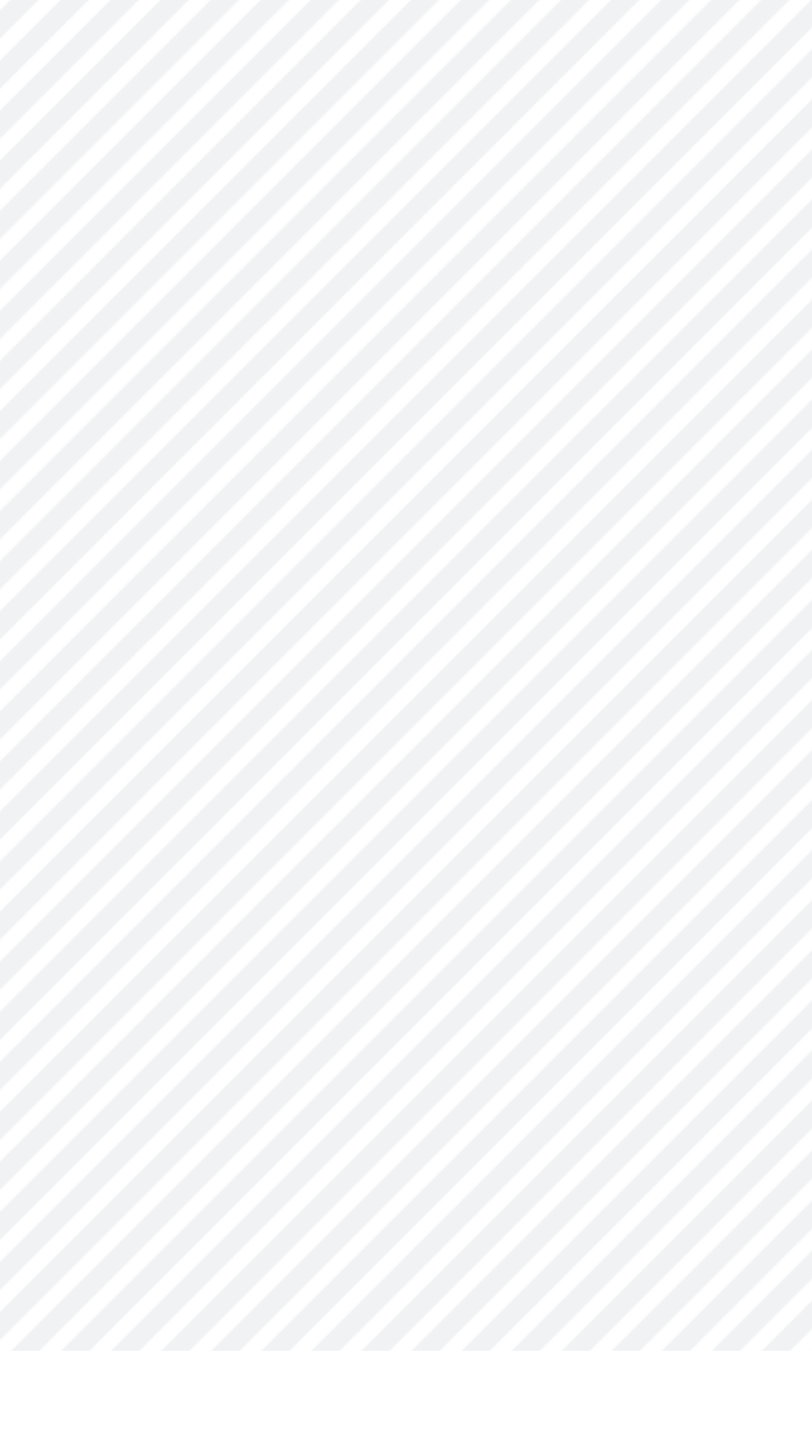
click at [393, 1161] on body "MyMenopauseRx Appointments Messaging Labs Uploads Medications Community Refer a…" at bounding box center [406, 837] width 799 height 1661
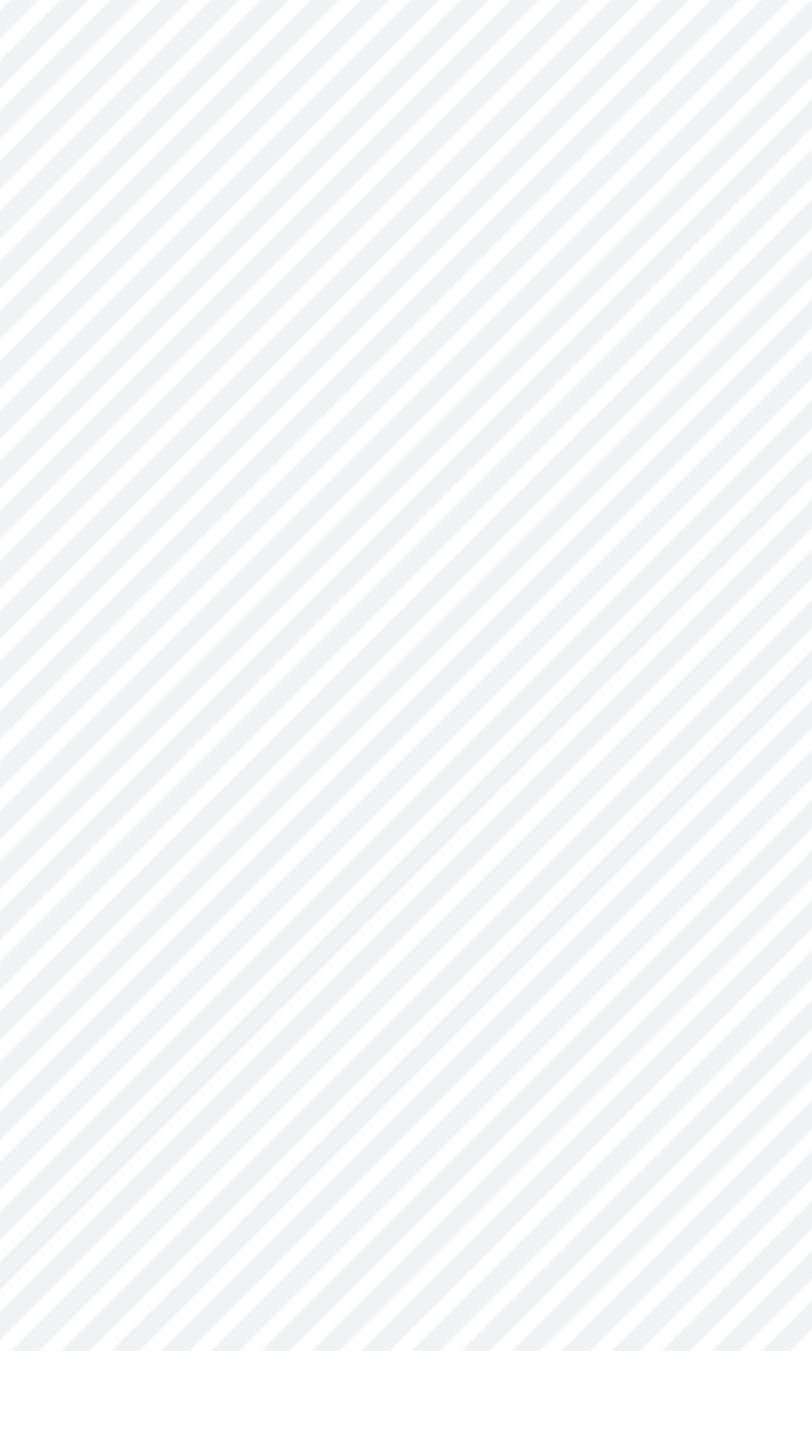
click at [362, 1276] on body "MyMenopauseRx Appointments Messaging Labs Uploads Medications Community Refer a…" at bounding box center [406, 832] width 799 height 1651
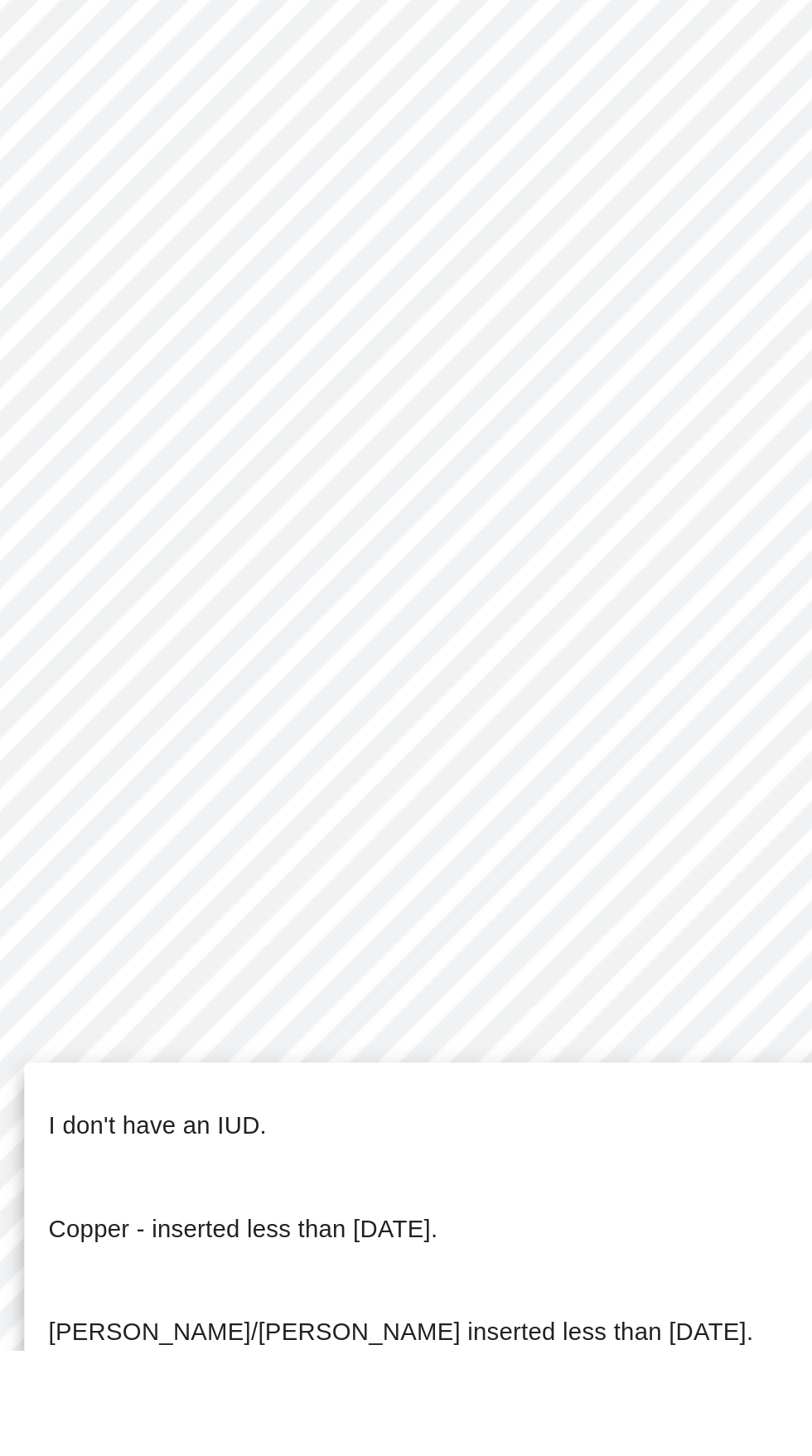
click at [367, 1332] on li "I don't have an IUD." at bounding box center [406, 1333] width 610 height 56
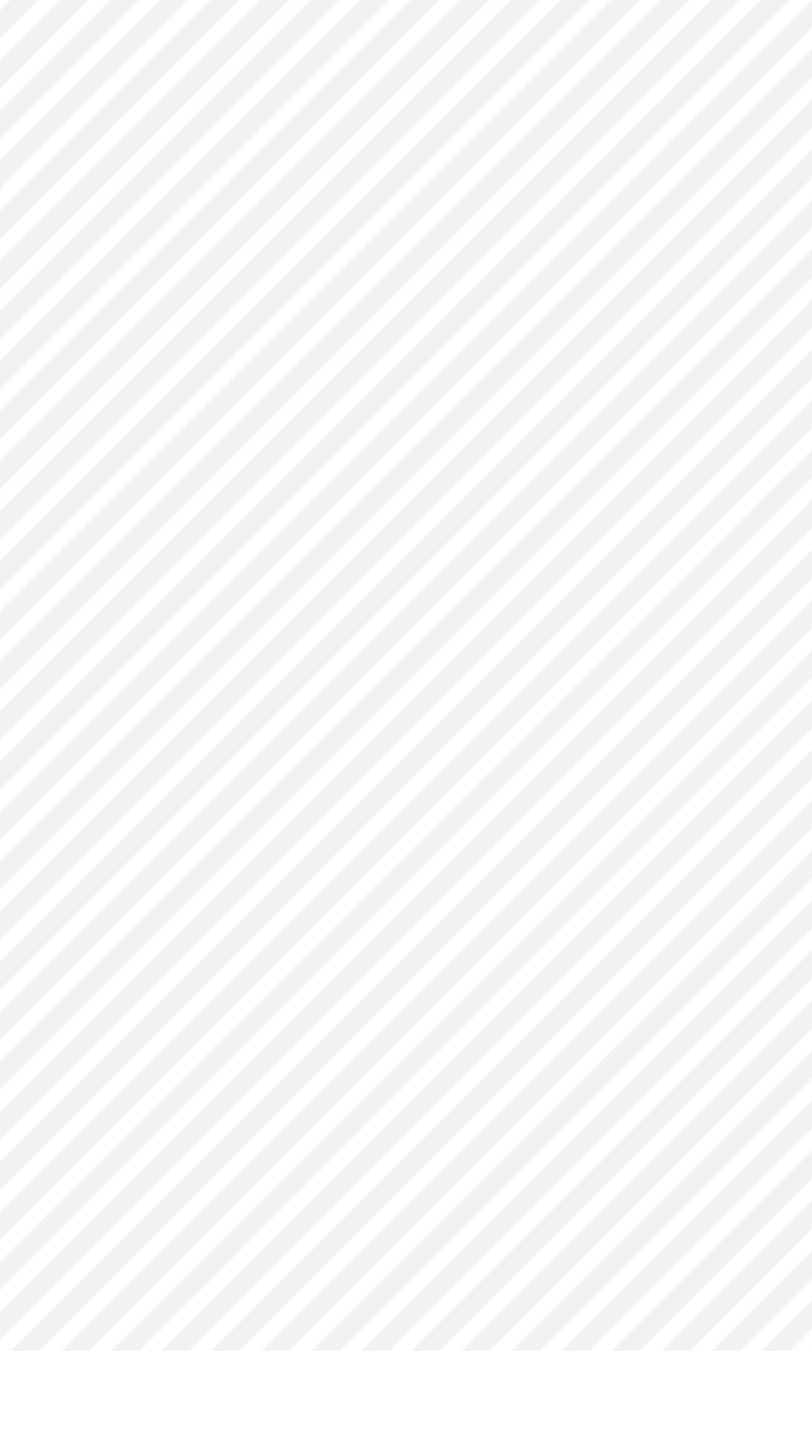
click at [333, 1394] on body "MyMenopauseRx Appointments Messaging Labs Uploads Medications Community Refer a…" at bounding box center [406, 827] width 799 height 1641
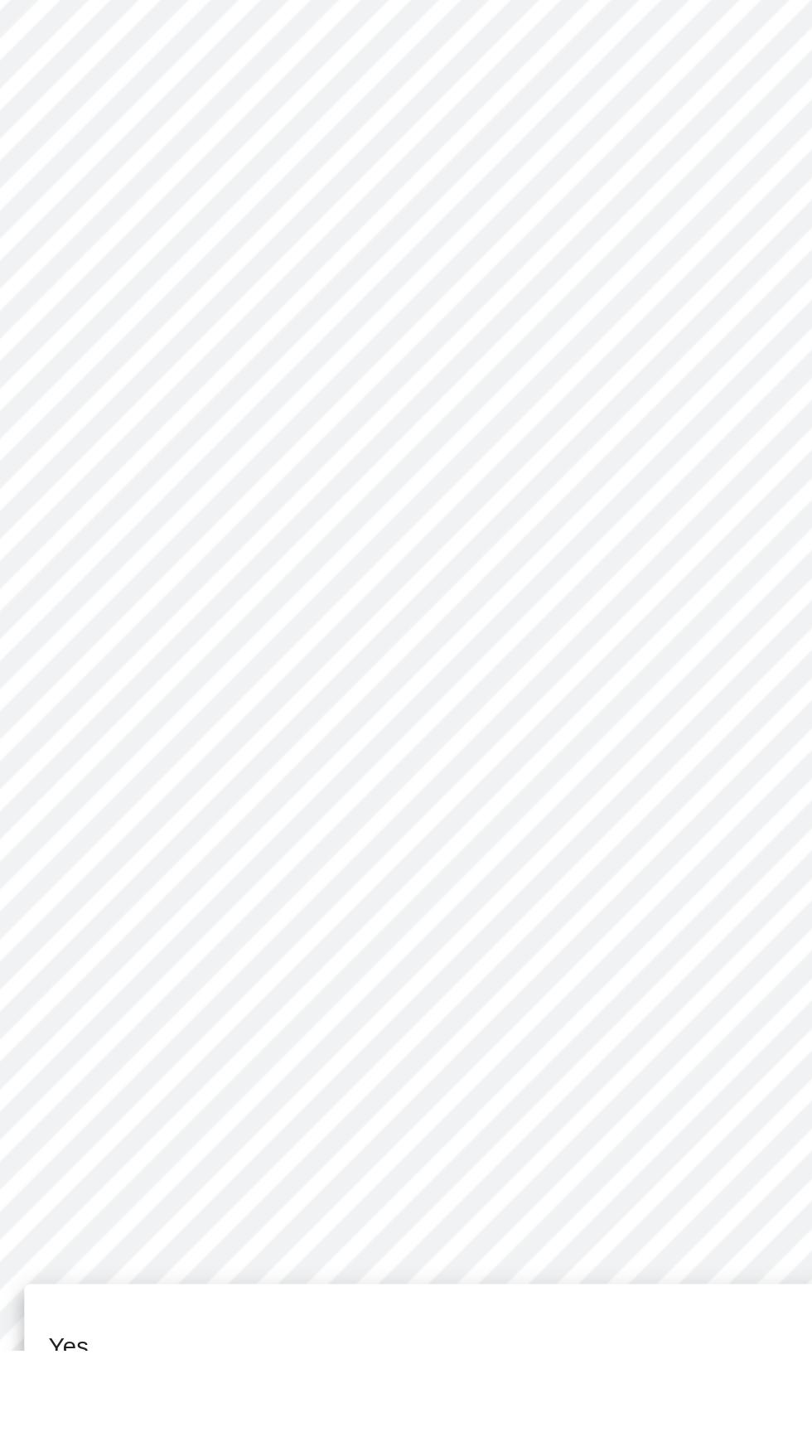
click at [296, 1451] on li "Yes" at bounding box center [406, 1454] width 610 height 56
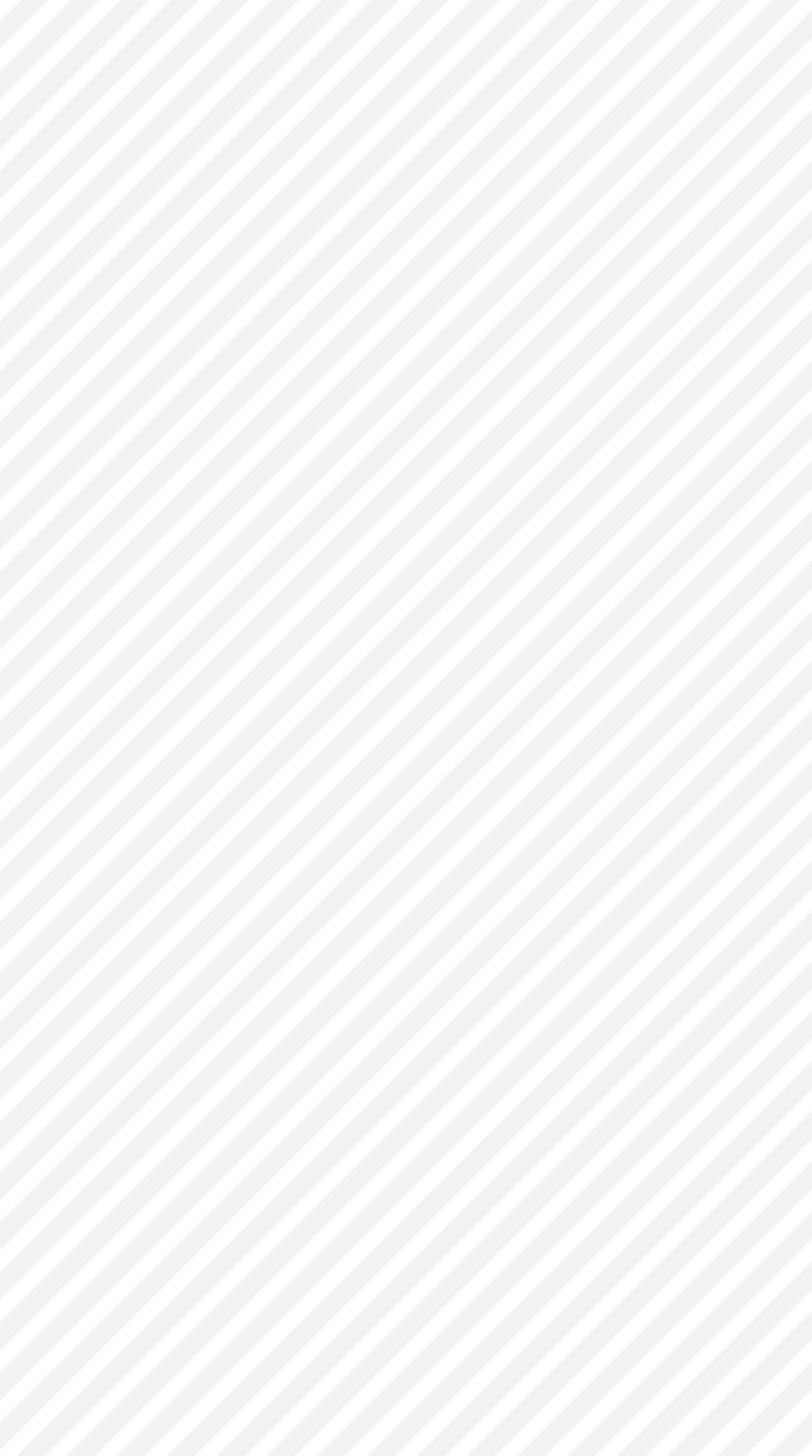
click at [399, 473] on body "MyMenopauseRx Appointments Messaging Labs Uploads Medications Community Refer a…" at bounding box center [406, 632] width 799 height 1251
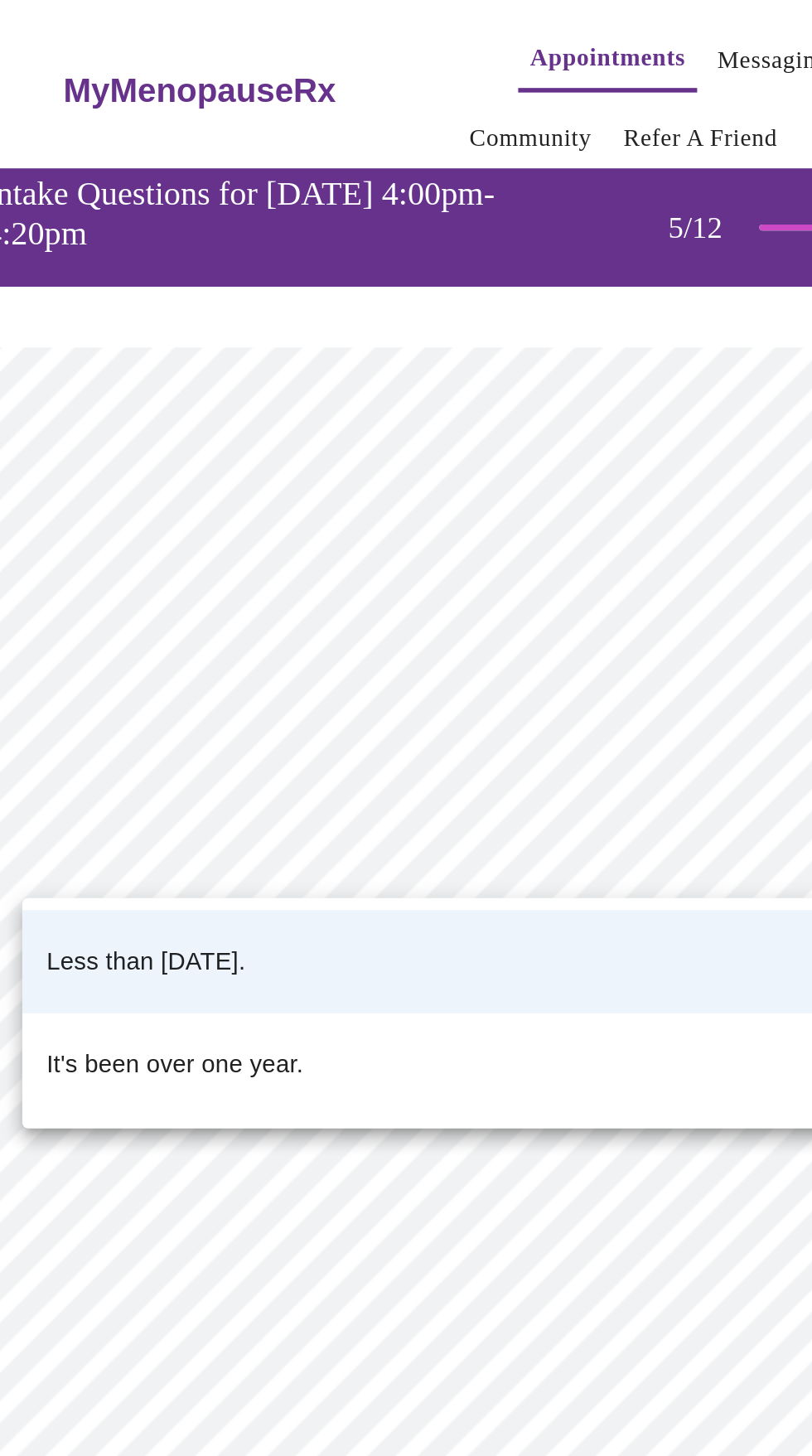
click at [390, 455] on div at bounding box center [406, 728] width 812 height 1456
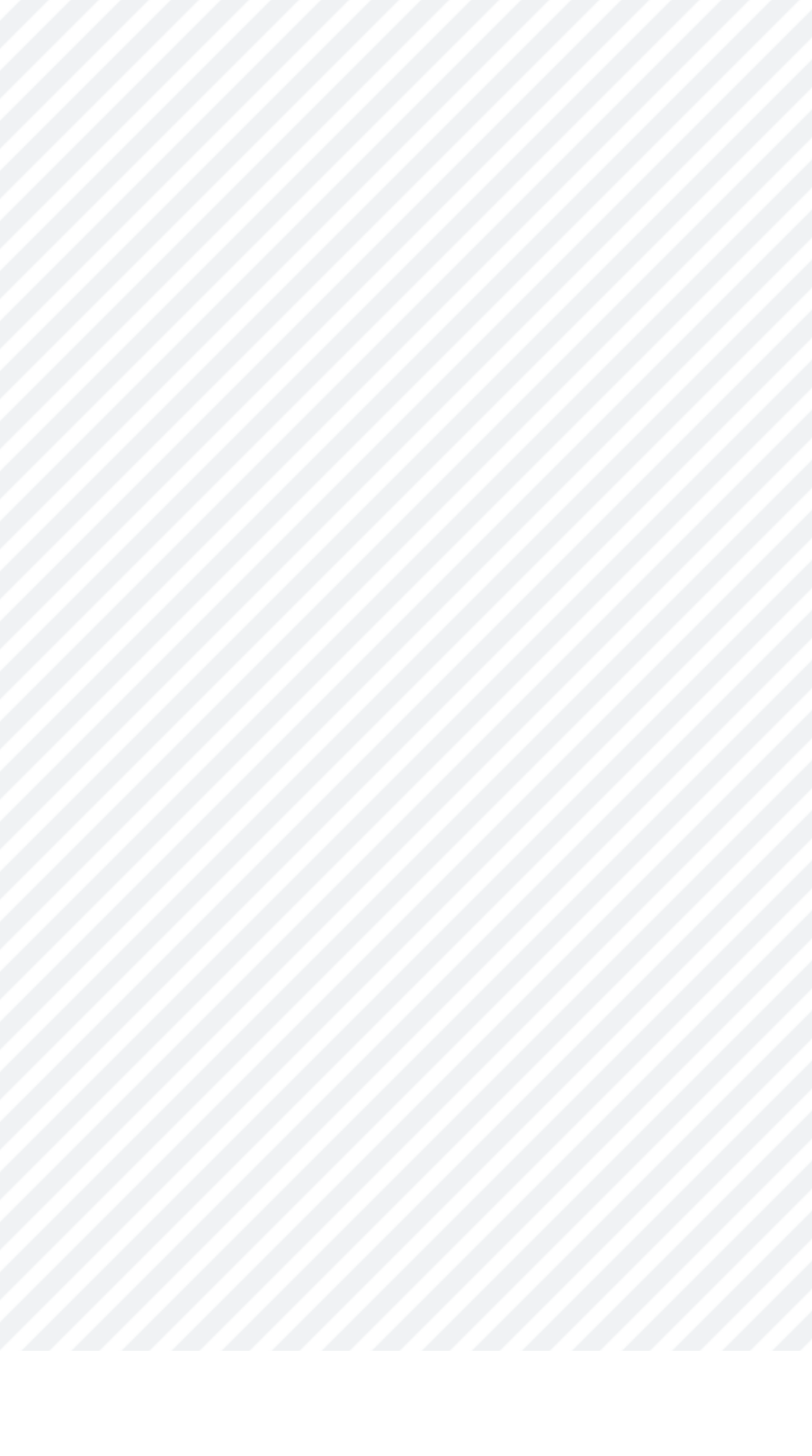
scroll to position [3378, 0]
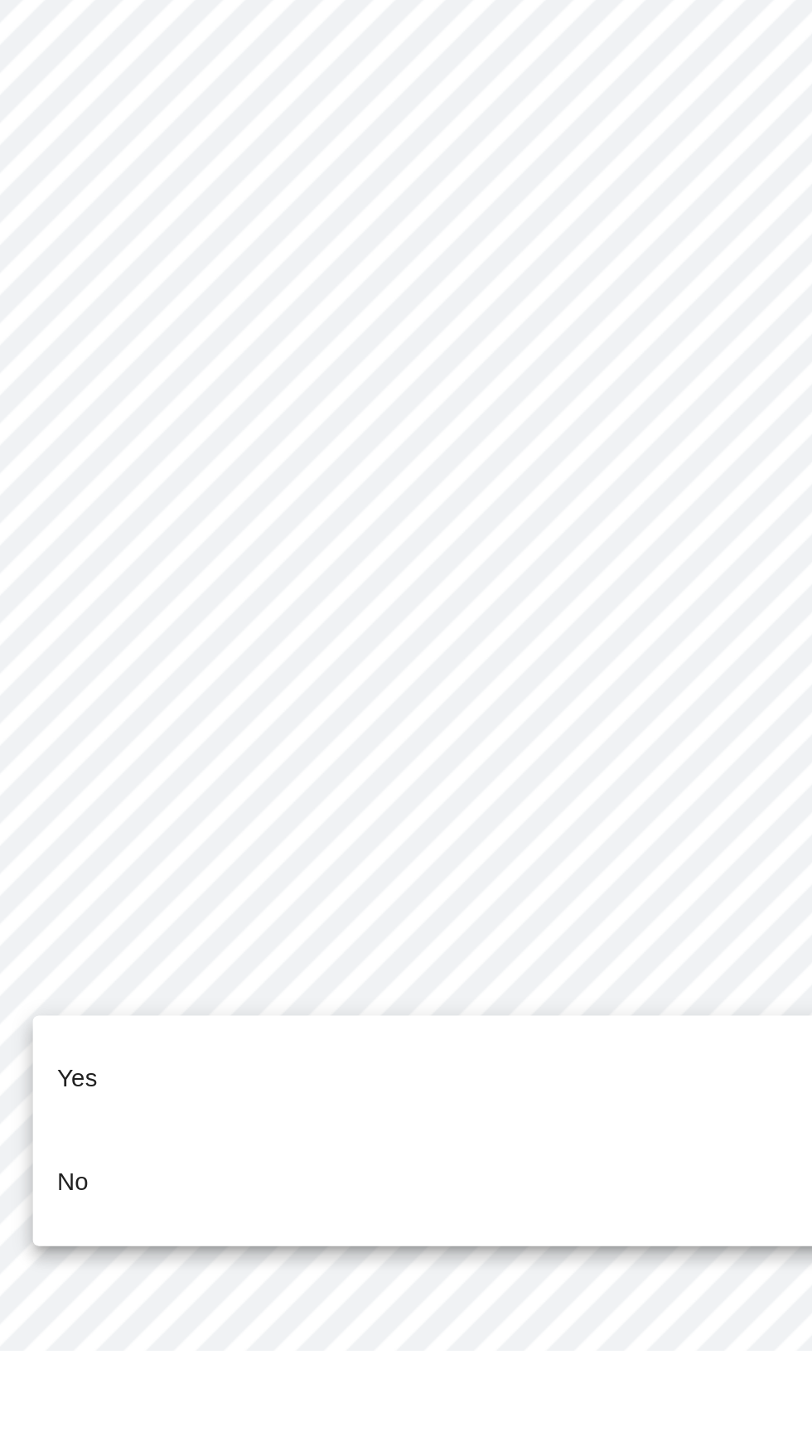
click at [326, 1350] on li "No" at bounding box center [406, 1363] width 610 height 56
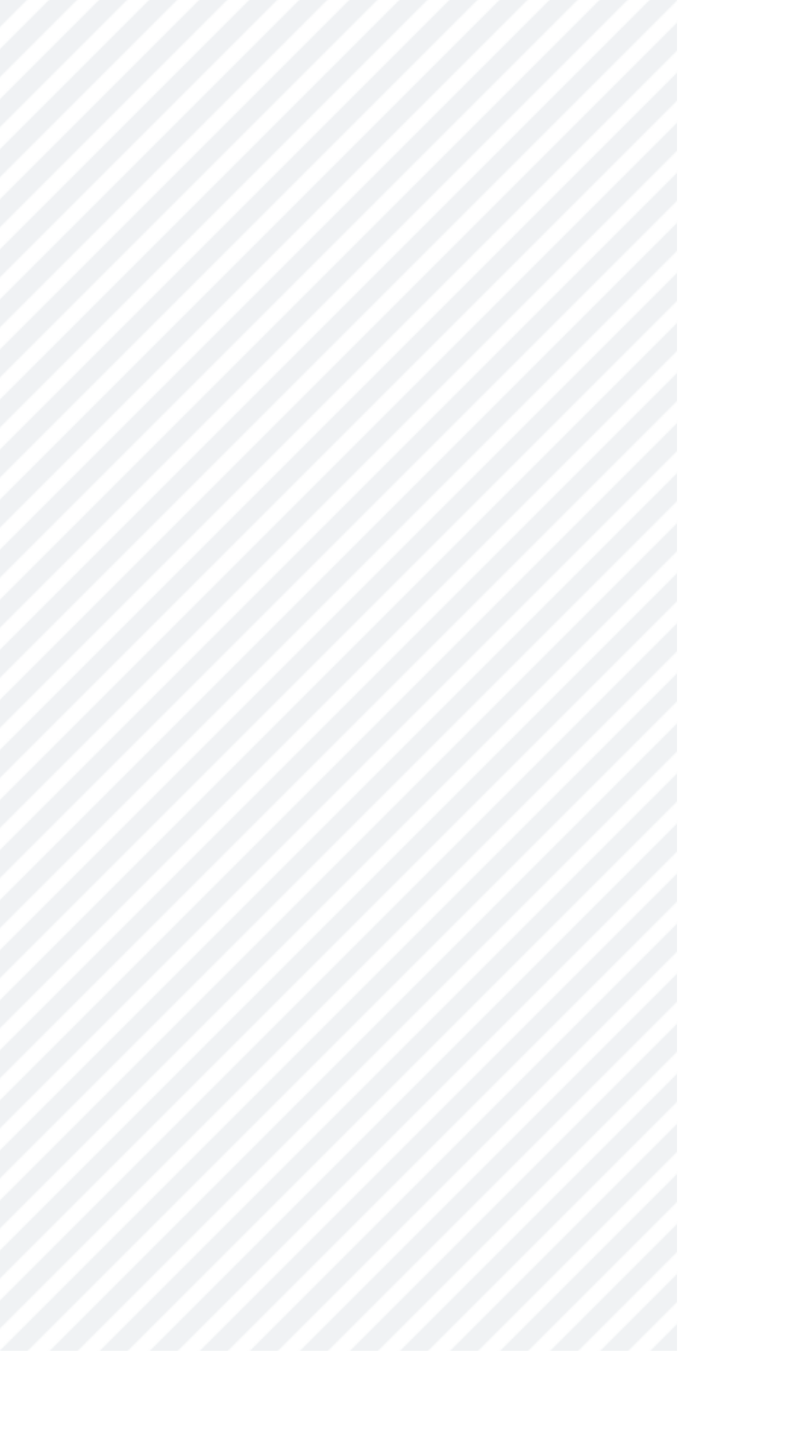
scroll to position [28, 0]
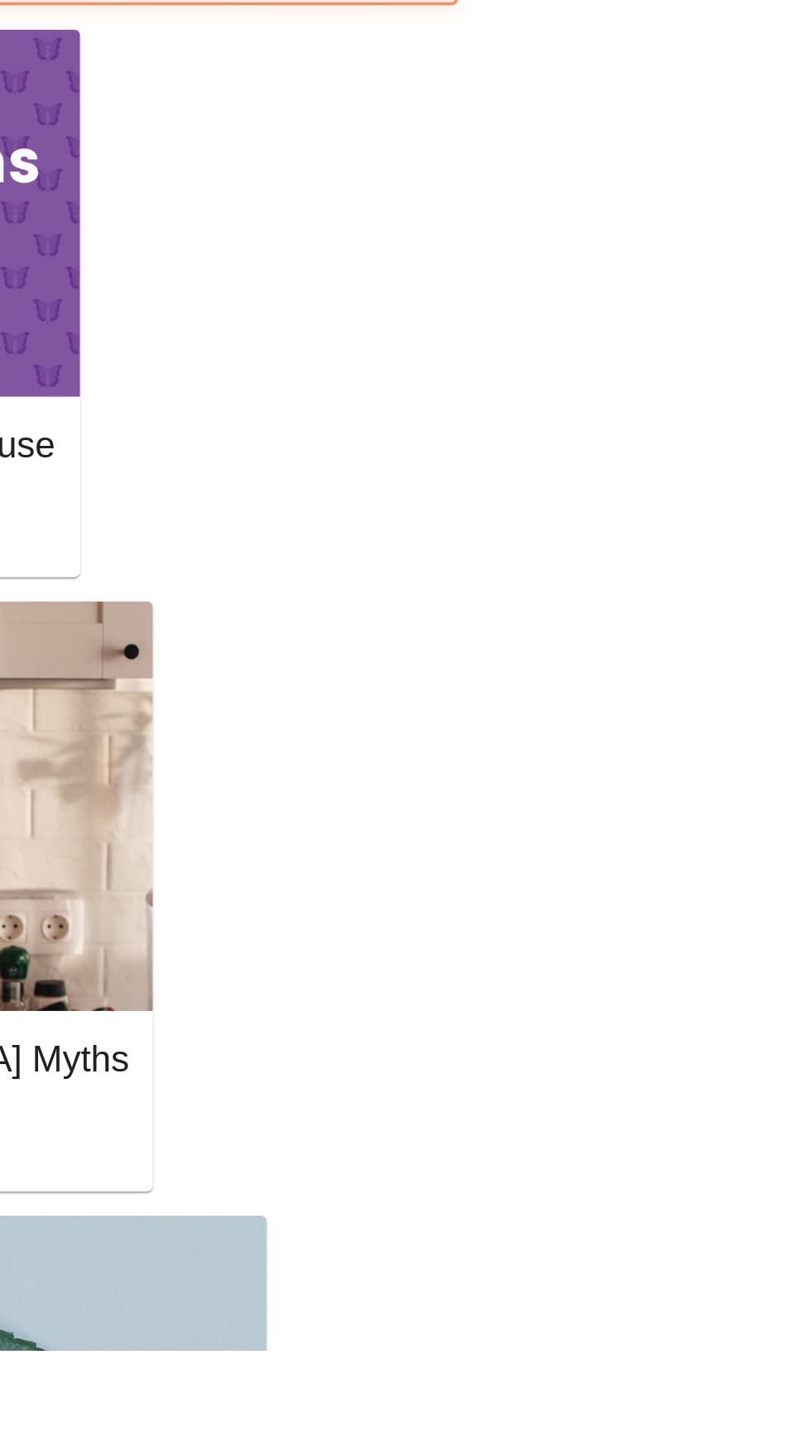
click at [677, 1456] on div "MyMenopauseRx Appointments Messaging Labs Uploads Medications Community Refer a…" at bounding box center [406, 1243] width 799 height 2474
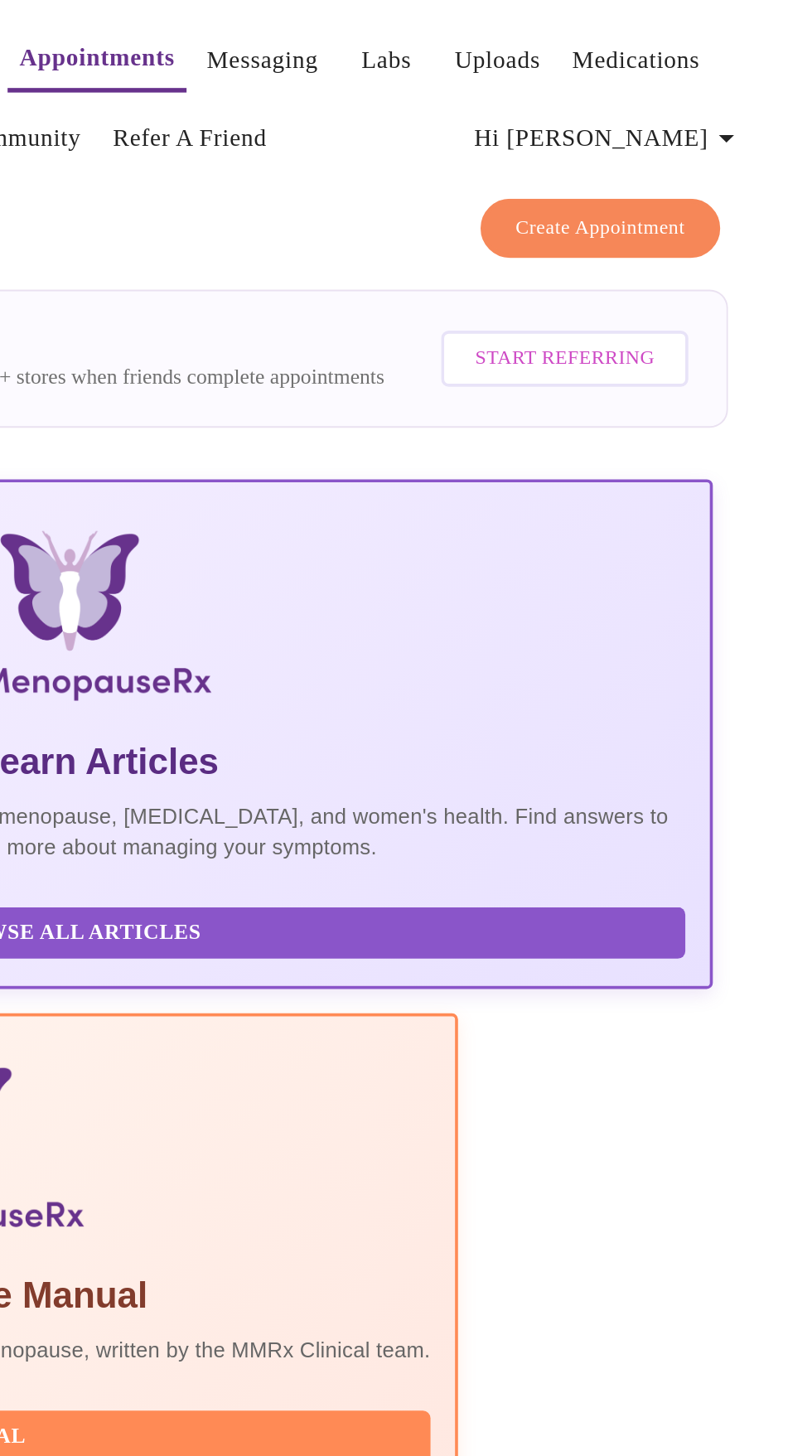
click at [769, 74] on icon "button" at bounding box center [765, 76] width 8 height 4
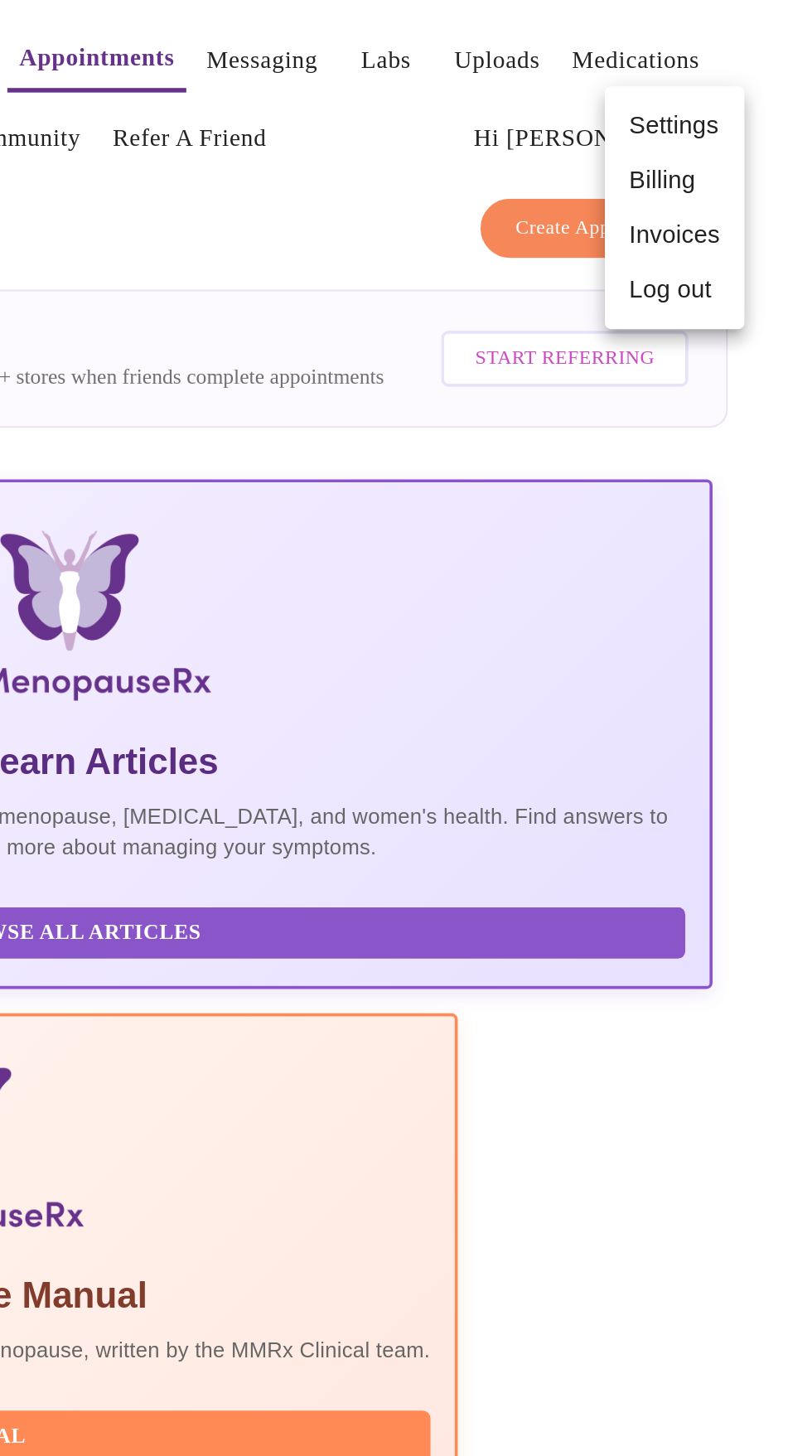
click at [750, 164] on li "Log out" at bounding box center [736, 158] width 76 height 30
